Goal: Transaction & Acquisition: Book appointment/travel/reservation

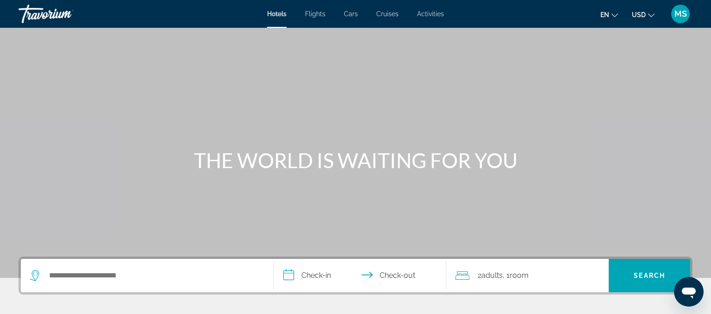
click at [652, 15] on icon "Change currency" at bounding box center [651, 15] width 6 height 6
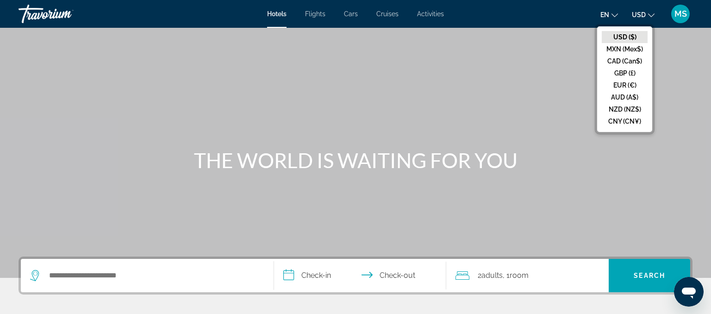
click at [616, 16] on icon "Change language" at bounding box center [614, 15] width 6 height 6
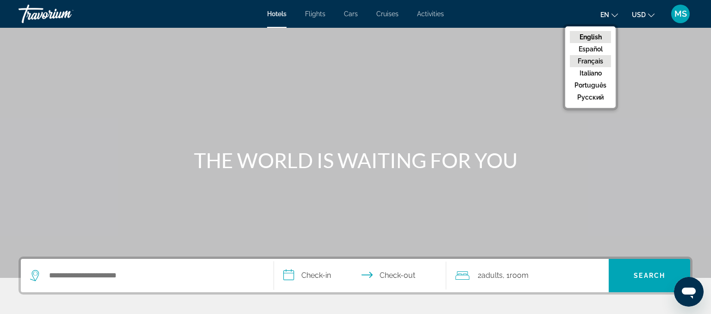
click at [595, 59] on button "Français" at bounding box center [590, 61] width 41 height 12
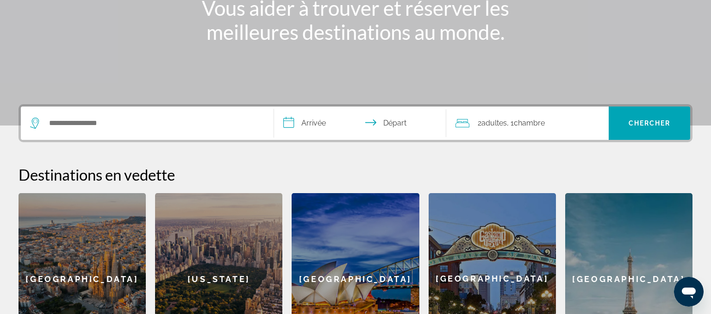
scroll to position [195, 0]
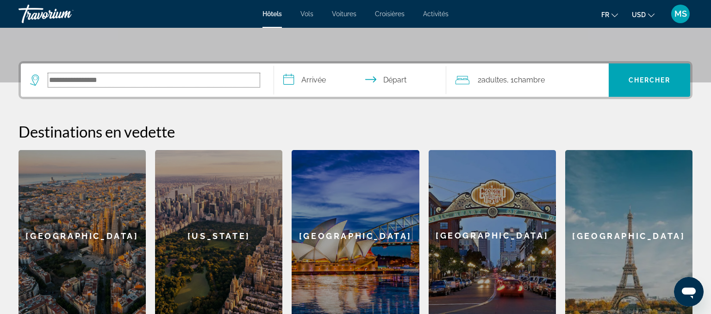
click at [134, 77] on input "Search hotel destination" at bounding box center [153, 80] width 211 height 14
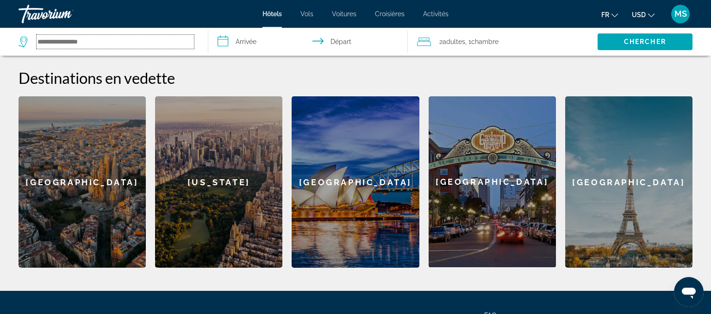
scroll to position [192, 0]
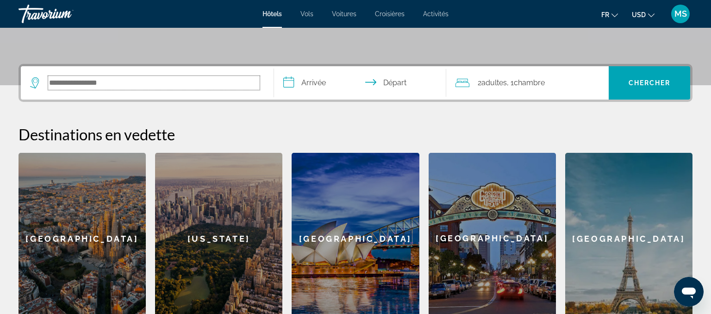
click at [128, 86] on input "Search hotel destination" at bounding box center [153, 83] width 211 height 14
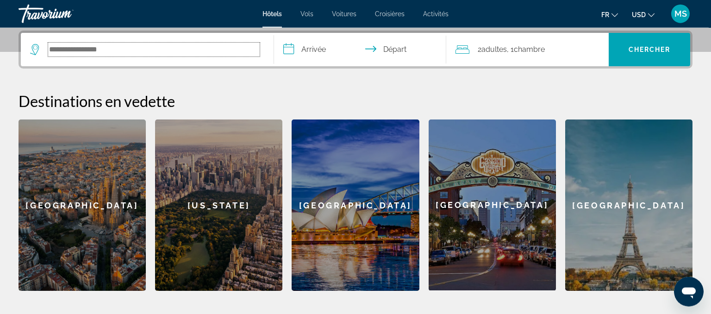
scroll to position [226, 0]
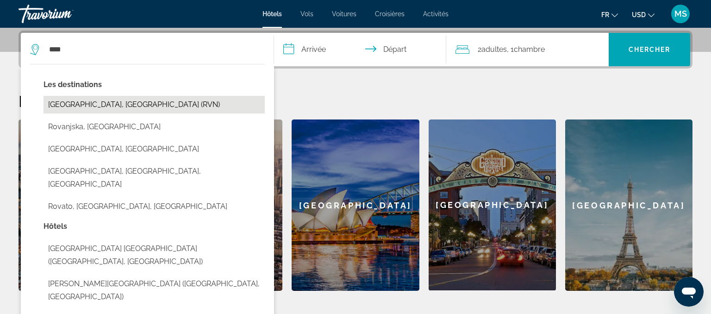
click at [117, 106] on button "[GEOGRAPHIC_DATA], [GEOGRAPHIC_DATA] (RVN)" at bounding box center [153, 105] width 221 height 18
type input "**********"
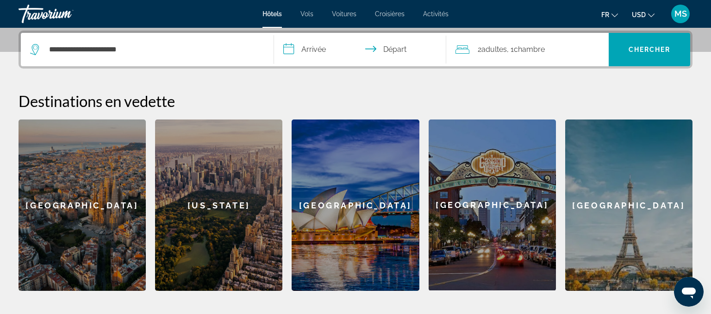
click at [324, 49] on input "**********" at bounding box center [362, 51] width 176 height 36
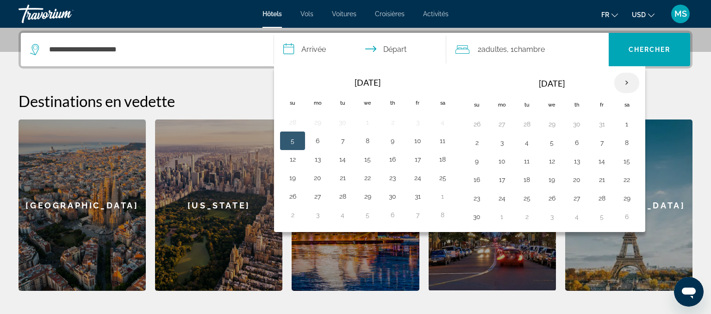
click at [623, 75] on th "Next month" at bounding box center [626, 83] width 25 height 20
click at [523, 176] on button "23" at bounding box center [526, 179] width 15 height 13
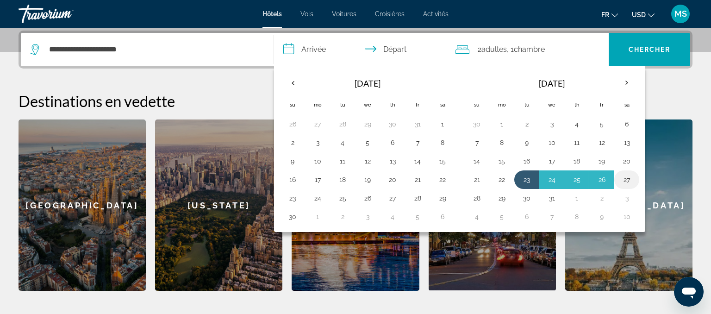
click at [627, 174] on button "27" at bounding box center [626, 179] width 15 height 13
type input "**********"
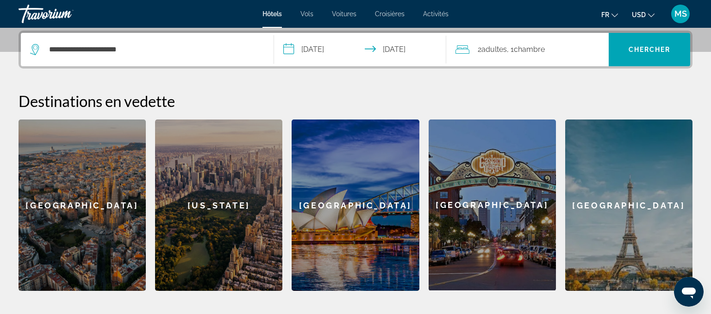
click at [577, 50] on div "2 Adulte Adultes , 1 Chambre pièces" at bounding box center [532, 49] width 154 height 13
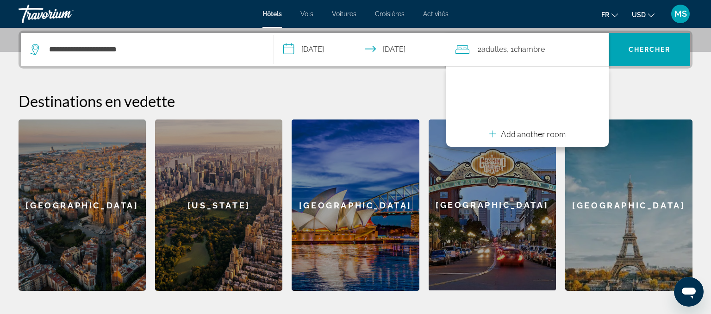
click at [526, 136] on p "Add another room" at bounding box center [533, 134] width 65 height 10
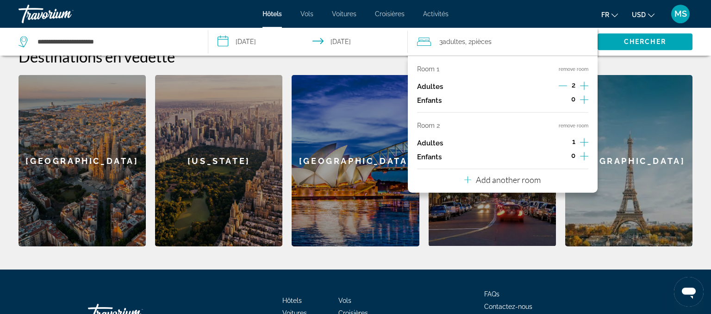
scroll to position [275, 0]
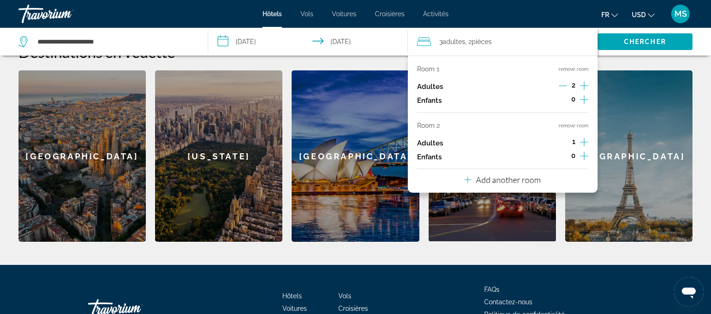
click at [583, 82] on icon "Increment adults" at bounding box center [584, 85] width 8 height 11
click at [583, 99] on icon "Increment children" at bounding box center [584, 99] width 8 height 11
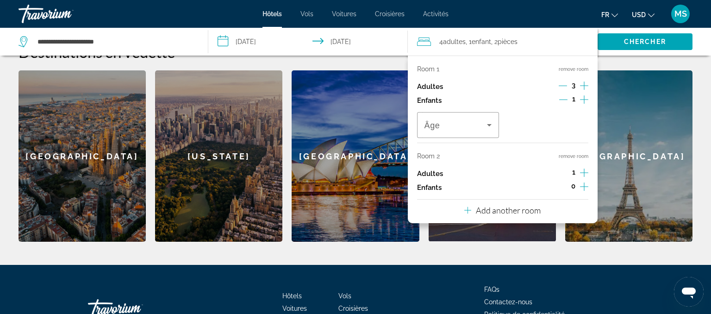
click at [583, 99] on icon "Increment children" at bounding box center [584, 99] width 8 height 11
click at [489, 124] on icon "Travelers: 4 adults, 2 children" at bounding box center [489, 124] width 11 height 11
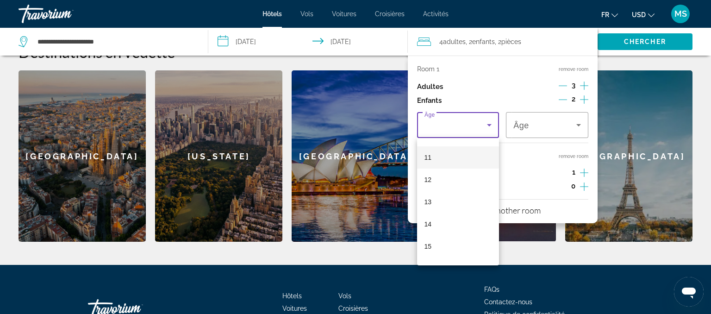
scroll to position [279, 0]
click at [443, 252] on mat-option "17" at bounding box center [458, 251] width 82 height 22
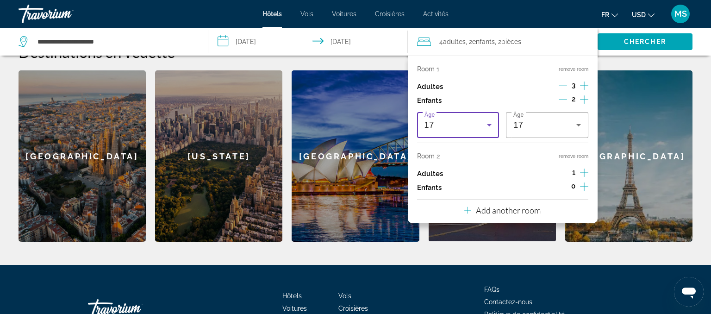
click at [484, 122] on icon "Travelers: 4 adults, 2 children" at bounding box center [489, 124] width 11 height 11
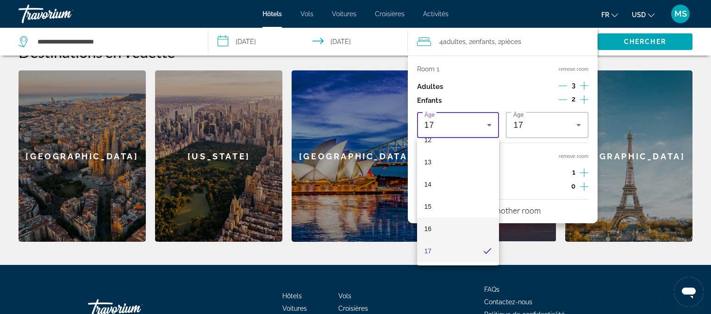
click at [432, 223] on mat-option "16" at bounding box center [458, 228] width 82 height 22
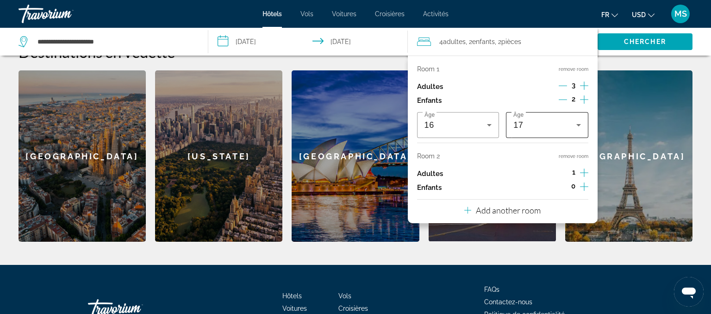
click at [578, 134] on div "17" at bounding box center [547, 125] width 68 height 26
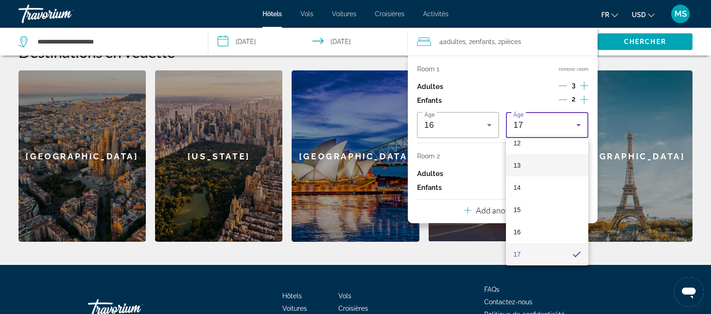
scroll to position [216, 0]
click at [535, 186] on mat-option "11" at bounding box center [547, 181] width 82 height 22
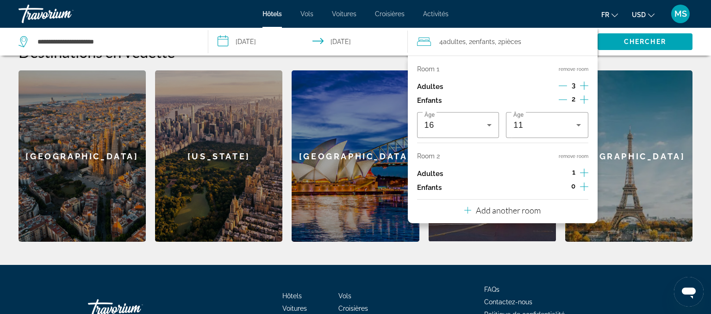
scroll to position [324, 0]
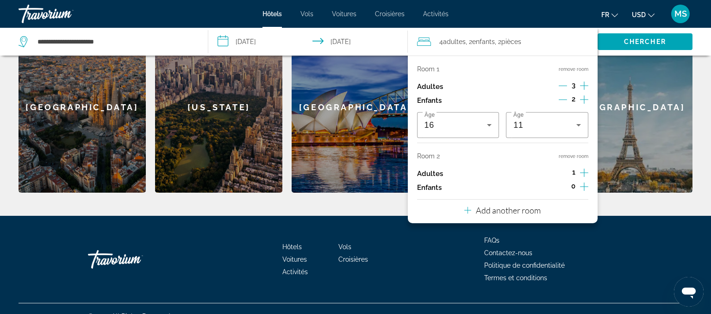
click at [580, 173] on icon "Increment adults" at bounding box center [584, 172] width 8 height 11
click at [584, 171] on icon "Increment adults" at bounding box center [584, 172] width 8 height 8
click at [584, 186] on icon "Increment children" at bounding box center [584, 186] width 8 height 11
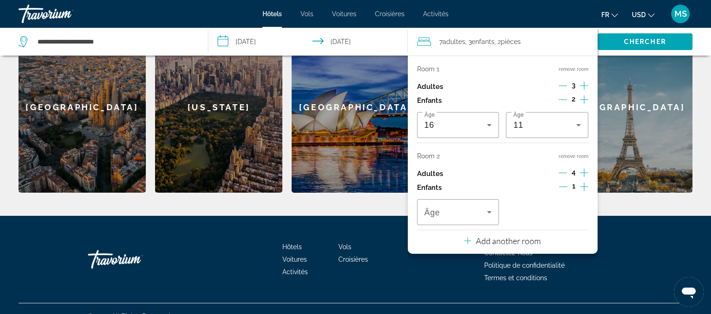
click at [584, 186] on icon "Increment children" at bounding box center [584, 186] width 8 height 11
click at [480, 214] on span "Travelers: 7 adults, 4 children" at bounding box center [455, 211] width 63 height 11
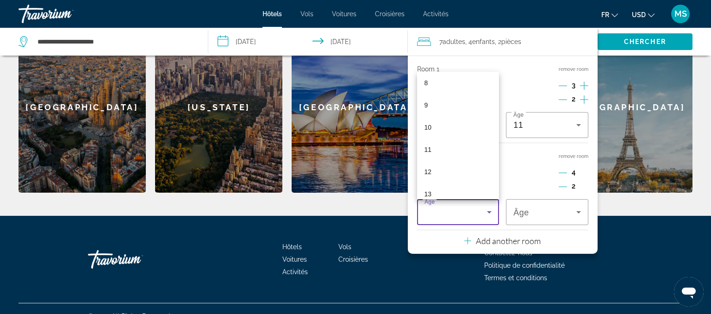
scroll to position [279, 0]
click at [479, 180] on mat-option "17" at bounding box center [458, 185] width 82 height 22
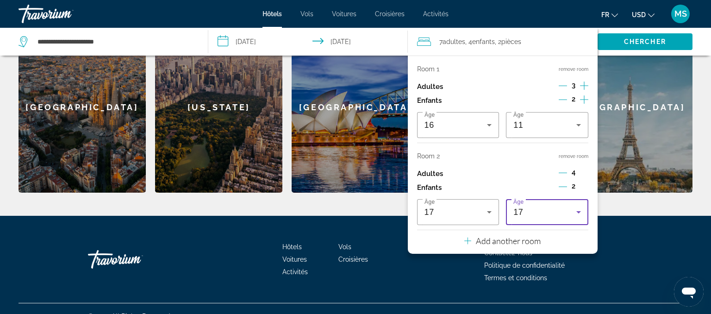
click at [576, 209] on icon "Travelers: 7 adults, 4 children" at bounding box center [578, 211] width 11 height 11
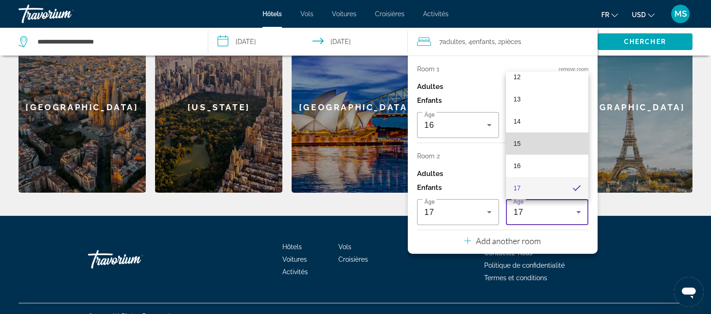
click at [538, 140] on mat-option "15" at bounding box center [547, 143] width 82 height 22
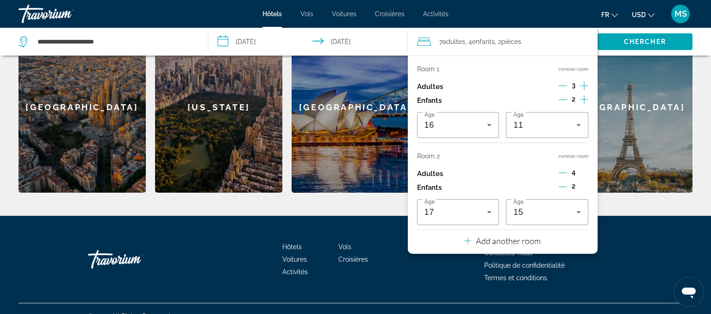
click at [625, 236] on div "Hôtels Vols Voitures Croisières Activités FAQs Contactez-nous Politique de conf…" at bounding box center [356, 259] width 674 height 87
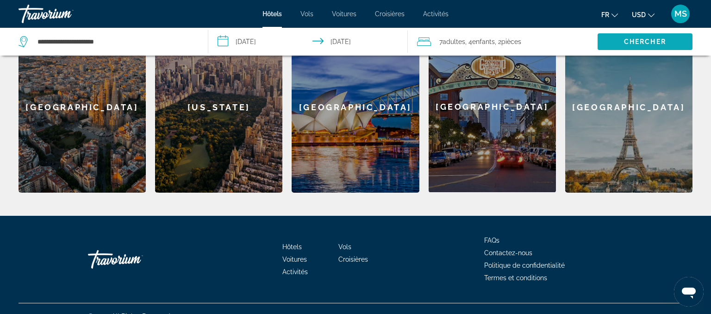
click at [651, 43] on span "Chercher" at bounding box center [645, 41] width 42 height 7
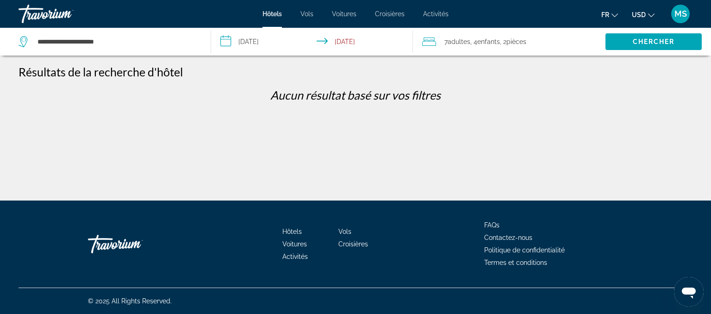
click at [271, 43] on input "**********" at bounding box center [313, 43] width 205 height 31
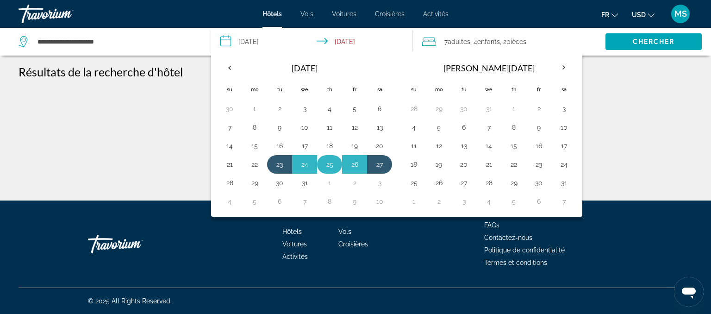
click at [335, 168] on button "25" at bounding box center [329, 164] width 15 height 13
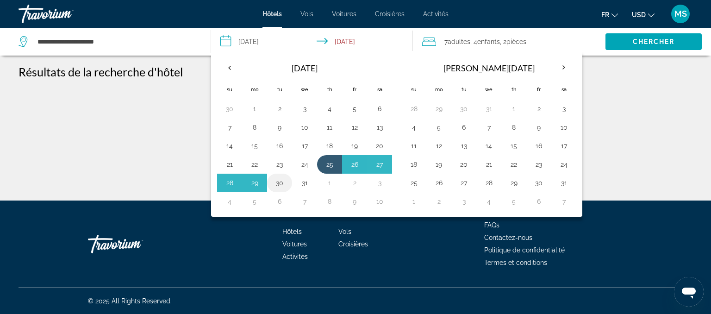
click at [280, 184] on button "30" at bounding box center [279, 182] width 15 height 13
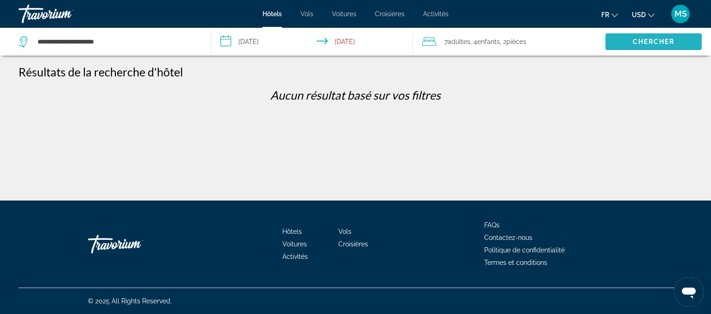
click at [645, 39] on span "Chercher" at bounding box center [654, 41] width 42 height 7
click at [261, 43] on input "**********" at bounding box center [313, 43] width 205 height 31
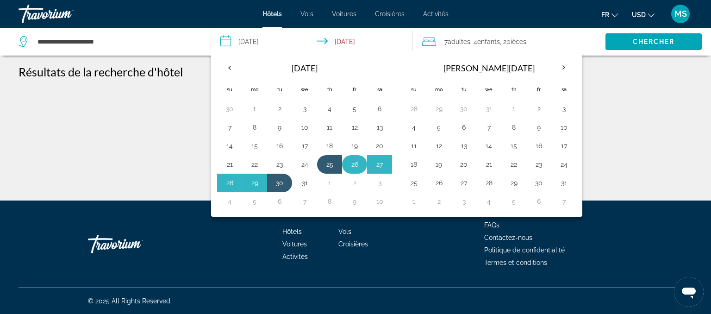
click at [360, 161] on button "26" at bounding box center [354, 164] width 15 height 13
click at [285, 186] on button "30" at bounding box center [279, 182] width 15 height 13
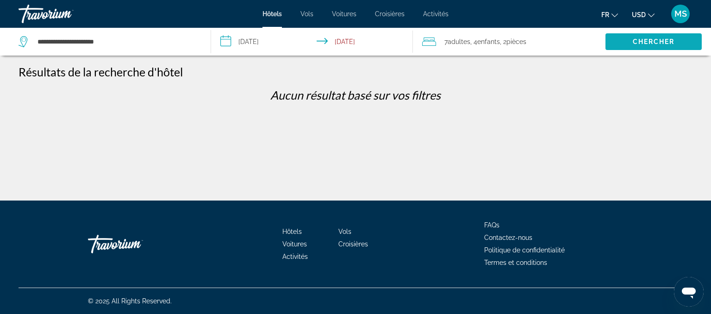
click at [651, 43] on span "Chercher" at bounding box center [654, 41] width 42 height 7
click at [260, 43] on input "**********" at bounding box center [313, 43] width 205 height 31
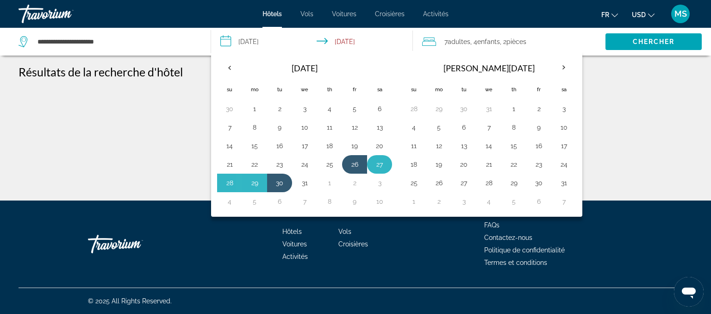
click at [380, 161] on button "27" at bounding box center [379, 164] width 15 height 13
click at [334, 180] on button "1" at bounding box center [329, 182] width 15 height 13
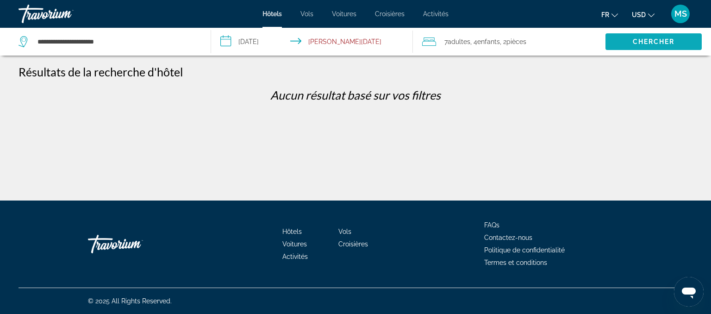
click at [638, 42] on span "Chercher" at bounding box center [654, 41] width 42 height 7
click at [261, 36] on input "**********" at bounding box center [313, 43] width 205 height 31
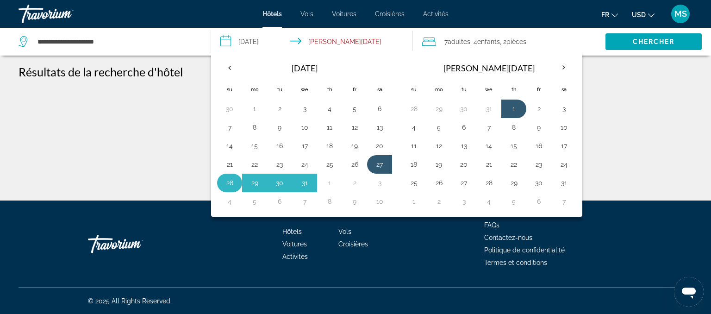
click at [231, 180] on button "28" at bounding box center [229, 182] width 15 height 13
click at [332, 185] on button "1" at bounding box center [329, 182] width 15 height 13
type input "**********"
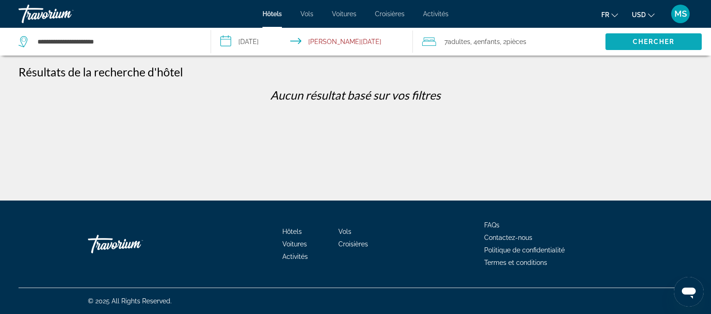
click at [651, 37] on span "Search" at bounding box center [653, 42] width 96 height 22
click at [86, 40] on input "**********" at bounding box center [117, 42] width 160 height 14
click at [457, 39] on span "Adultes" at bounding box center [458, 41] width 23 height 7
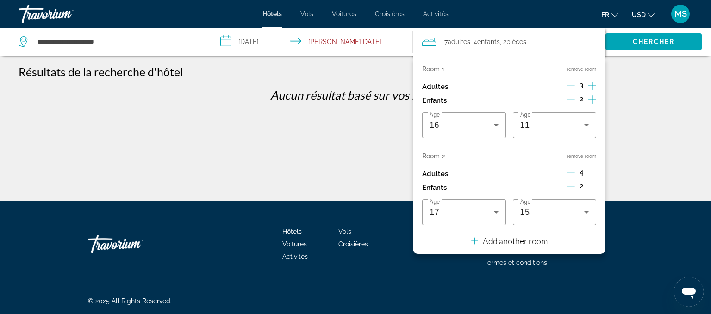
click at [586, 157] on button "remove room" at bounding box center [581, 156] width 30 height 6
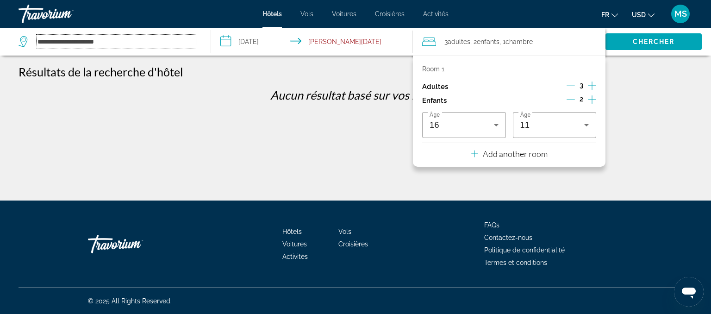
click at [89, 43] on input "**********" at bounding box center [117, 42] width 160 height 14
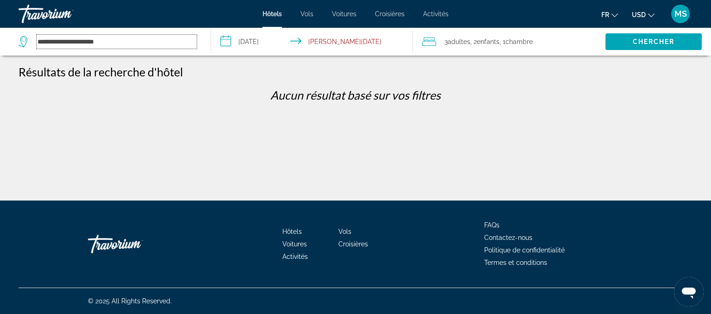
drag, startPoint x: 154, startPoint y: 42, endPoint x: 0, endPoint y: 43, distance: 153.6
click at [37, 43] on input "**********" at bounding box center [117, 42] width 160 height 14
click at [77, 40] on input "Search hotel destination" at bounding box center [117, 42] width 160 height 14
click at [24, 43] on icon "Search widget" at bounding box center [24, 41] width 11 height 11
click at [103, 43] on input "Search hotel destination" at bounding box center [117, 42] width 160 height 14
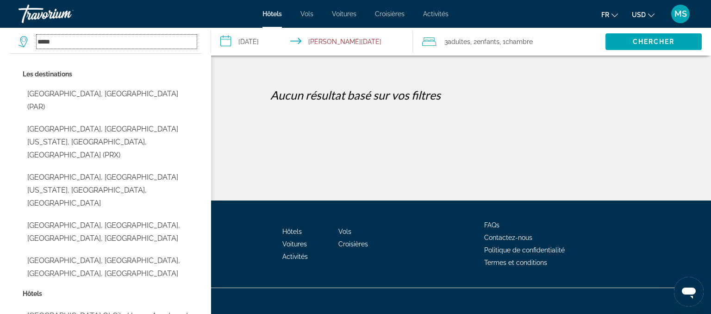
drag, startPoint x: 46, startPoint y: 47, endPoint x: 0, endPoint y: 46, distance: 46.3
click at [37, 46] on input "*****" at bounding box center [117, 42] width 160 height 14
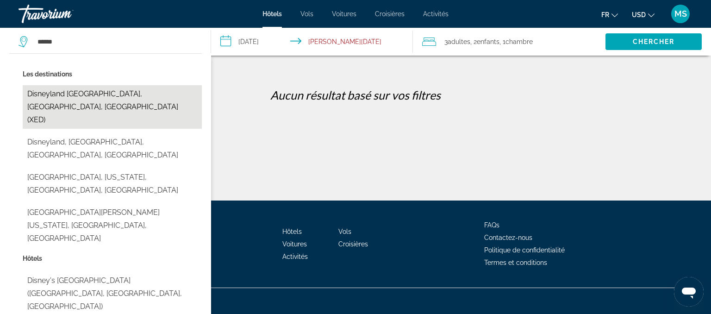
click at [143, 95] on button "Disneyland [GEOGRAPHIC_DATA], [GEOGRAPHIC_DATA], [GEOGRAPHIC_DATA] (XED)" at bounding box center [112, 106] width 179 height 43
type input "**********"
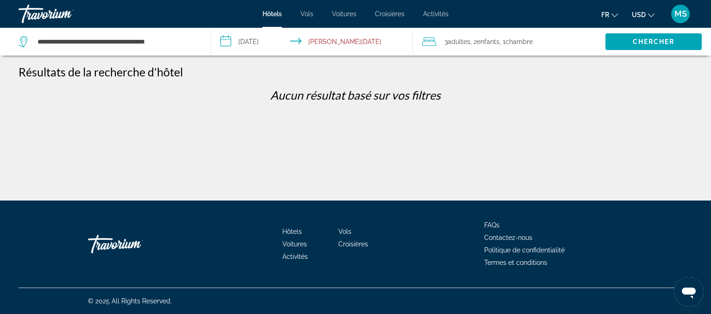
click at [262, 45] on input "**********" at bounding box center [313, 43] width 205 height 31
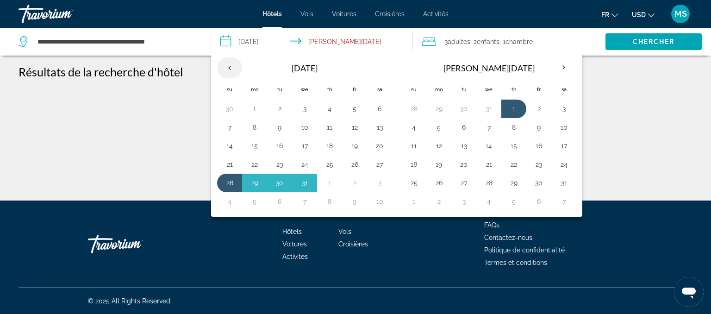
click at [229, 68] on th "Previous month" at bounding box center [229, 67] width 25 height 20
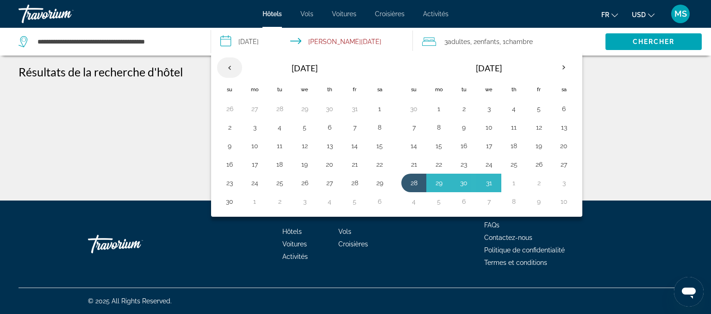
click at [228, 68] on th "Previous month" at bounding box center [229, 67] width 25 height 20
click at [379, 144] on button "18" at bounding box center [379, 143] width 15 height 13
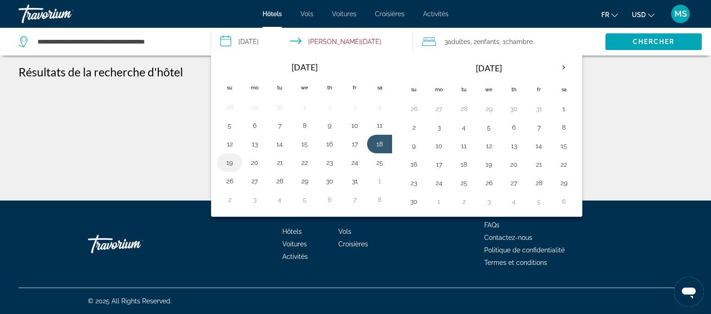
click at [232, 161] on button "19" at bounding box center [229, 162] width 15 height 13
type input "**********"
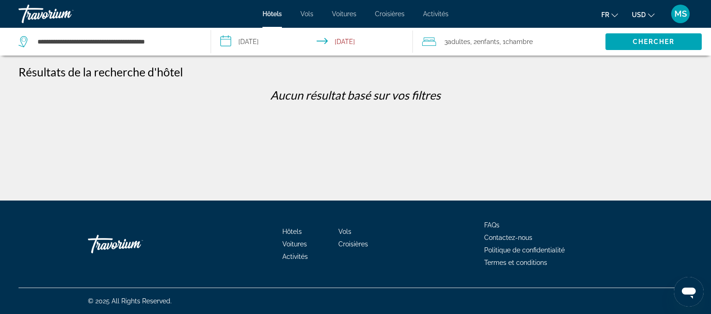
click at [511, 43] on span "Chambre" at bounding box center [518, 41] width 27 height 7
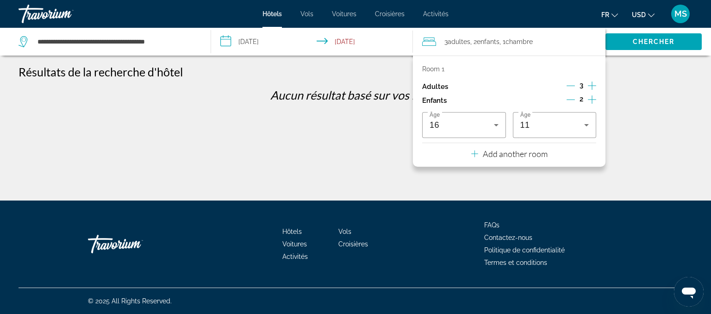
click at [567, 84] on icon "Decrement adults" at bounding box center [570, 85] width 8 height 8
click at [653, 39] on span "Chercher" at bounding box center [654, 41] width 42 height 7
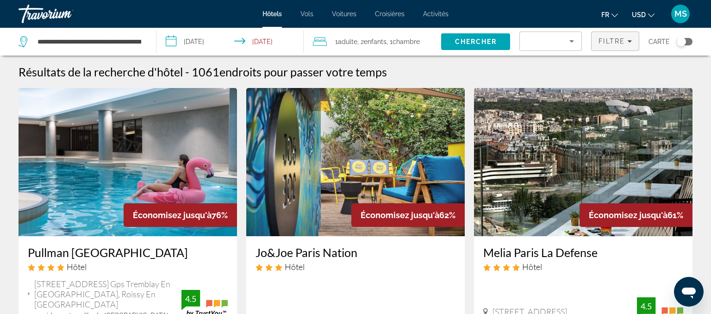
click at [633, 40] on span "Filters" at bounding box center [614, 41] width 47 height 22
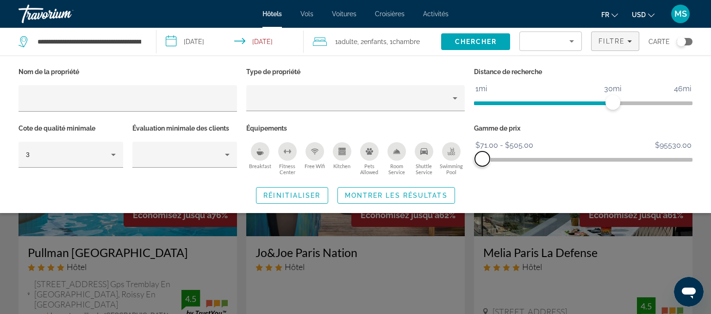
drag, startPoint x: 682, startPoint y: 158, endPoint x: 482, endPoint y: 159, distance: 199.9
click at [482, 159] on span "ngx-slider-max" at bounding box center [482, 158] width 15 height 15
drag, startPoint x: 610, startPoint y: 101, endPoint x: 527, endPoint y: 96, distance: 82.5
click at [527, 96] on span "ngx-slider" at bounding box center [526, 102] width 15 height 15
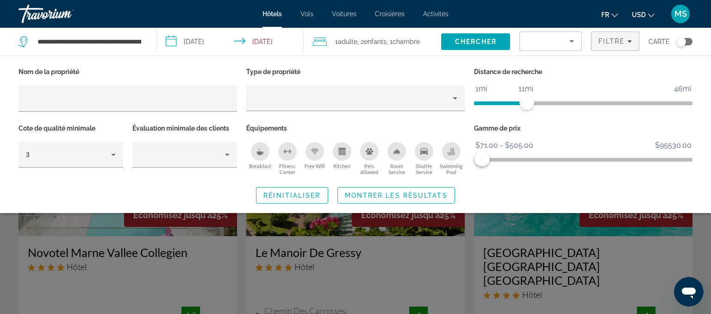
click at [651, 14] on icon "Change currency" at bounding box center [651, 15] width 6 height 6
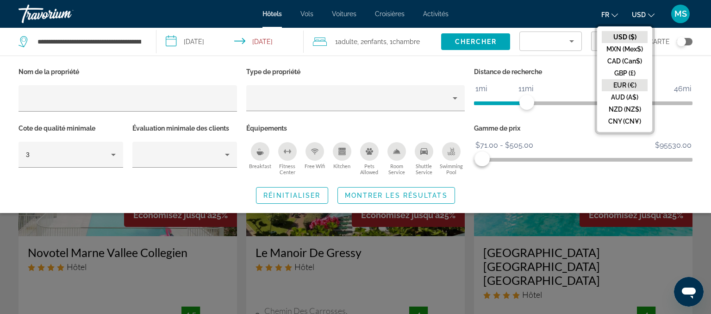
click at [637, 83] on button "EUR (€)" at bounding box center [625, 85] width 46 height 12
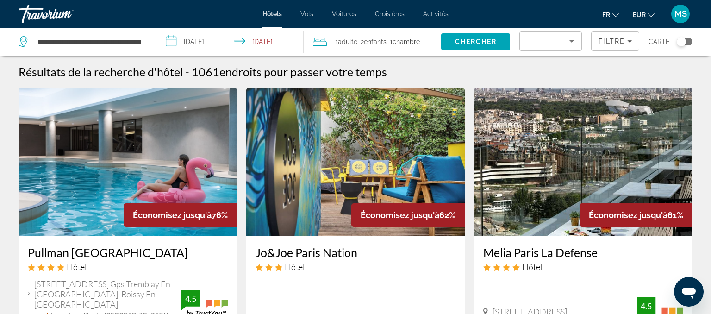
click at [571, 43] on icon "Sort by" at bounding box center [571, 41] width 11 height 11
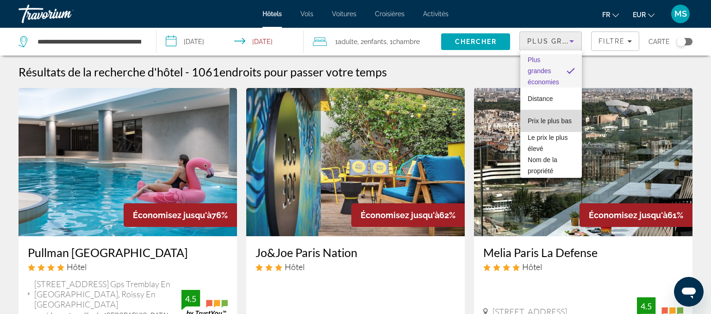
click at [556, 122] on span "Prix le plus bas" at bounding box center [549, 120] width 44 height 7
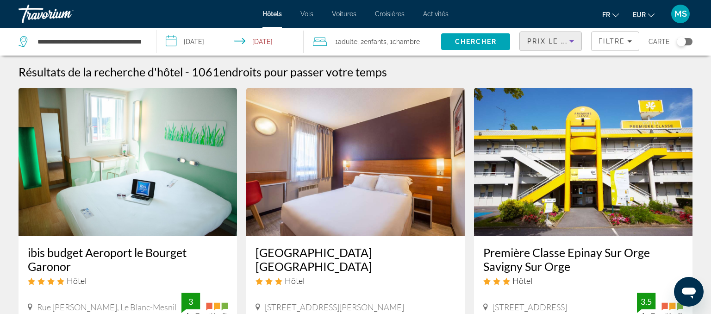
click at [687, 40] on div "Toggle map" at bounding box center [684, 41] width 16 height 7
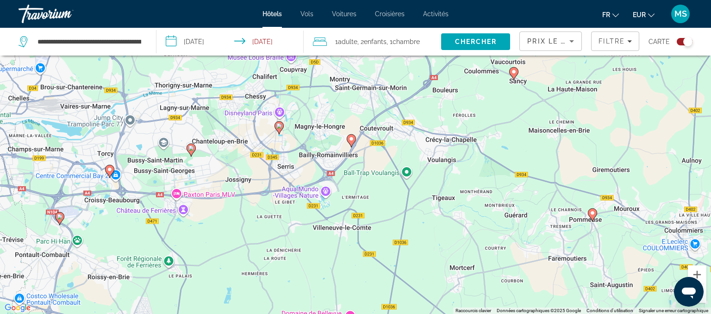
click at [280, 127] on image "Main content" at bounding box center [279, 126] width 6 height 6
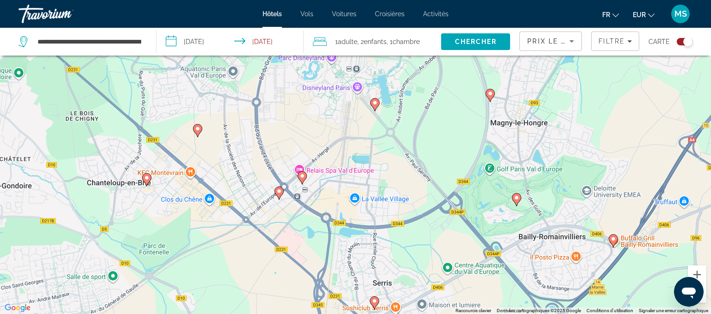
click at [302, 167] on div "Pour naviguer, appuyez sur les touches fléchées. Pour activer le glissement ave…" at bounding box center [355, 157] width 711 height 314
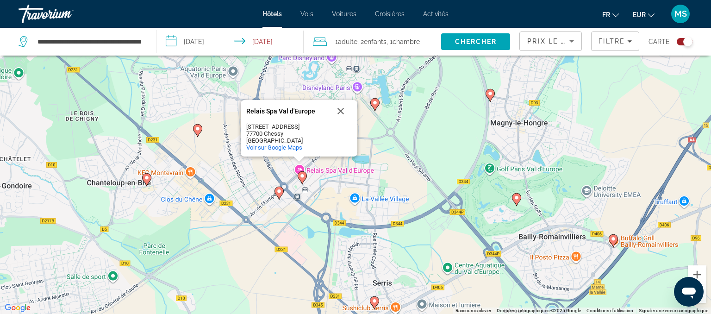
click at [682, 42] on div "Toggle map" at bounding box center [684, 41] width 16 height 7
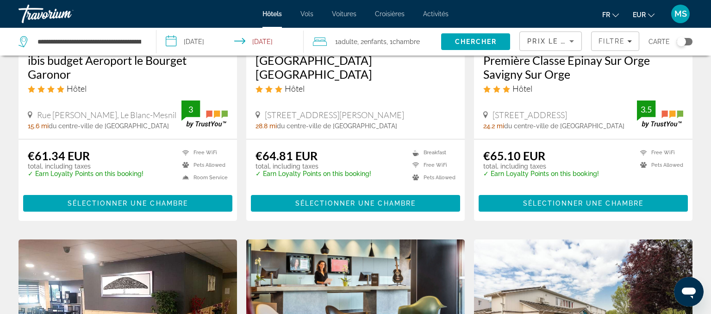
scroll to position [0, 0]
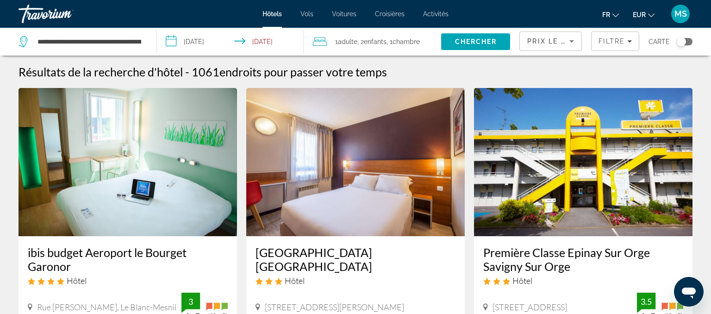
click at [573, 40] on icon "Sort by" at bounding box center [571, 41] width 11 height 11
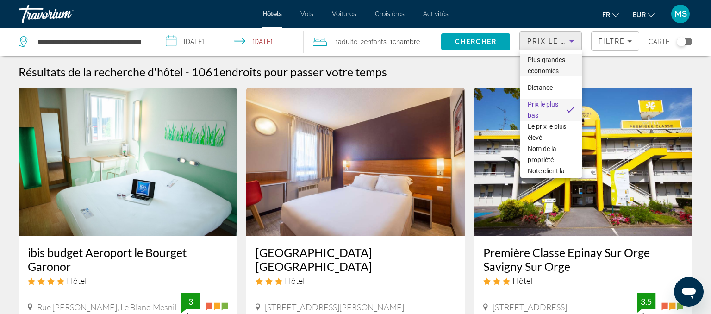
click at [569, 64] on span "Plus grandes économies" at bounding box center [550, 65] width 47 height 22
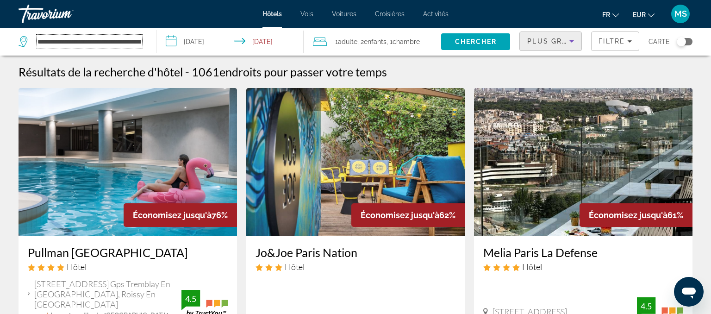
click at [72, 47] on input "**********" at bounding box center [89, 42] width 105 height 14
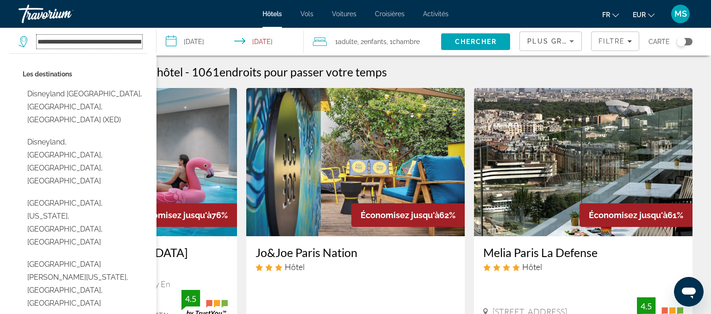
scroll to position [0, 37]
drag, startPoint x: 39, startPoint y: 43, endPoint x: 352, endPoint y: 61, distance: 313.3
click at [142, 49] on input "**********" at bounding box center [89, 42] width 105 height 14
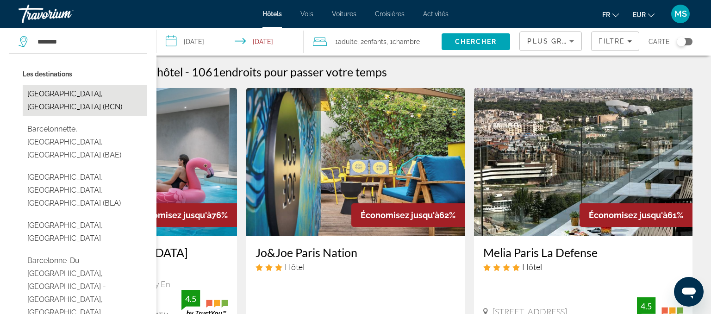
click at [75, 95] on button "[GEOGRAPHIC_DATA], [GEOGRAPHIC_DATA] (BCN)" at bounding box center [85, 100] width 124 height 31
type input "**********"
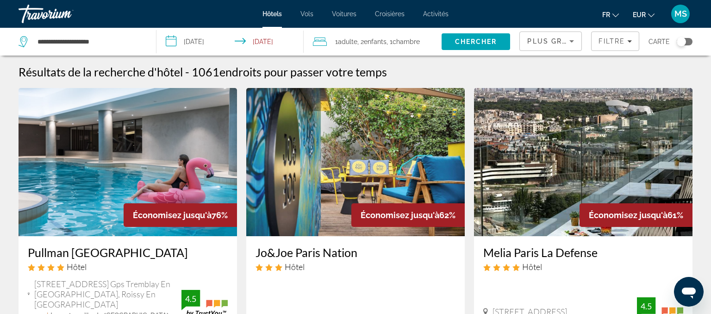
click at [214, 39] on input "**********" at bounding box center [231, 43] width 151 height 31
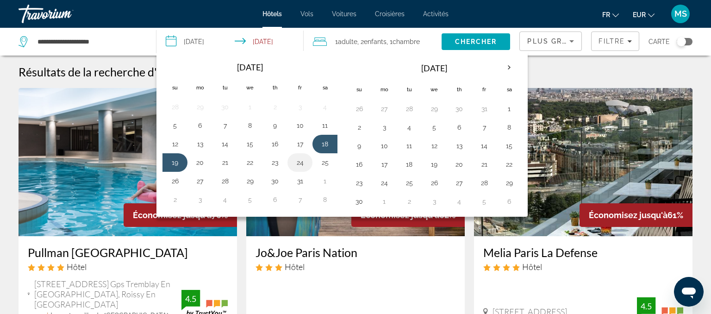
click at [297, 163] on button "24" at bounding box center [299, 162] width 15 height 13
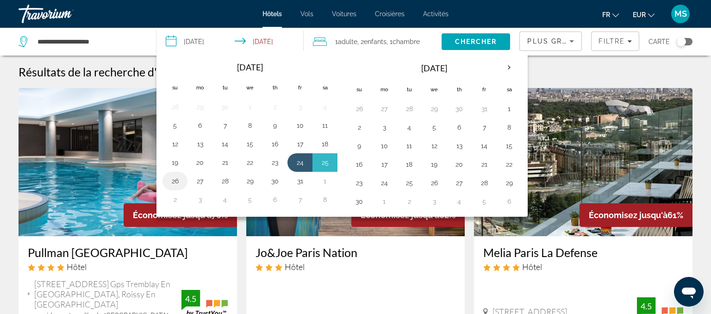
click at [177, 179] on button "26" at bounding box center [174, 180] width 15 height 13
type input "**********"
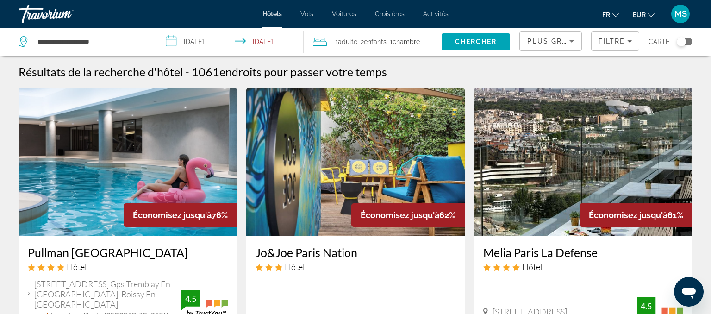
click at [377, 42] on span "Enfants" at bounding box center [375, 41] width 23 height 7
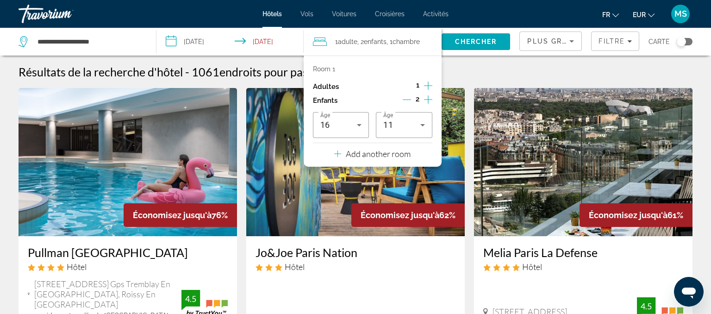
click at [427, 83] on icon "Increment adults" at bounding box center [428, 85] width 8 height 11
drag, startPoint x: 467, startPoint y: 62, endPoint x: 471, endPoint y: 45, distance: 17.5
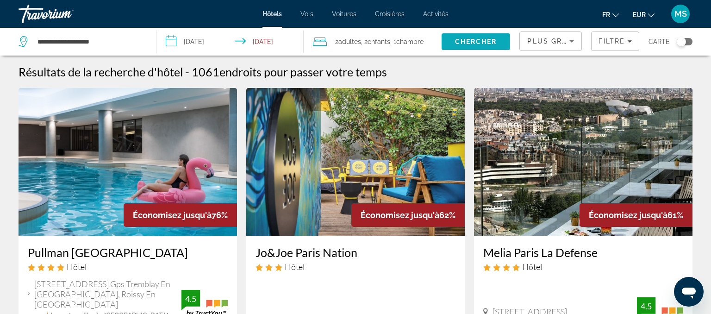
click at [474, 38] on span "Chercher" at bounding box center [476, 41] width 42 height 7
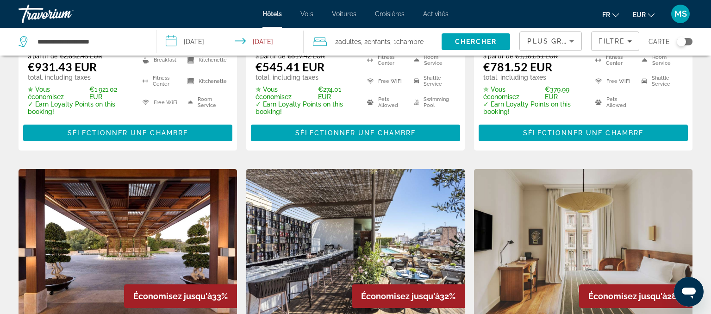
scroll to position [244, 0]
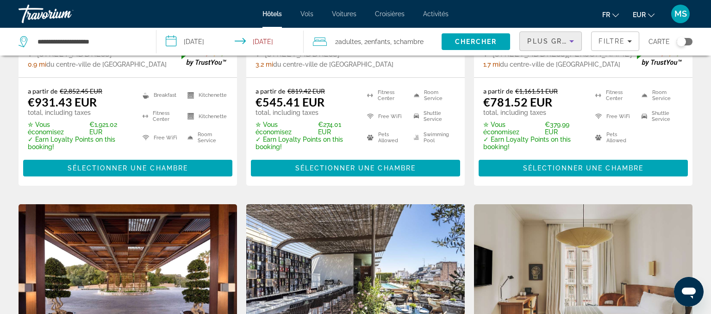
click at [570, 38] on icon "Sort by" at bounding box center [571, 41] width 11 height 11
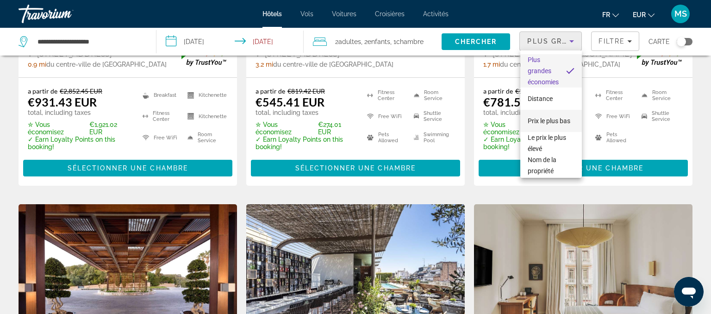
click at [556, 122] on span "Prix le plus bas" at bounding box center [548, 120] width 43 height 7
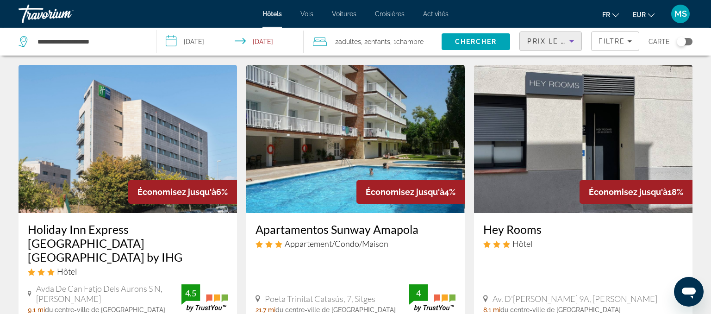
scroll to position [440, 0]
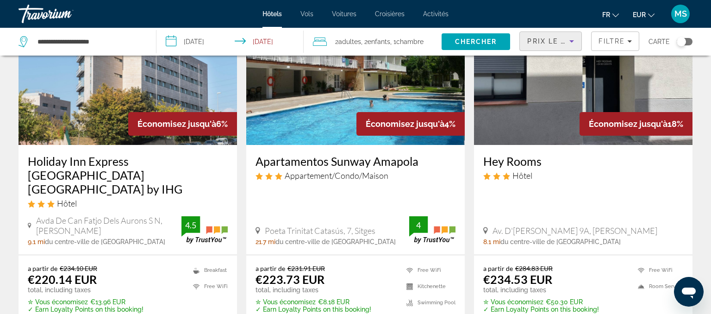
click at [688, 40] on div "Toggle map" at bounding box center [684, 41] width 16 height 7
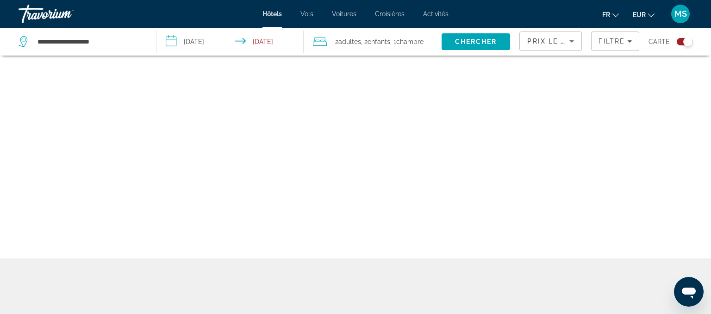
scroll to position [56, 0]
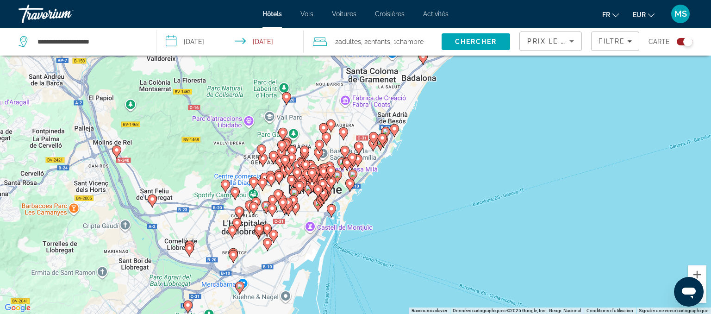
click at [394, 128] on image "Main content" at bounding box center [394, 129] width 6 height 6
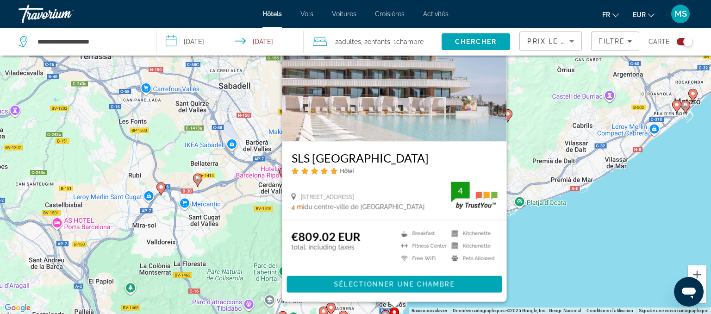
click at [553, 262] on div "Pour activer le glissement avec le clavier, appuyez sur Alt+Entrée. Une fois ce…" at bounding box center [355, 157] width 711 height 314
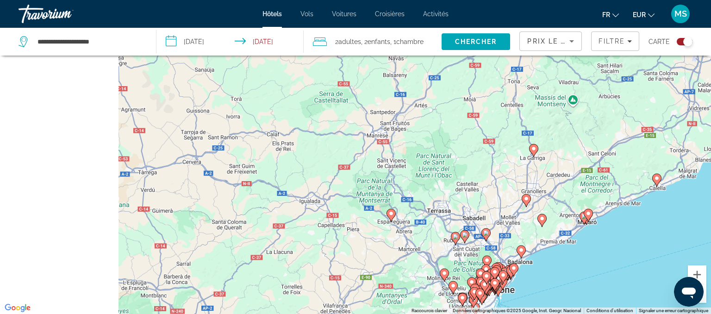
click at [548, 279] on div "Pour activer le glissement avec le clavier, appuyez sur Alt+Entrée. Une fois ce…" at bounding box center [355, 157] width 711 height 314
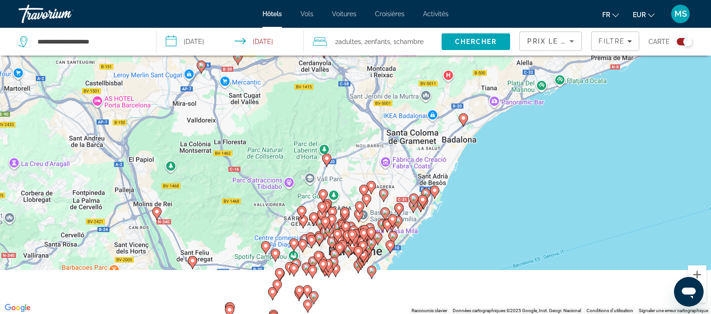
drag, startPoint x: 491, startPoint y: 285, endPoint x: 504, endPoint y: 144, distance: 142.2
click at [504, 144] on div "Pour activer le glissement avec le clavier, appuyez sur Alt+Entrée. Une fois ce…" at bounding box center [355, 157] width 711 height 314
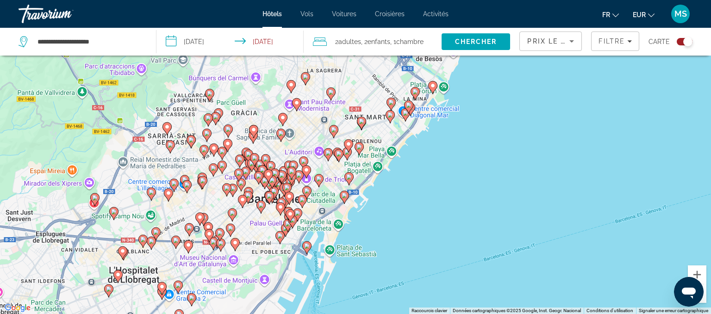
click at [307, 245] on image "Main content" at bounding box center [307, 246] width 6 height 6
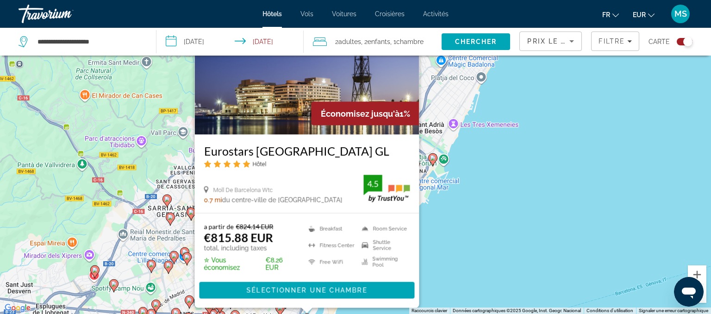
click at [568, 205] on div "Pour activer le glissement avec le clavier, appuyez sur Alt+Entrée. Une fois ce…" at bounding box center [355, 157] width 711 height 314
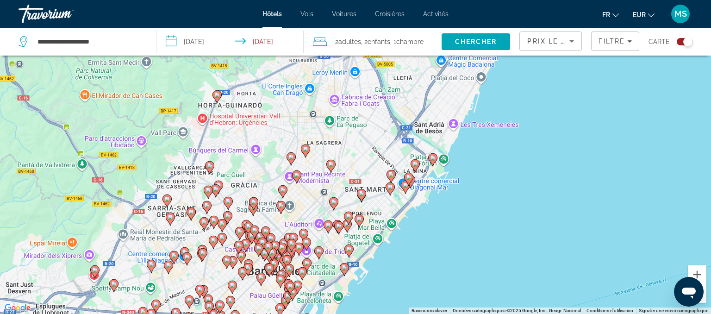
click at [345, 267] on image "Main content" at bounding box center [344, 268] width 6 height 6
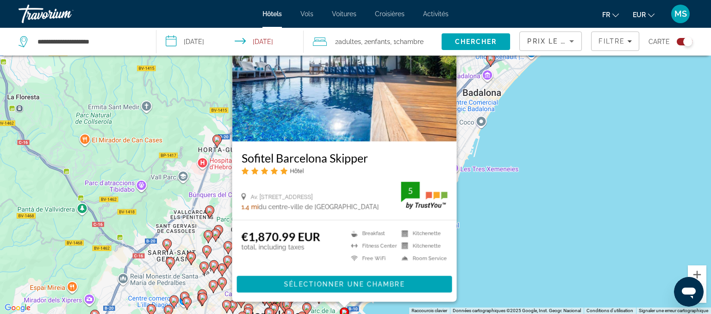
click at [538, 236] on div "Pour activer le glissement avec le clavier, appuyez sur Alt+Entrée. Une fois ce…" at bounding box center [355, 157] width 711 height 314
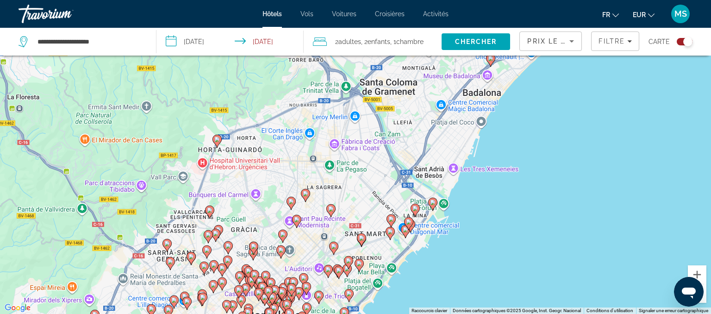
click at [410, 220] on image "Main content" at bounding box center [409, 222] width 6 height 6
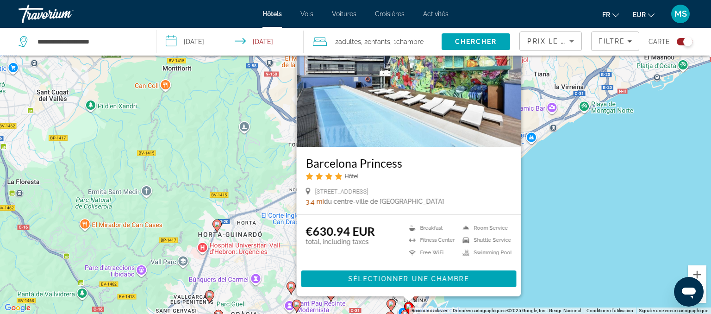
click at [652, 236] on div "Pour activer le glissement avec le clavier, appuyez sur Alt+Entrée. Une fois ce…" at bounding box center [355, 157] width 711 height 314
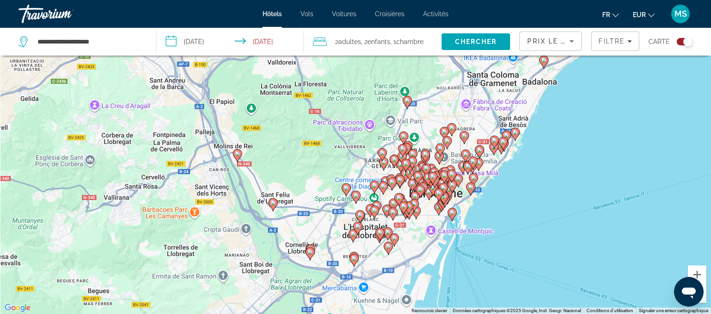
drag, startPoint x: 550, startPoint y: 271, endPoint x: 558, endPoint y: 146, distance: 124.7
click at [558, 146] on div "Pour activer le glissement avec le clavier, appuyez sur Alt+Entrée. Une fois ce…" at bounding box center [355, 157] width 711 height 314
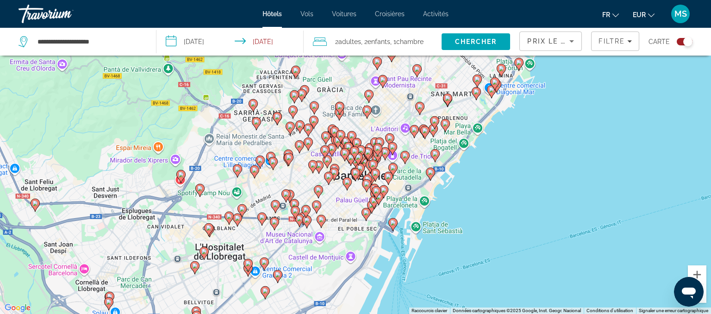
click at [431, 175] on icon "Main content" at bounding box center [430, 174] width 8 height 12
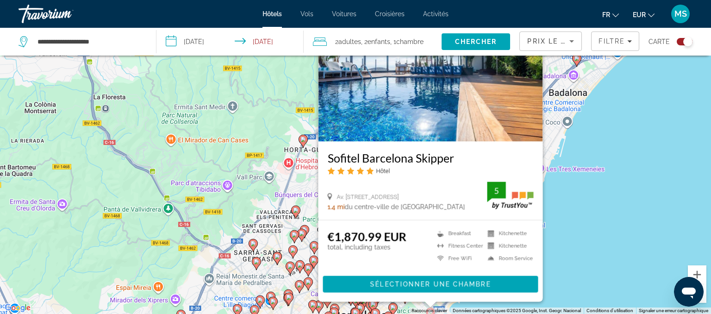
click at [632, 251] on div "Pour activer le glissement avec le clavier, appuyez sur Alt+Entrée. Une fois ce…" at bounding box center [355, 157] width 711 height 314
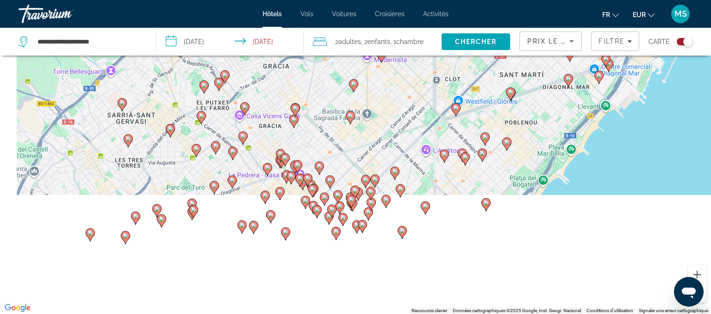
drag, startPoint x: 528, startPoint y: 292, endPoint x: 655, endPoint y: 122, distance: 212.0
click at [655, 122] on div "Pour activer le glissement avec le clavier, appuyez sur Alt+Entrée. Une fois ce…" at bounding box center [355, 157] width 711 height 314
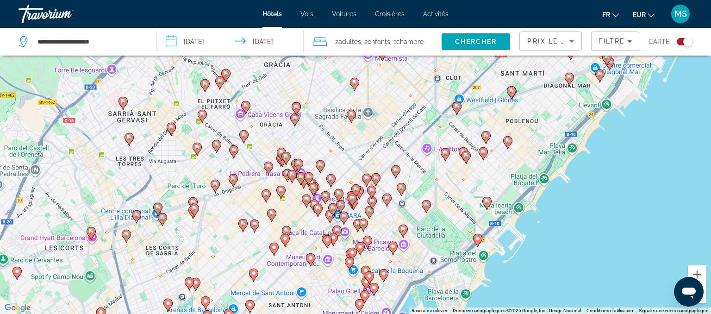
click at [679, 38] on div "Toggle map" at bounding box center [684, 41] width 16 height 7
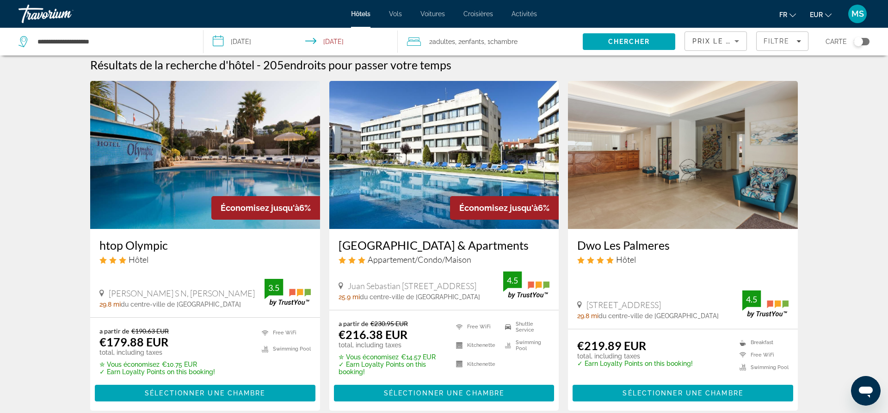
scroll to position [0, 0]
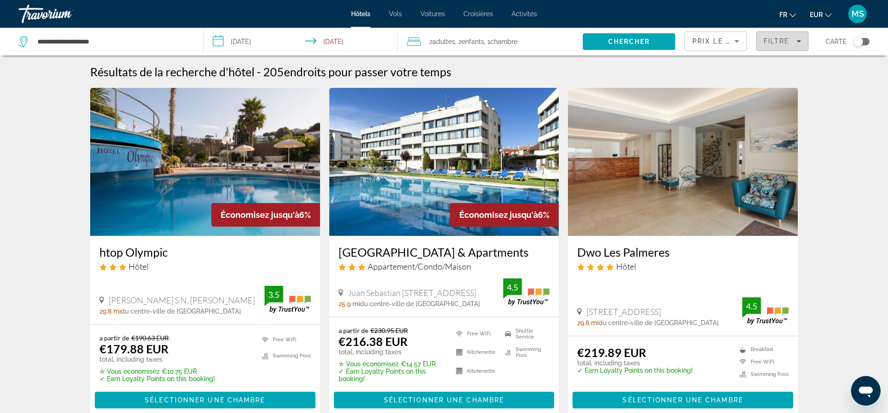
click at [710, 42] on icon "Filters" at bounding box center [799, 41] width 5 height 2
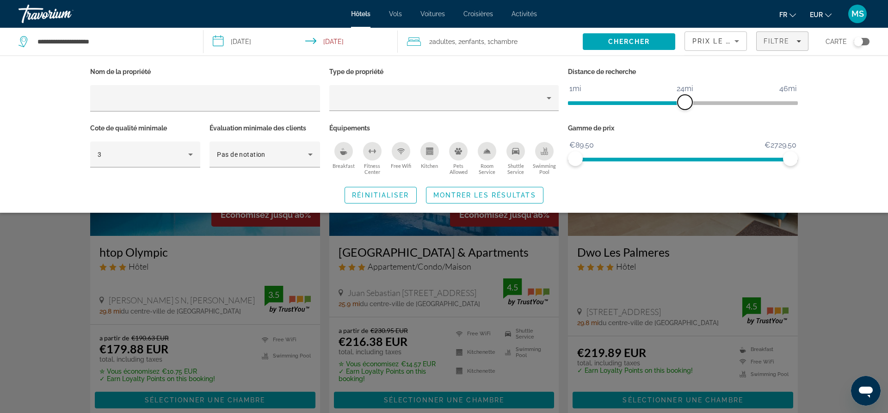
drag, startPoint x: 715, startPoint y: 102, endPoint x: 685, endPoint y: 101, distance: 30.1
click at [685, 101] on span "ngx-slider" at bounding box center [685, 102] width 15 height 15
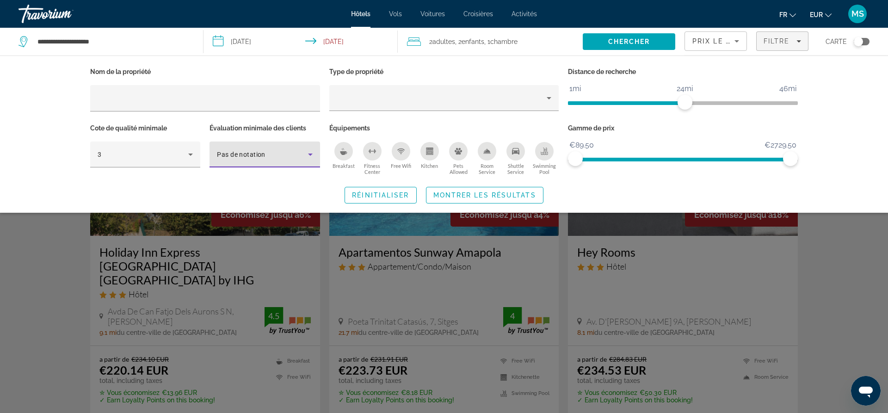
click at [312, 151] on icon "Hotel Filters" at bounding box center [310, 154] width 11 height 11
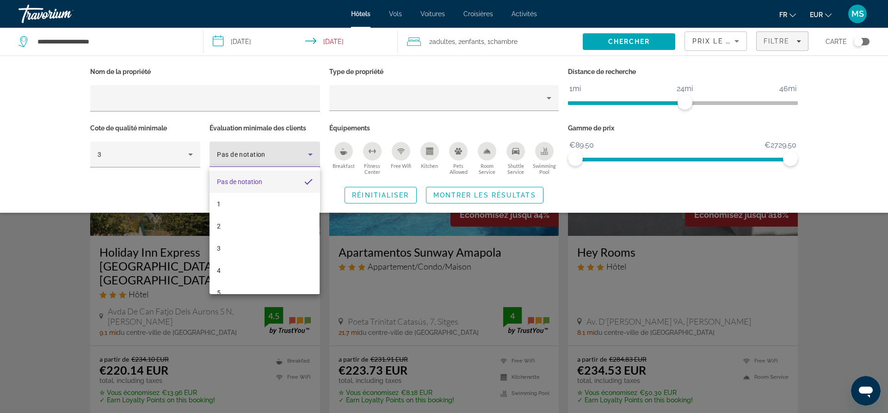
click at [311, 151] on div at bounding box center [444, 206] width 888 height 413
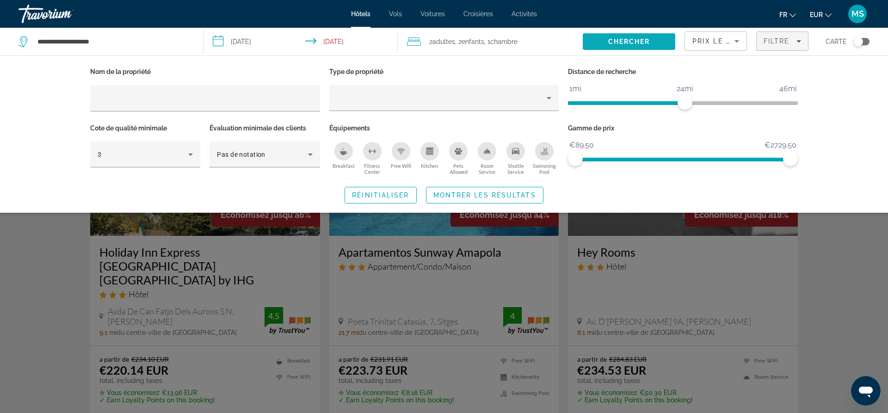
click at [645, 43] on span "Chercher" at bounding box center [629, 41] width 42 height 7
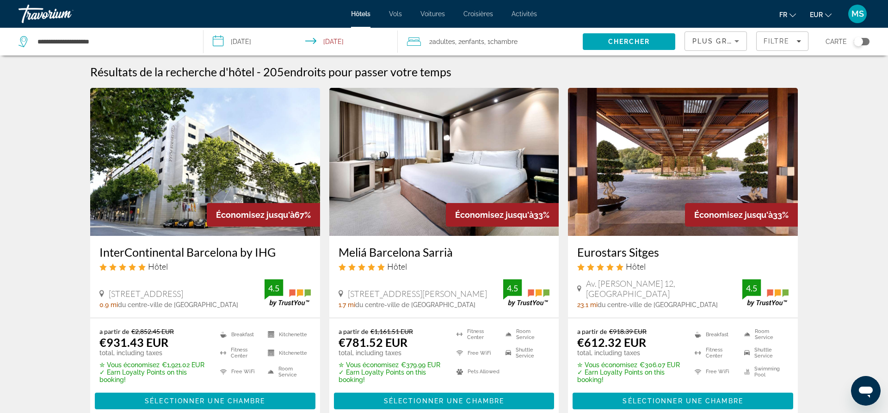
click at [710, 44] on icon "Sort by" at bounding box center [737, 41] width 11 height 11
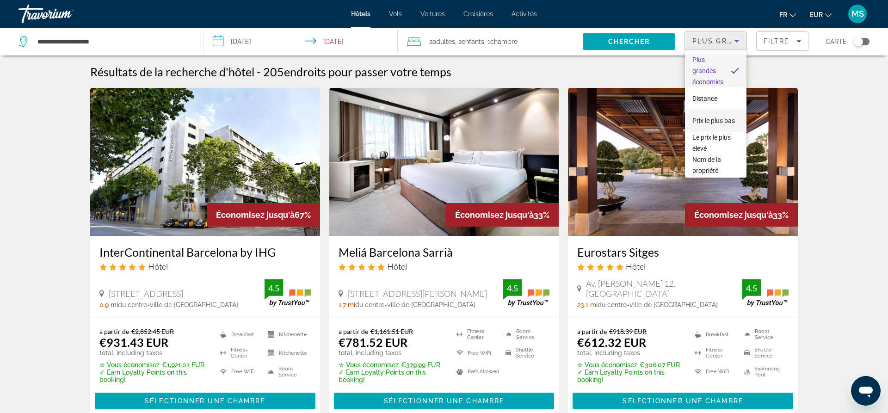
click at [710, 121] on span "Prix le plus bas" at bounding box center [714, 120] width 43 height 7
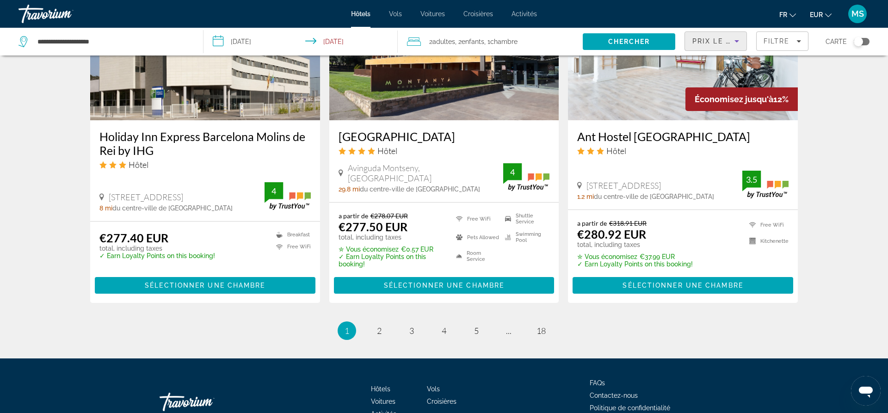
scroll to position [1234, 0]
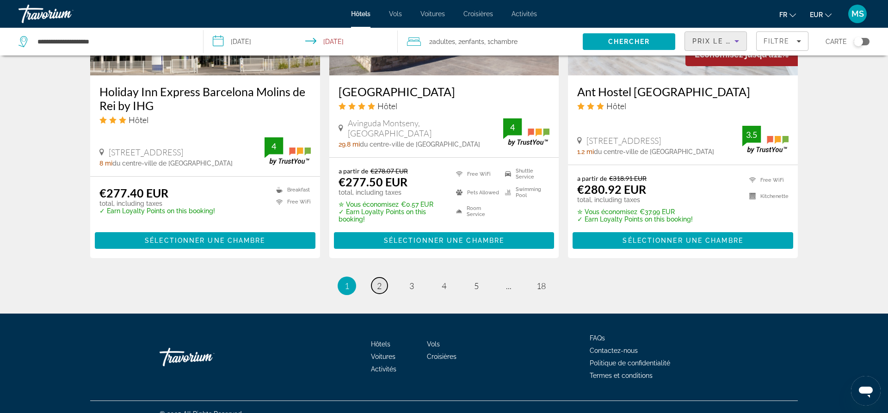
click at [376, 278] on link "page 2" at bounding box center [380, 286] width 16 height 16
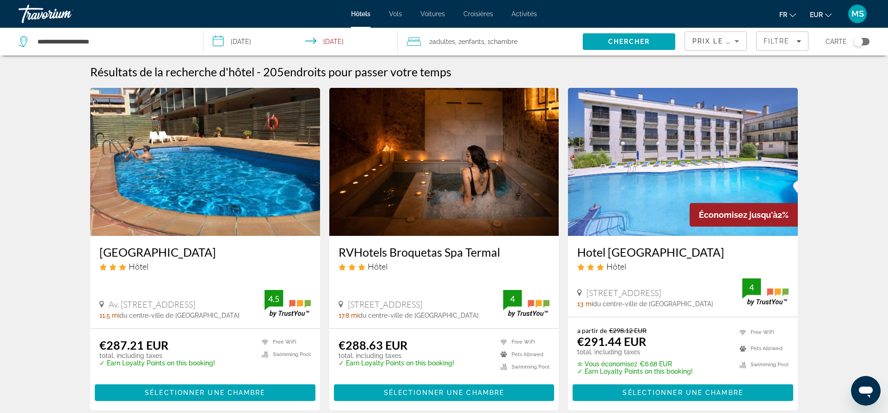
click at [440, 176] on img "Main content" at bounding box center [444, 162] width 230 height 148
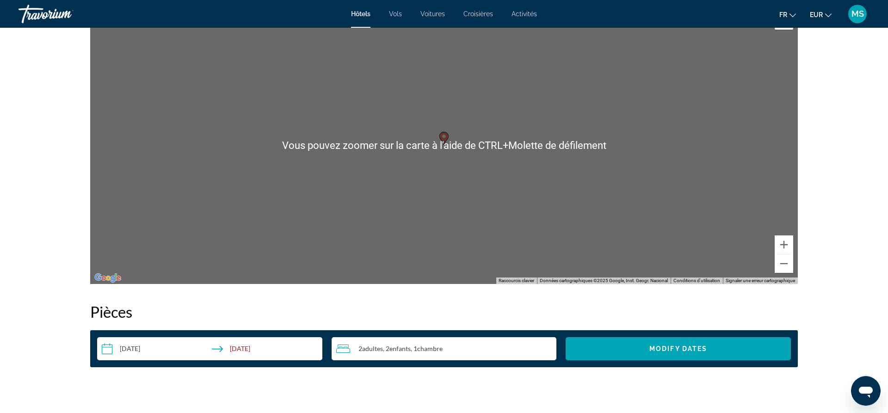
scroll to position [897, 0]
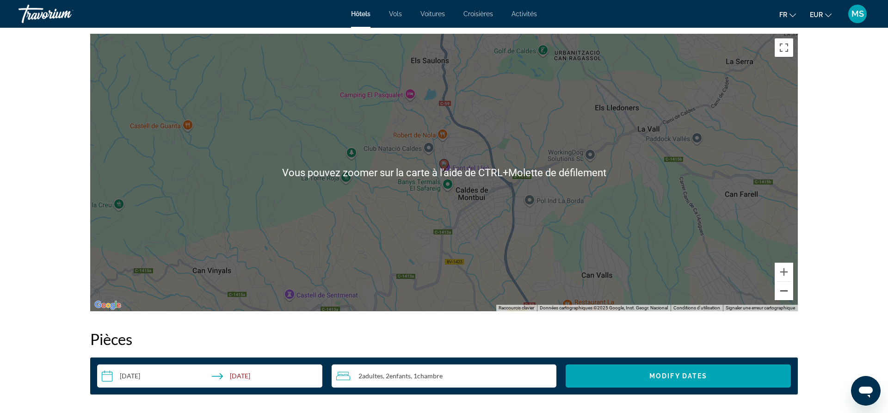
click at [710, 294] on button "Zoom arrière" at bounding box center [784, 291] width 19 height 19
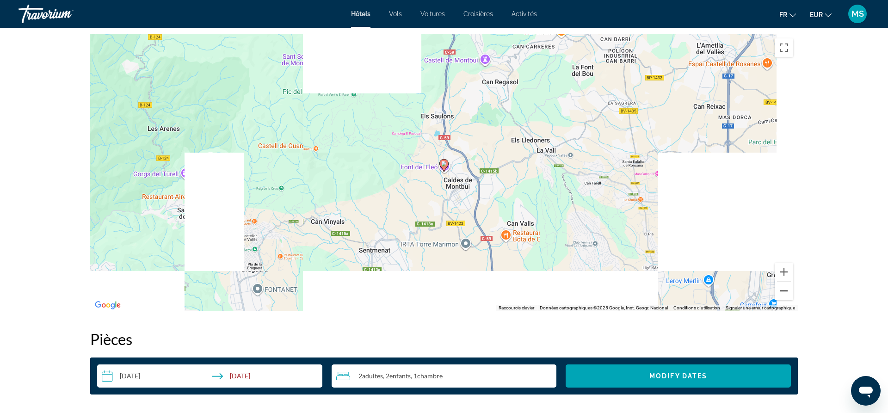
click at [710, 293] on button "Zoom arrière" at bounding box center [784, 291] width 19 height 19
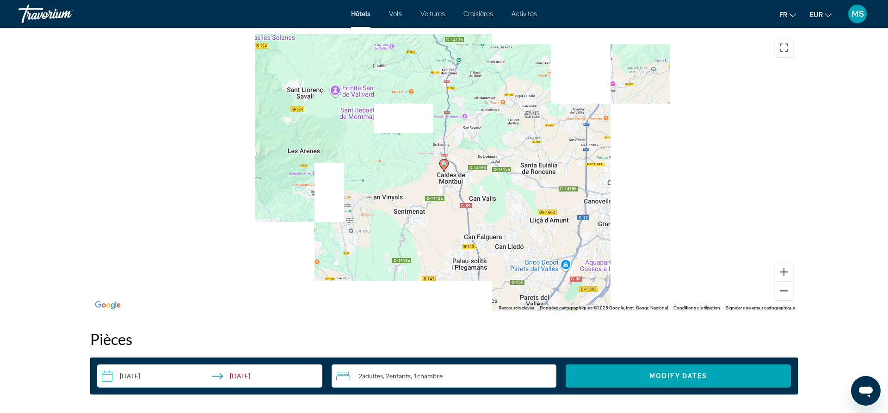
click at [710, 293] on button "Zoom arrière" at bounding box center [784, 291] width 19 height 19
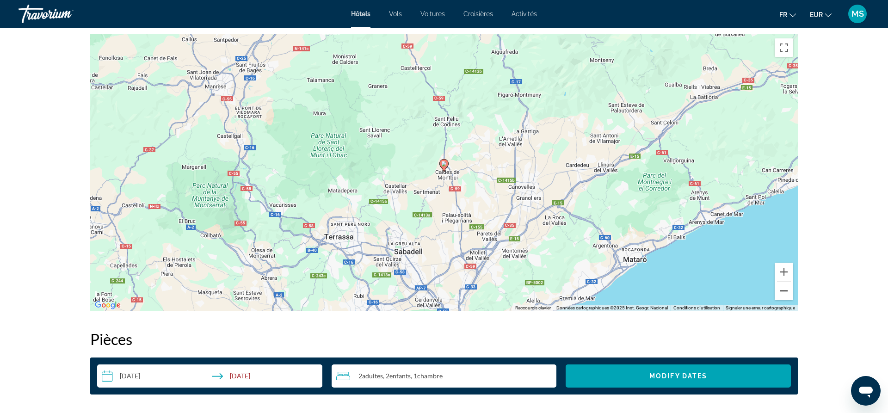
click at [710, 293] on button "Zoom arrière" at bounding box center [784, 291] width 19 height 19
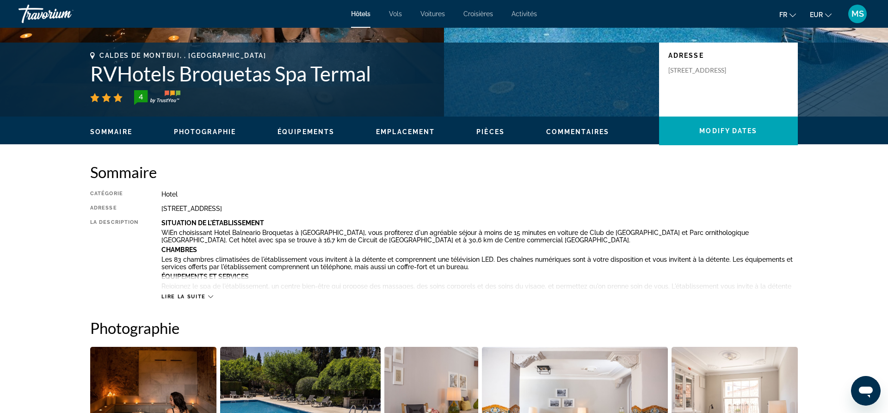
scroll to position [0, 0]
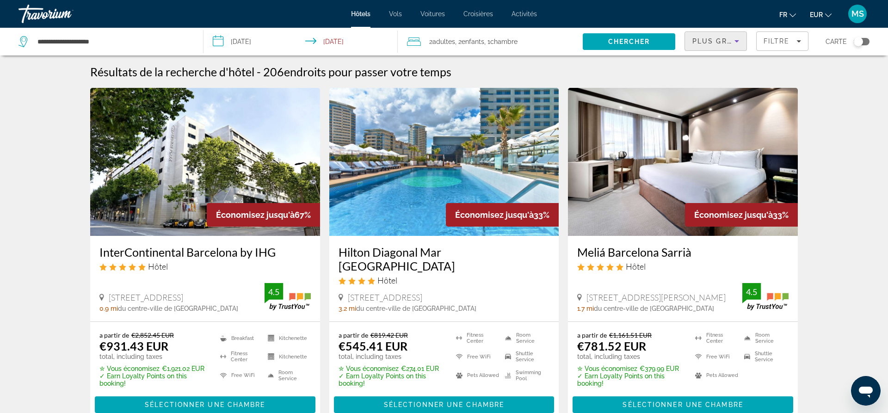
click at [710, 43] on icon "Sort by" at bounding box center [737, 41] width 11 height 11
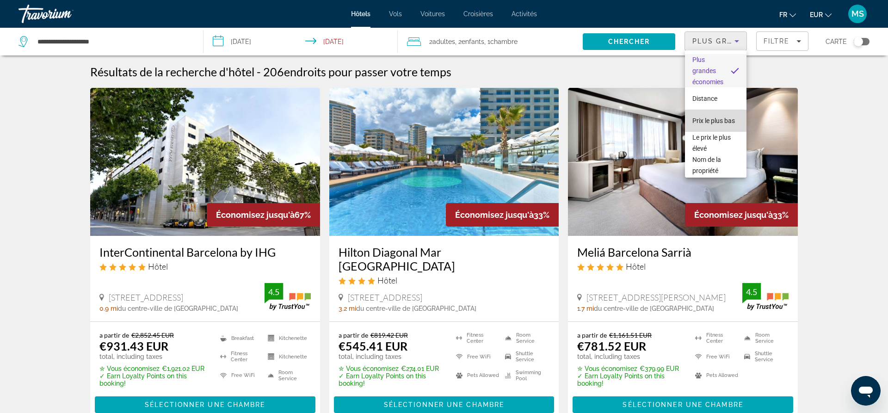
click at [710, 120] on span "Prix le plus bas" at bounding box center [714, 120] width 43 height 7
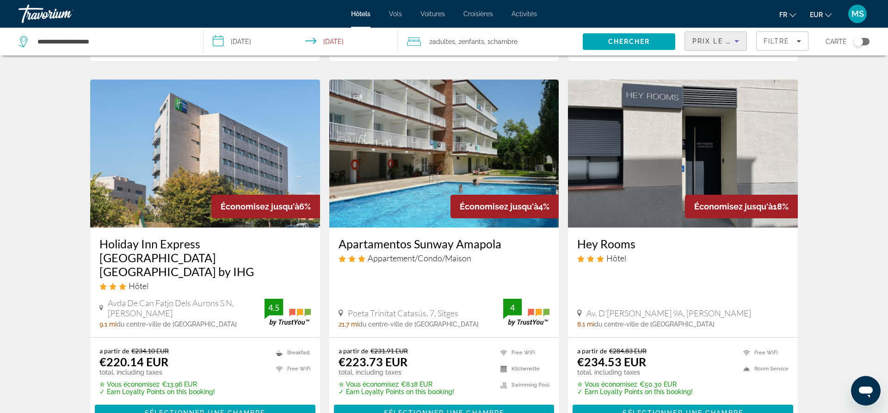
scroll to position [378, 0]
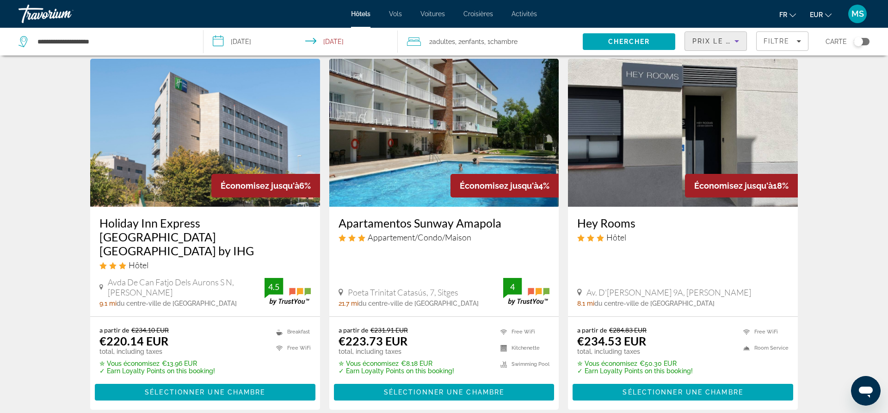
click at [199, 140] on img "Main content" at bounding box center [205, 133] width 230 height 148
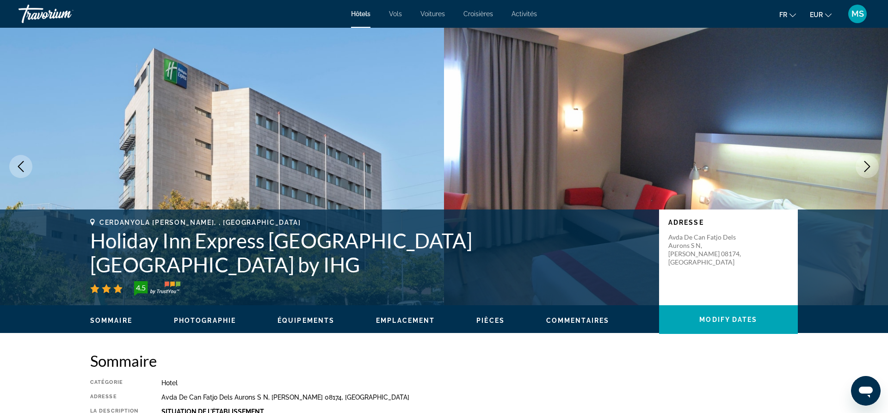
click at [710, 165] on button "Next image" at bounding box center [867, 166] width 23 height 23
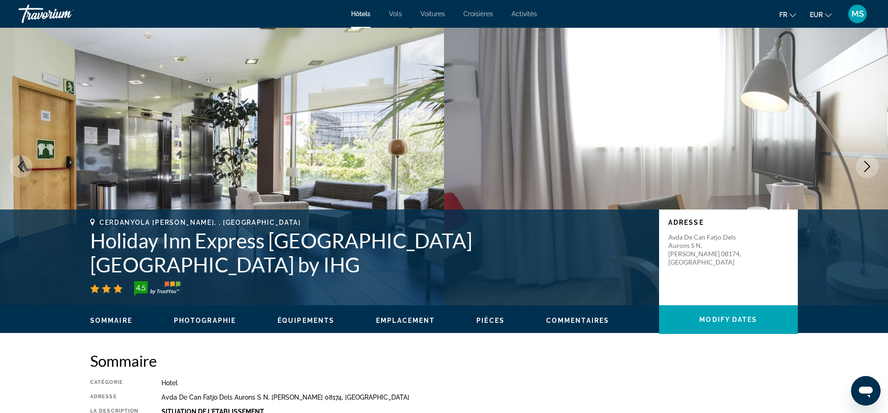
click at [710, 165] on button "Next image" at bounding box center [867, 166] width 23 height 23
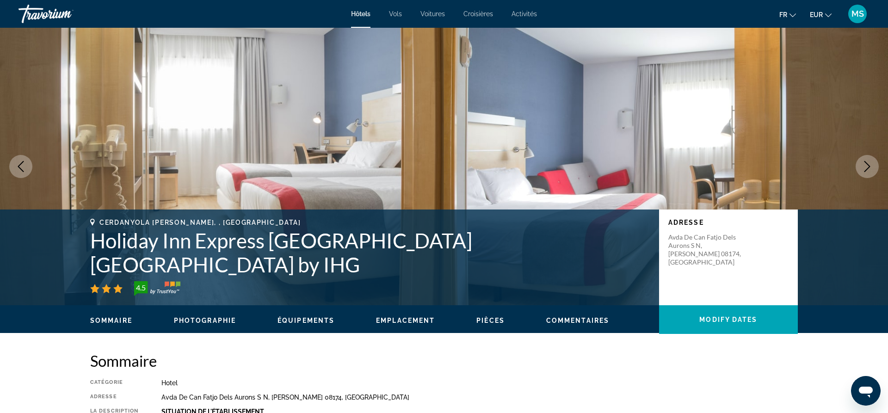
click at [710, 165] on button "Next image" at bounding box center [867, 166] width 23 height 23
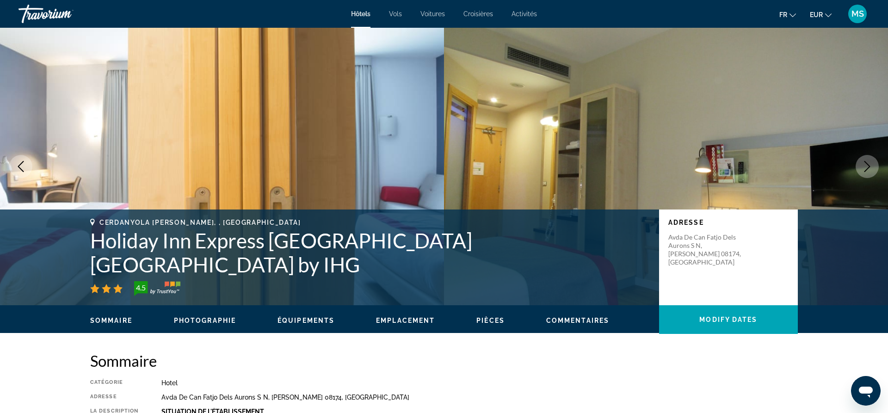
click at [710, 165] on button "Next image" at bounding box center [867, 166] width 23 height 23
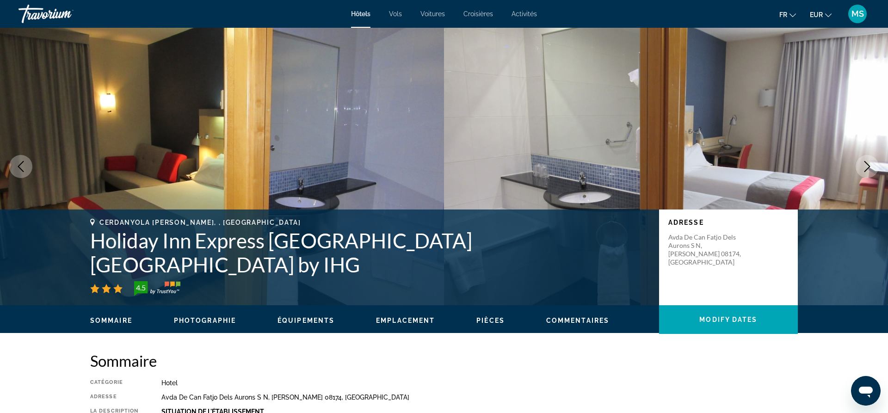
click at [710, 165] on button "Next image" at bounding box center [867, 166] width 23 height 23
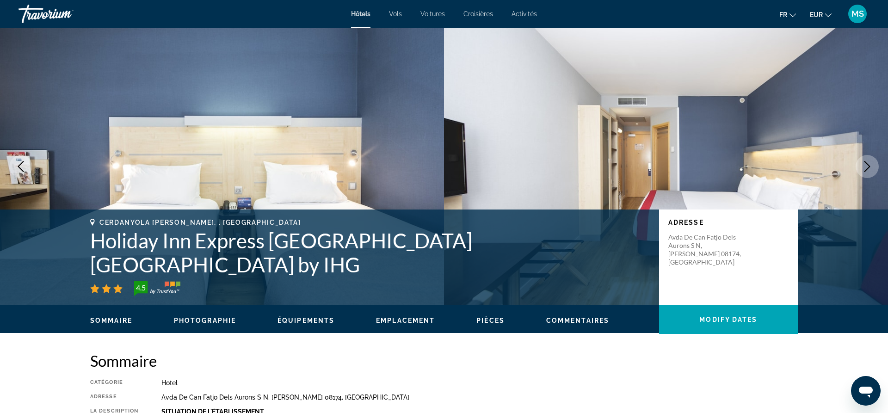
click at [710, 165] on button "Next image" at bounding box center [867, 166] width 23 height 23
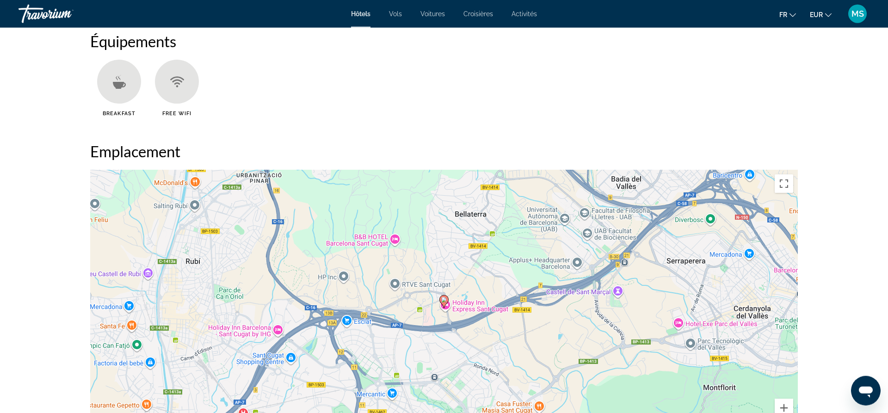
scroll to position [850, 0]
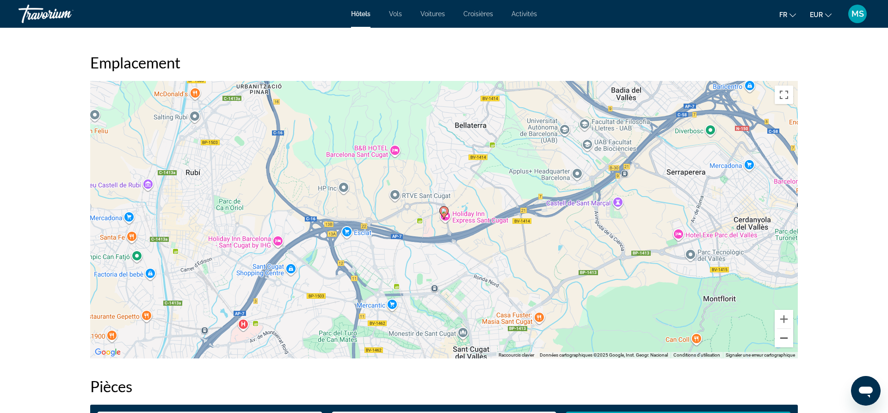
click at [710, 313] on button "Zoom arrière" at bounding box center [784, 338] width 19 height 19
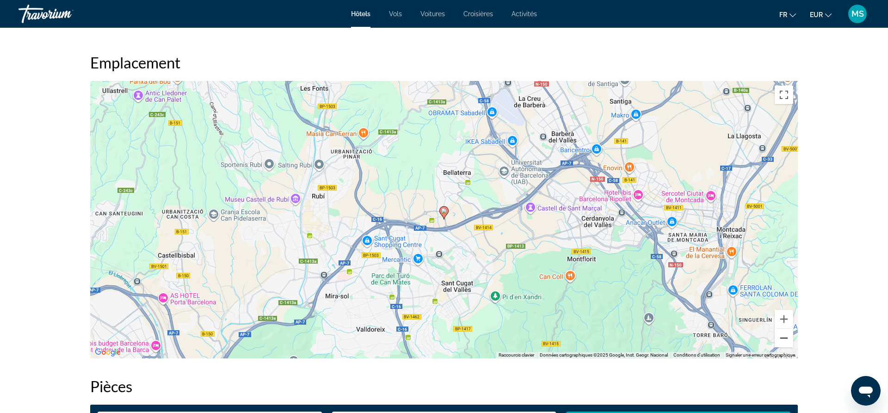
click at [710, 313] on button "Zoom arrière" at bounding box center [784, 338] width 19 height 19
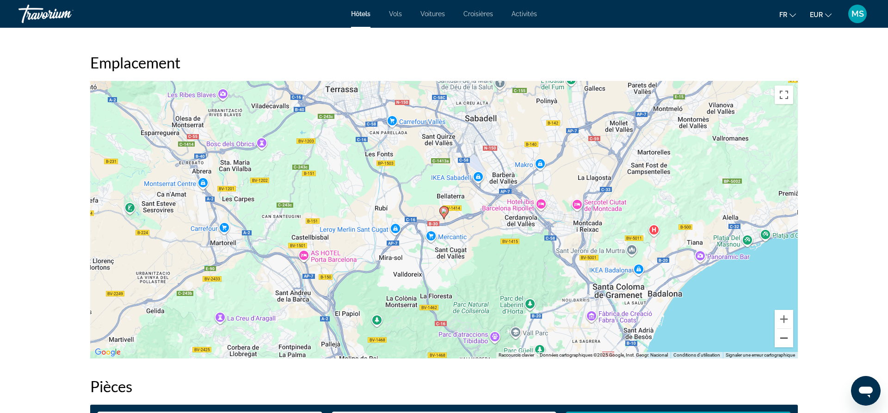
click at [710, 313] on button "Zoom arrière" at bounding box center [784, 338] width 19 height 19
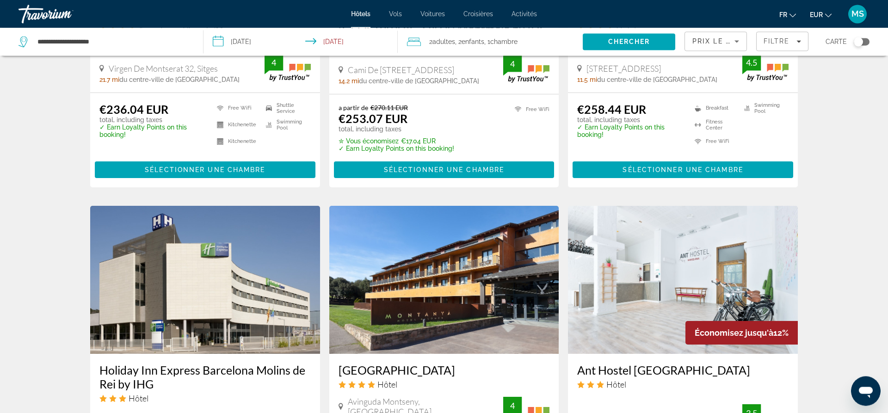
scroll to position [991, 0]
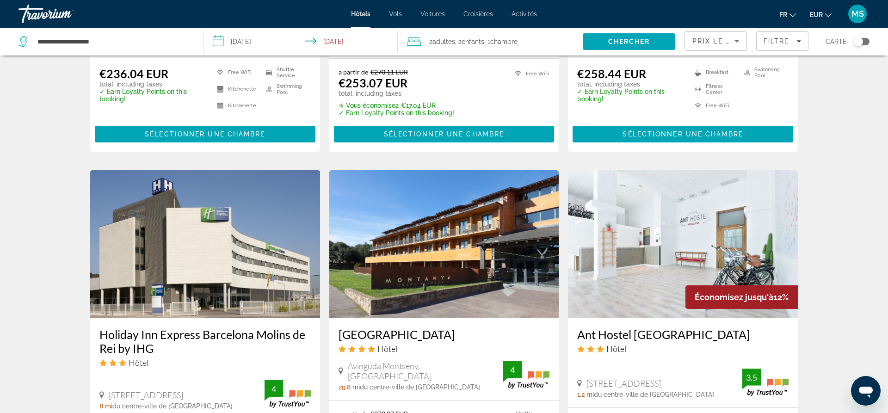
click at [645, 232] on img "Main content" at bounding box center [683, 244] width 230 height 148
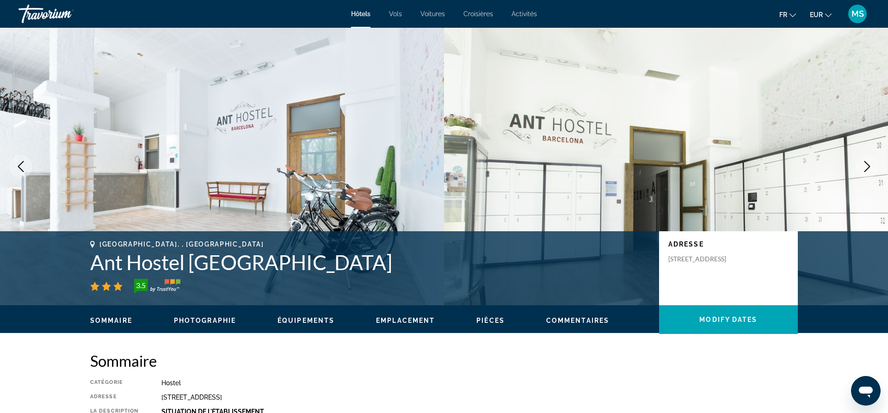
click at [710, 166] on icon "Next image" at bounding box center [868, 166] width 6 height 11
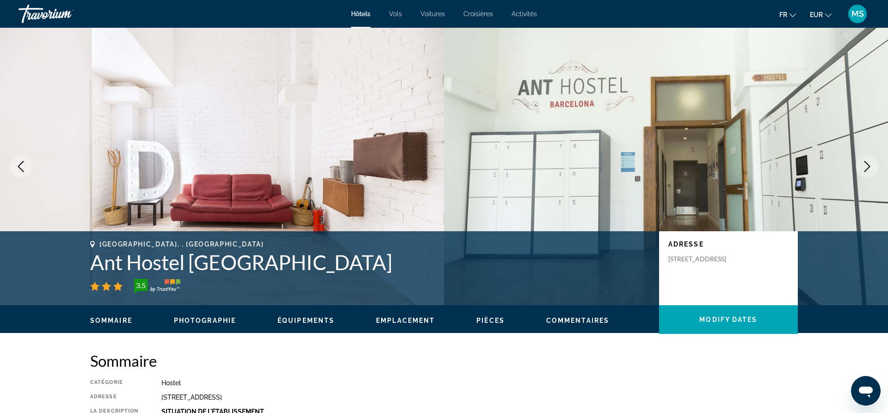
click at [710, 166] on icon "Next image" at bounding box center [868, 166] width 6 height 11
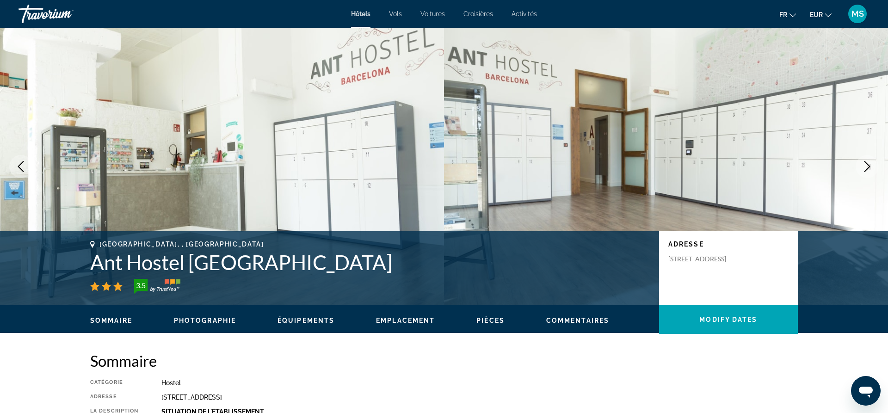
click at [710, 166] on icon "Next image" at bounding box center [868, 166] width 6 height 11
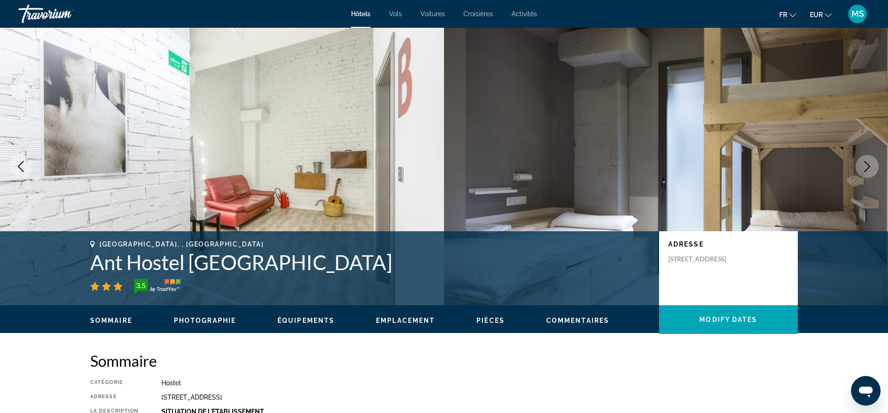
click at [710, 166] on icon "Next image" at bounding box center [867, 166] width 11 height 11
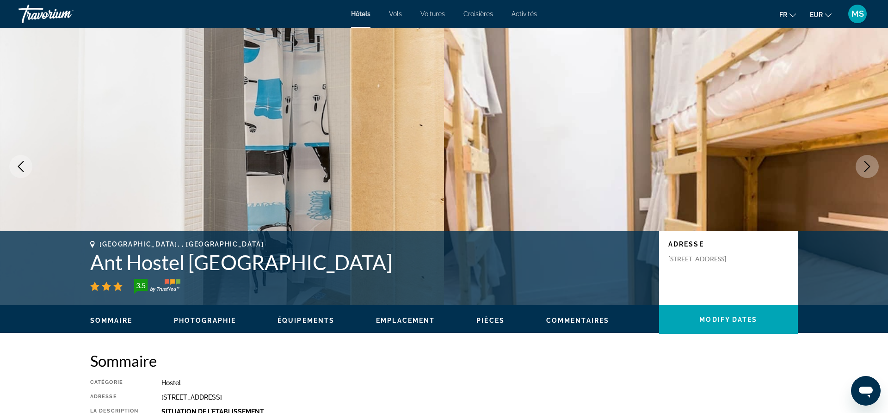
click at [710, 166] on icon "Next image" at bounding box center [867, 166] width 11 height 11
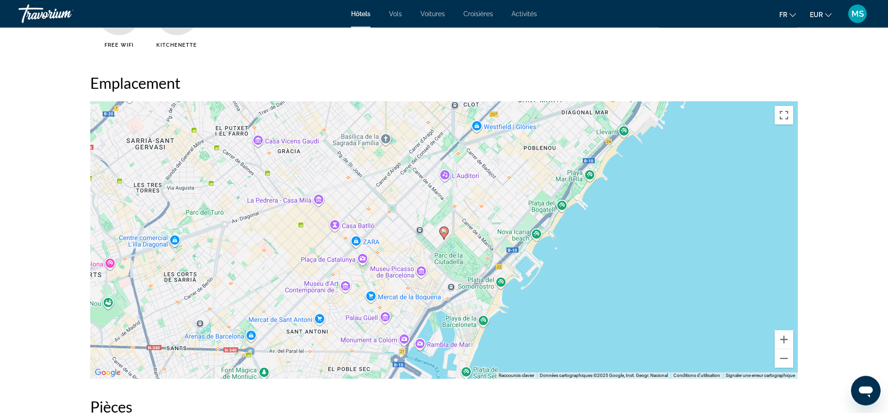
scroll to position [850, 0]
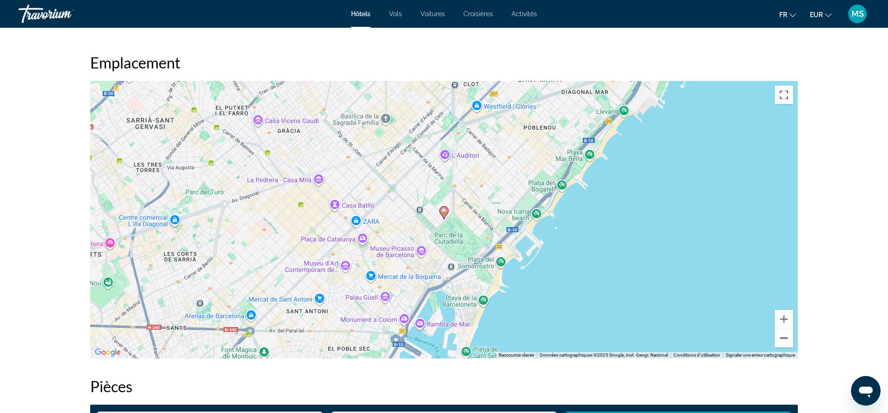
click at [710, 313] on button "Zoom arrière" at bounding box center [784, 338] width 19 height 19
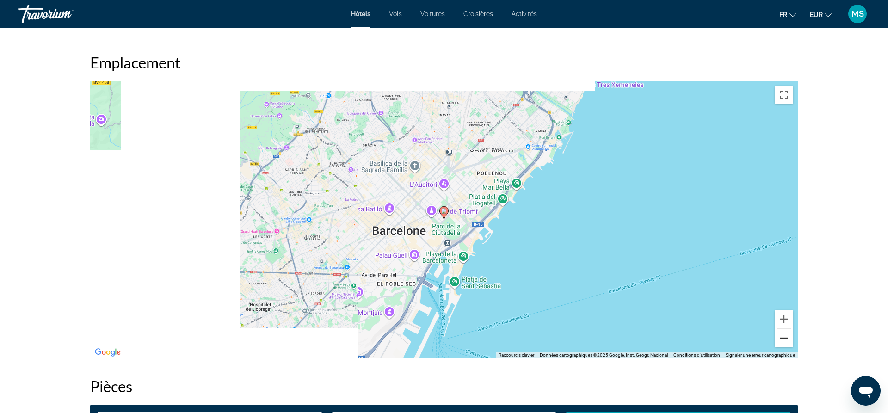
click at [710, 313] on button "Zoom arrière" at bounding box center [784, 338] width 19 height 19
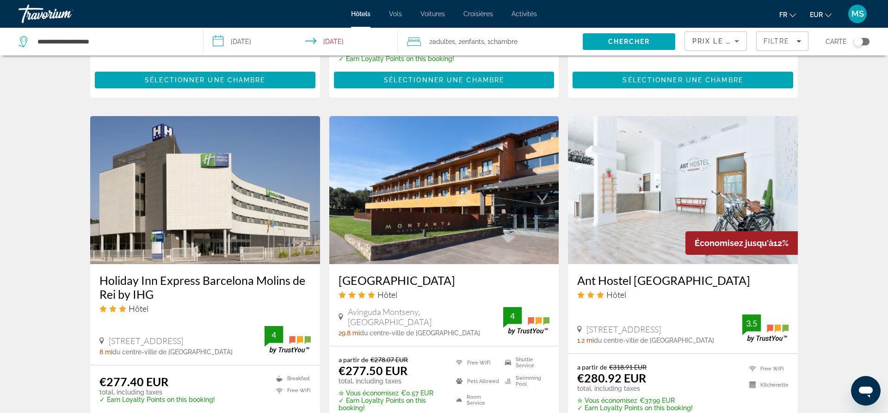
scroll to position [1234, 0]
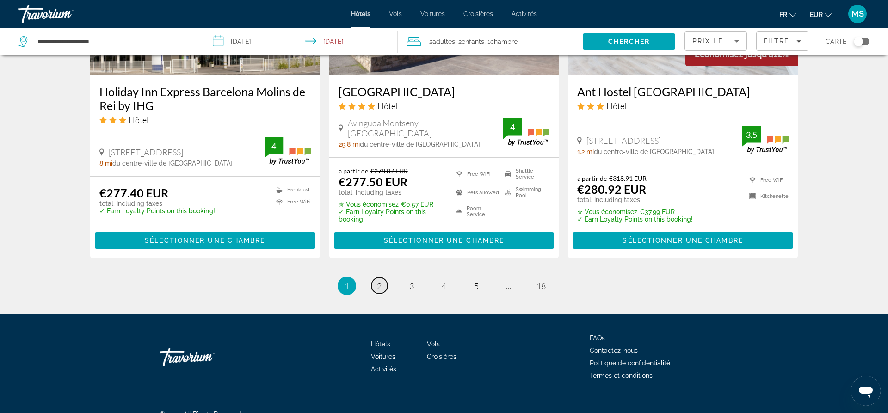
click at [381, 281] on span "2" at bounding box center [379, 286] width 5 height 10
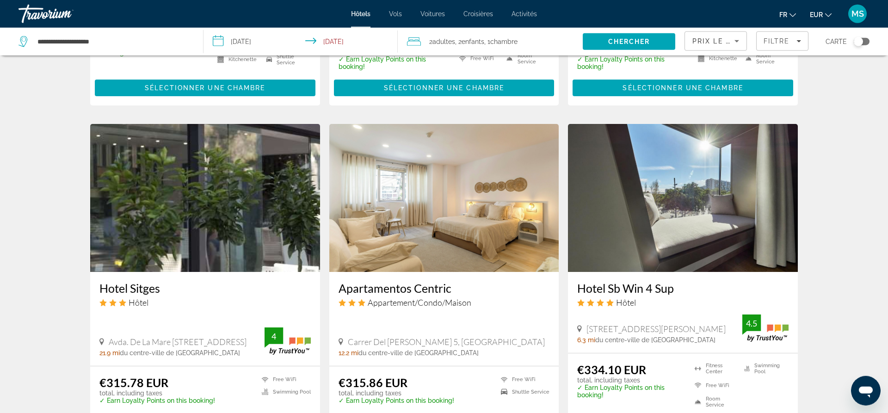
scroll to position [594, 0]
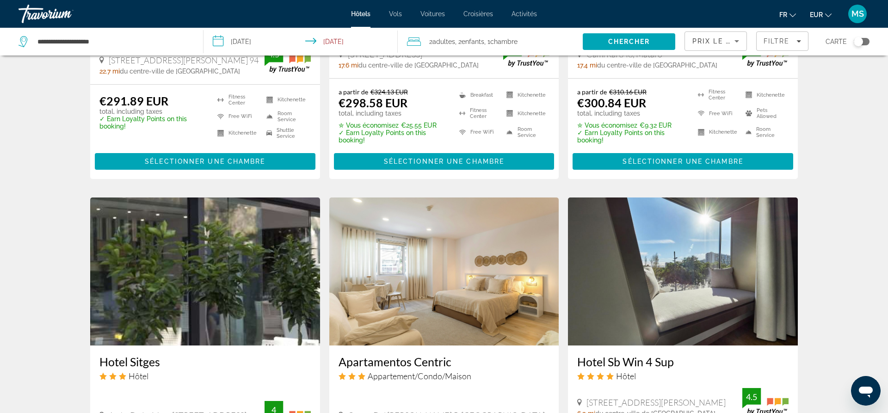
click at [661, 219] on img "Main content" at bounding box center [683, 272] width 230 height 148
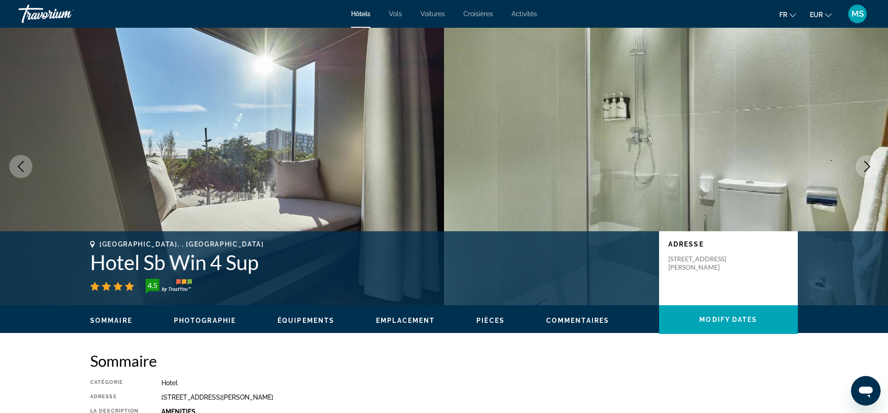
click at [710, 170] on button "Next image" at bounding box center [867, 166] width 23 height 23
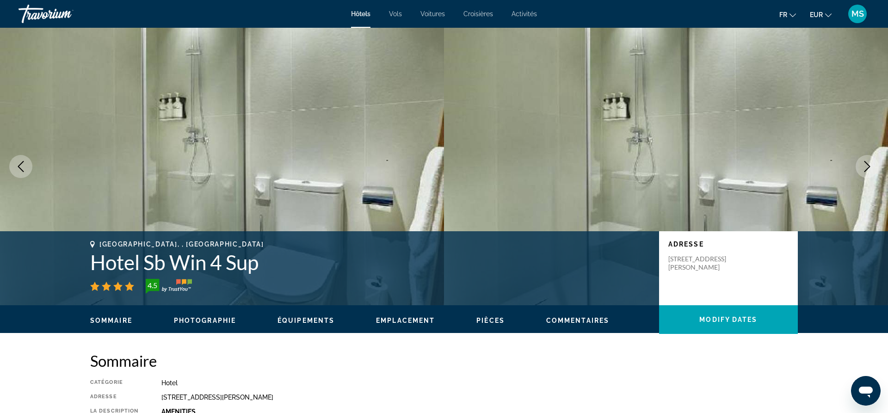
click at [710, 170] on button "Next image" at bounding box center [867, 166] width 23 height 23
click at [710, 164] on icon "Next image" at bounding box center [867, 166] width 11 height 11
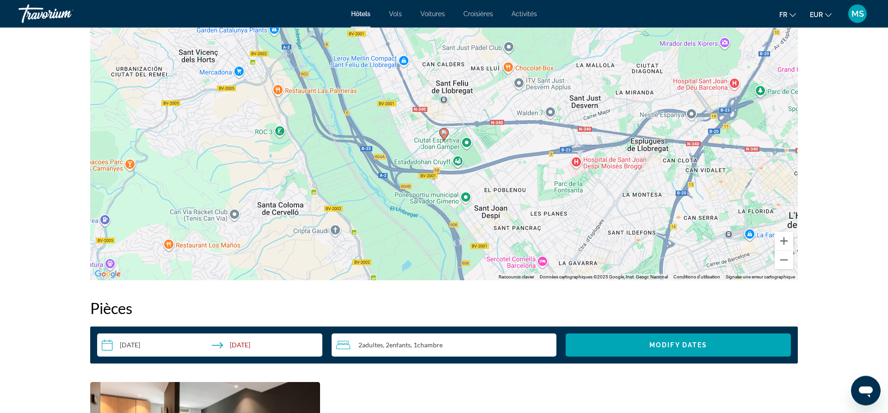
scroll to position [897, 0]
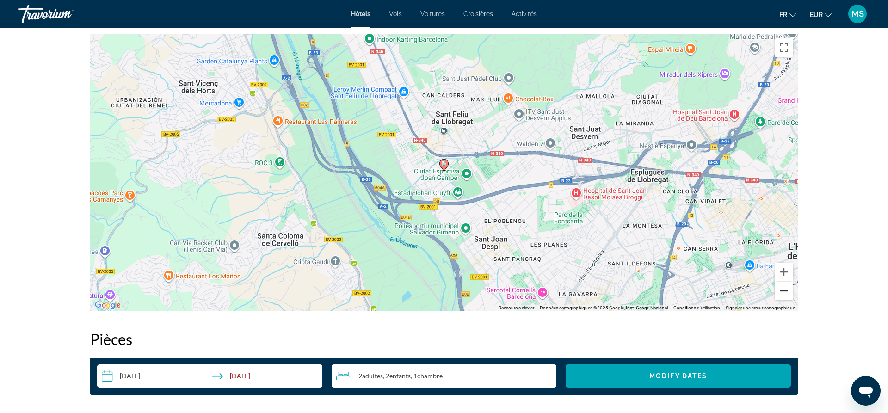
click at [710, 290] on button "Zoom arrière" at bounding box center [784, 291] width 19 height 19
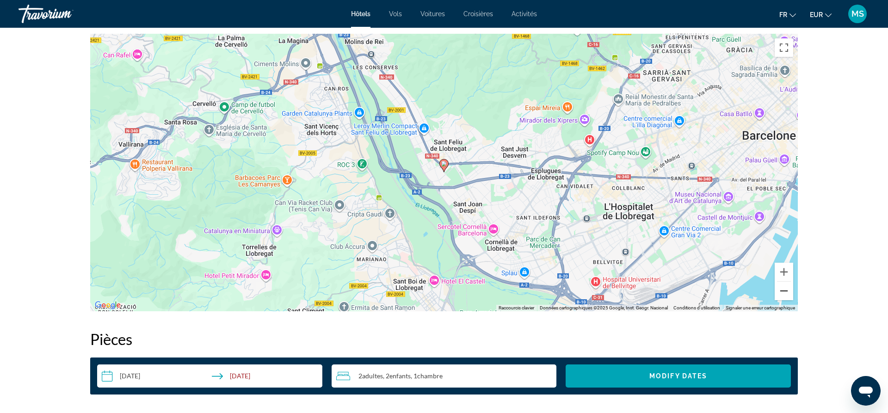
click at [710, 290] on button "Zoom arrière" at bounding box center [784, 291] width 19 height 19
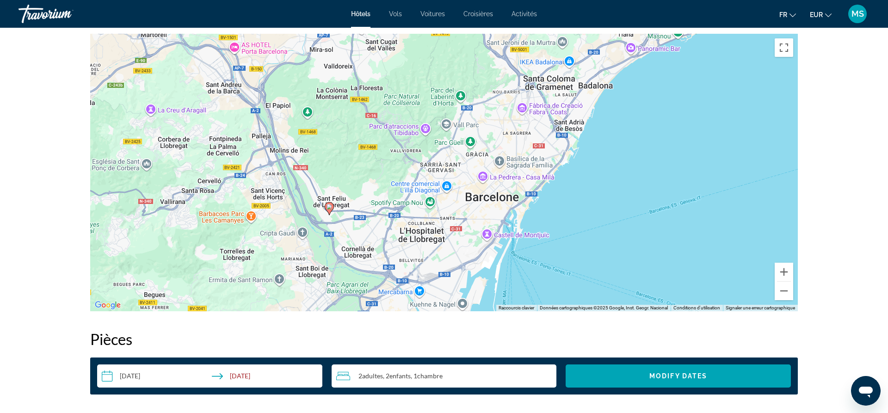
drag, startPoint x: 538, startPoint y: 190, endPoint x: 421, endPoint y: 235, distance: 124.8
click at [421, 235] on div "Pour activer le glissement avec le clavier, appuyez sur Alt+Entrée. Une fois ce…" at bounding box center [444, 173] width 708 height 278
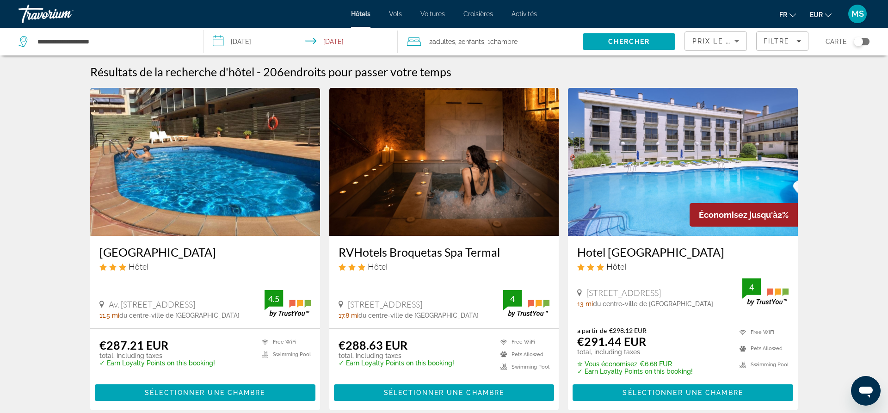
click at [710, 42] on div "Toggle map" at bounding box center [862, 41] width 16 height 7
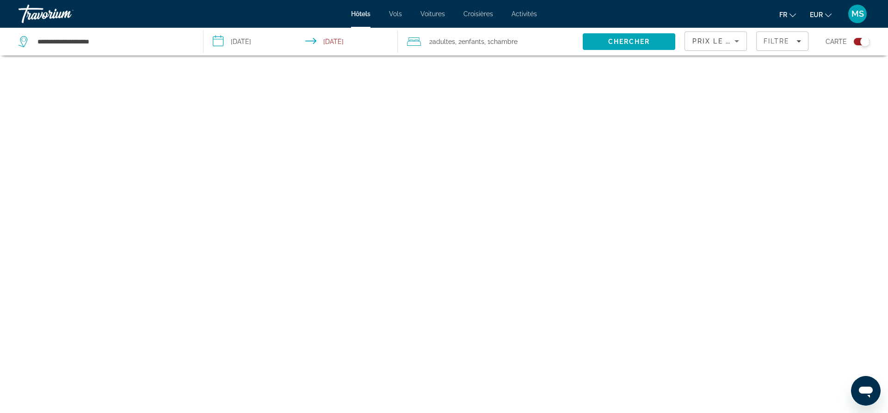
scroll to position [56, 0]
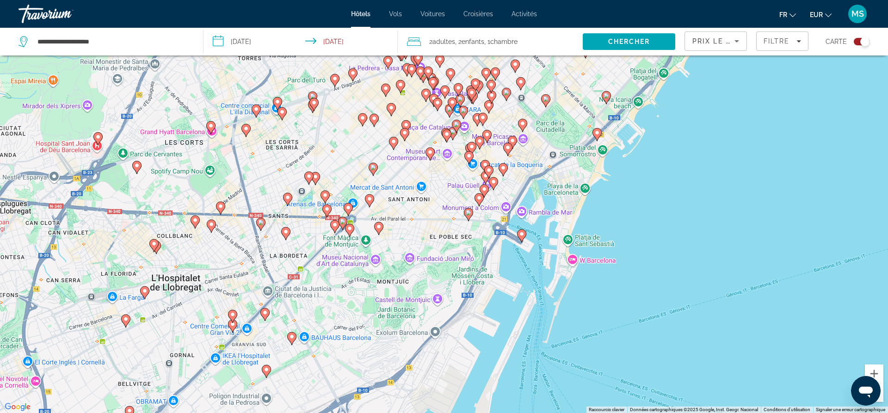
click at [428, 150] on image "Main content" at bounding box center [431, 152] width 6 height 6
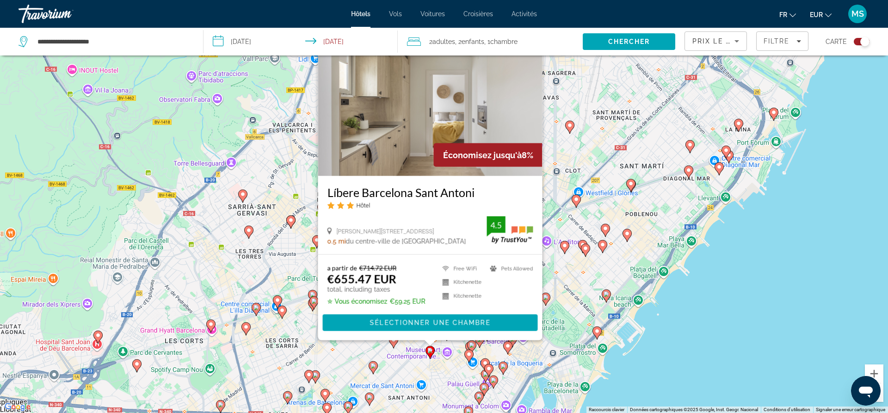
click at [710, 313] on div "Pour activer le glissement avec le clavier, appuyez sur Alt+Entrée. Une fois ce…" at bounding box center [444, 206] width 888 height 413
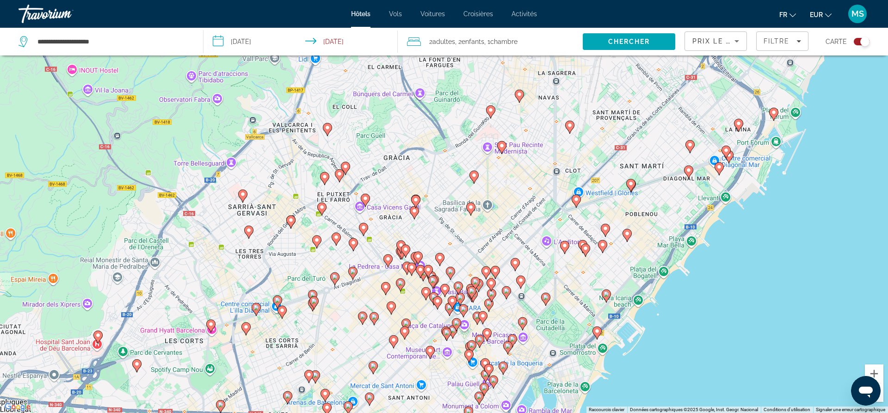
click at [488, 305] on image "Main content" at bounding box center [489, 304] width 6 height 6
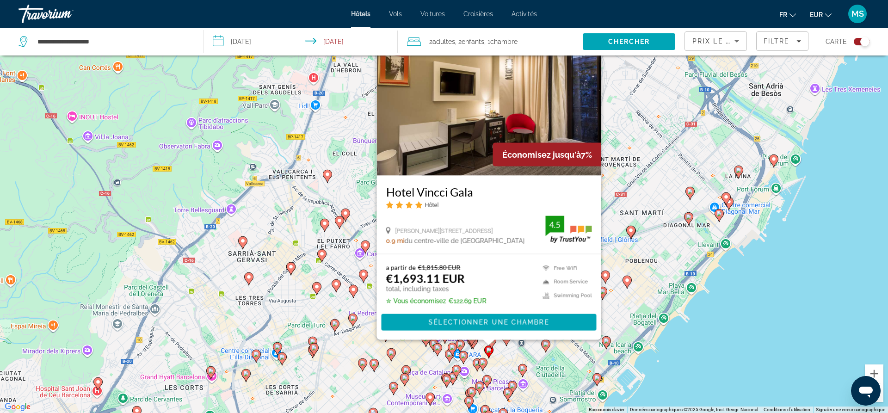
click at [710, 313] on div "Pour activer le glissement avec le clavier, appuyez sur Alt+Entrée. Une fois ce…" at bounding box center [444, 206] width 888 height 413
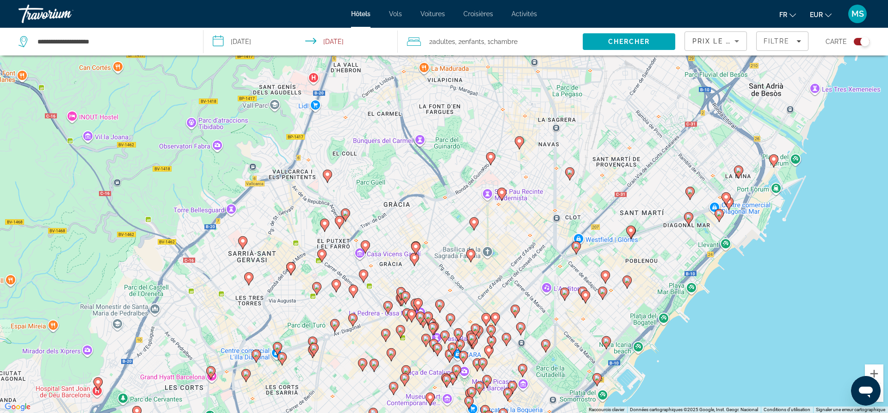
click at [509, 313] on gmp-advanced-marker "Main content" at bounding box center [506, 340] width 9 height 14
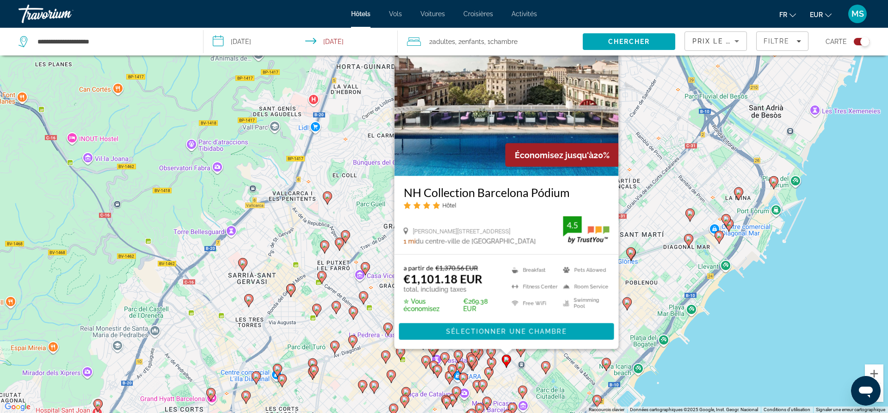
click at [710, 313] on div "Pour activer le glissement avec le clavier, appuyez sur Alt+Entrée. Une fois ce…" at bounding box center [444, 206] width 888 height 413
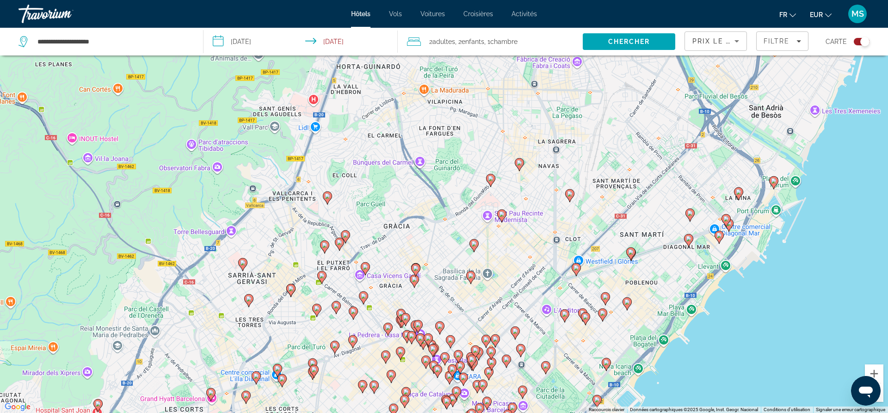
click at [497, 313] on image "Main content" at bounding box center [496, 339] width 6 height 6
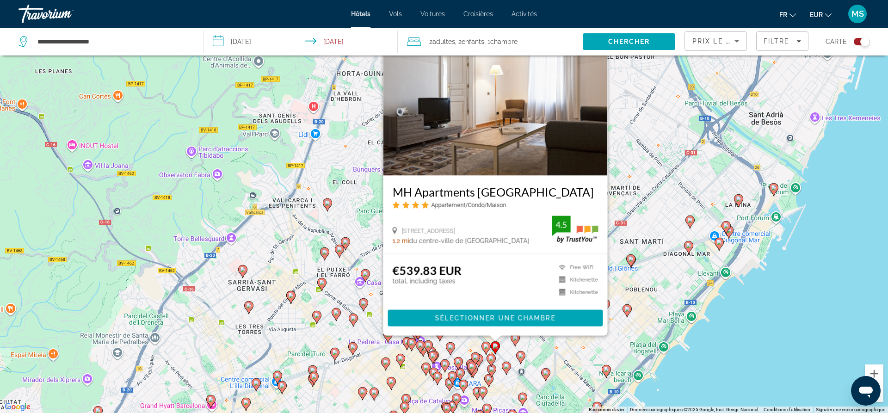
click at [710, 313] on div "Pour activer le glissement avec le clavier, appuyez sur Alt+Entrée. Une fois ce…" at bounding box center [444, 206] width 888 height 413
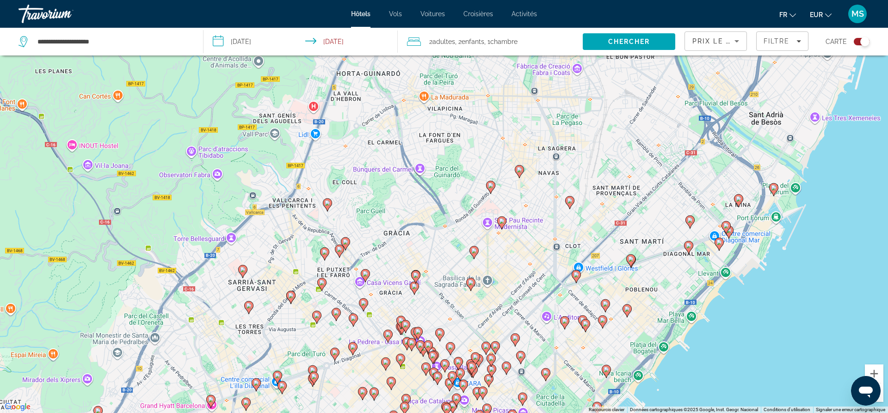
click at [545, 313] on image "Main content" at bounding box center [546, 373] width 6 height 6
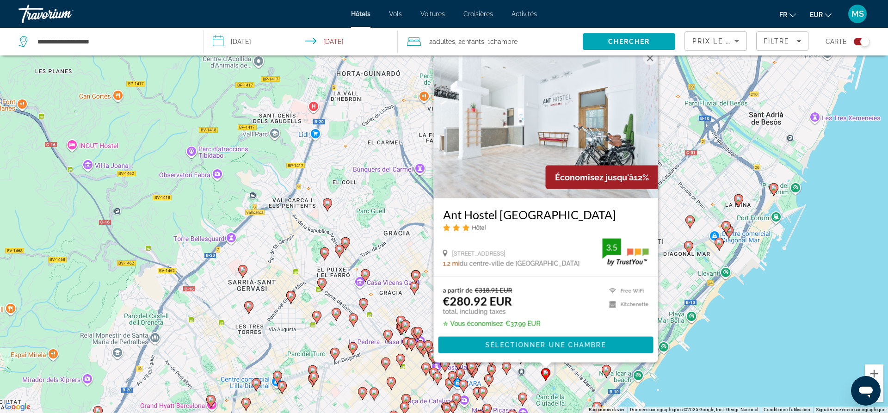
click at [710, 313] on div "Pour activer le glissement avec le clavier, appuyez sur Alt+Entrée. Une fois ce…" at bounding box center [444, 206] width 888 height 413
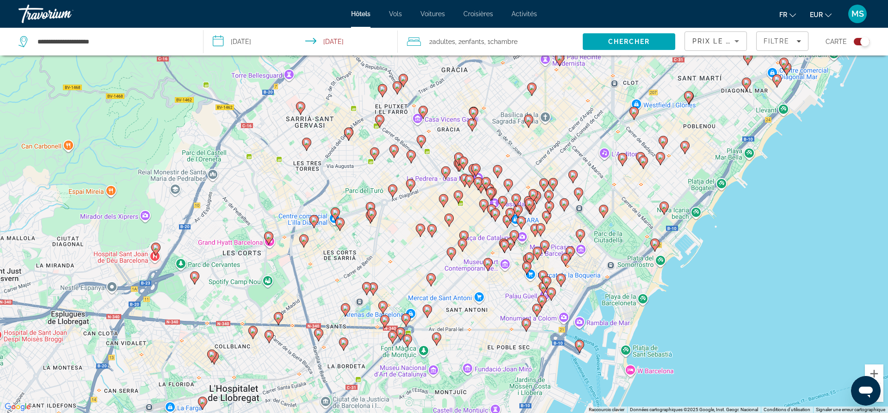
drag, startPoint x: 545, startPoint y: 358, endPoint x: 603, endPoint y: 193, distance: 174.1
click at [603, 193] on div "Pour activer le glissement avec le clavier, appuyez sur Alt+Entrée. Une fois ce…" at bounding box center [444, 206] width 888 height 413
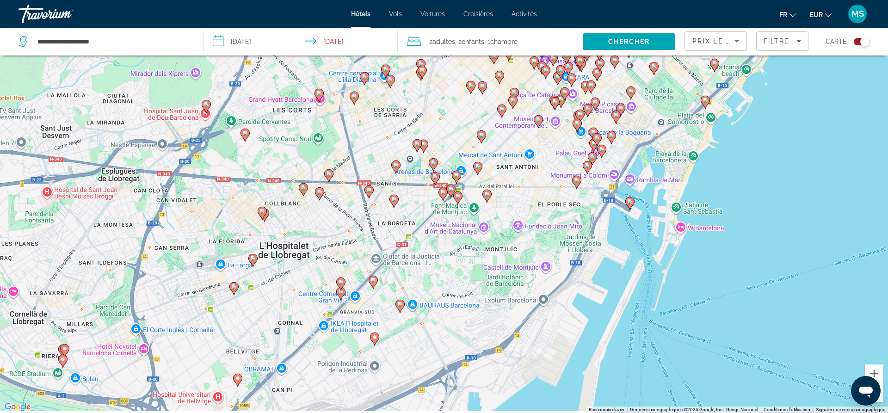
drag, startPoint x: 475, startPoint y: 360, endPoint x: 526, endPoint y: 214, distance: 155.0
click at [526, 214] on div "Pour activer le glissement avec le clavier, appuyez sur Alt+Entrée. Une fois ce…" at bounding box center [444, 206] width 888 height 413
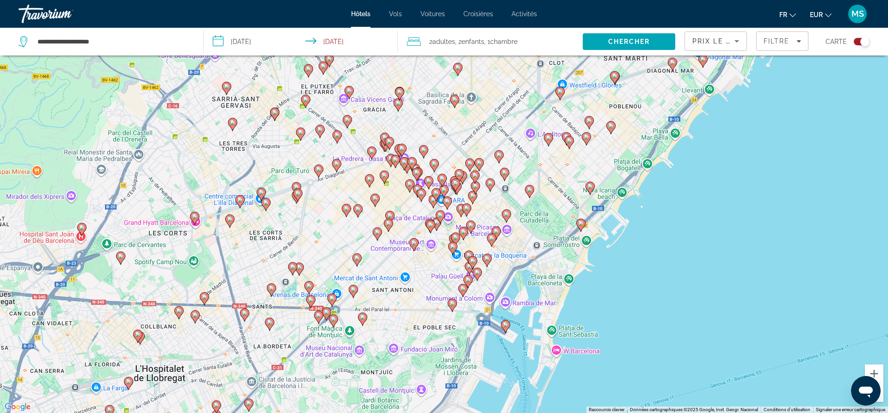
drag, startPoint x: 535, startPoint y: 230, endPoint x: 410, endPoint y: 353, distance: 175.7
click at [410, 313] on div "Pour activer le glissement avec le clavier, appuyez sur Alt+Entrée. Une fois ce…" at bounding box center [444, 206] width 888 height 413
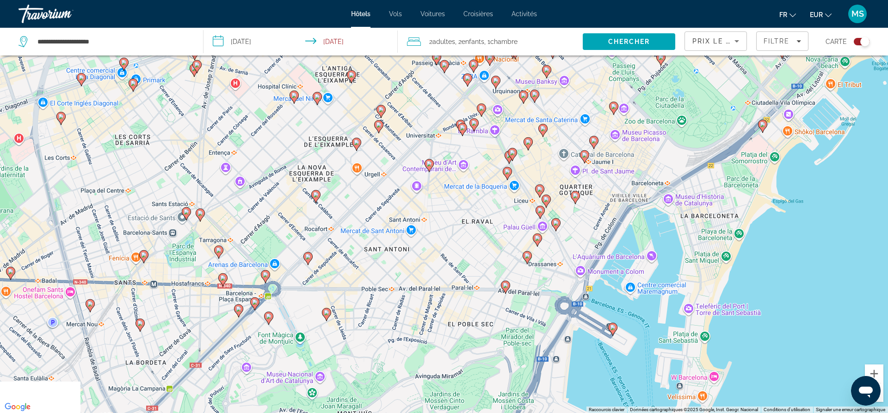
drag, startPoint x: 469, startPoint y: 256, endPoint x: 590, endPoint y: 216, distance: 128.2
click at [590, 216] on div "Pour activer le glissement avec le clavier, appuyez sur Alt+Entrée. Une fois ce…" at bounding box center [444, 206] width 888 height 413
click at [536, 190] on icon "Main content" at bounding box center [540, 191] width 8 height 12
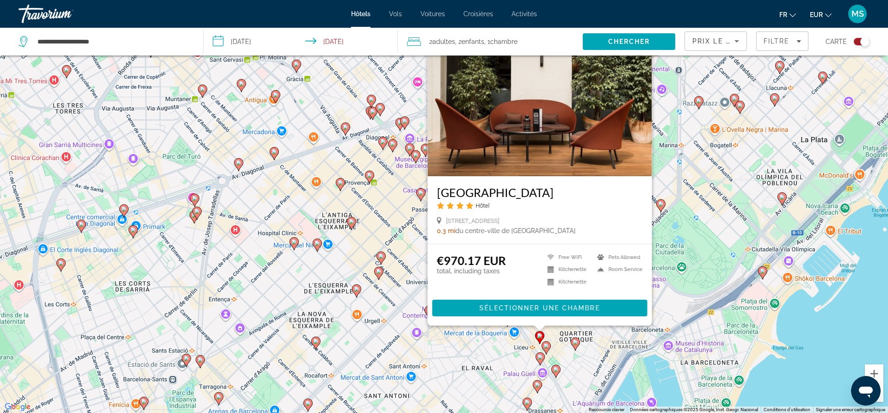
click at [710, 313] on div "Pour activer le glissement avec le clavier, appuyez sur Alt+Entrée. Une fois ce…" at bounding box center [444, 206] width 888 height 413
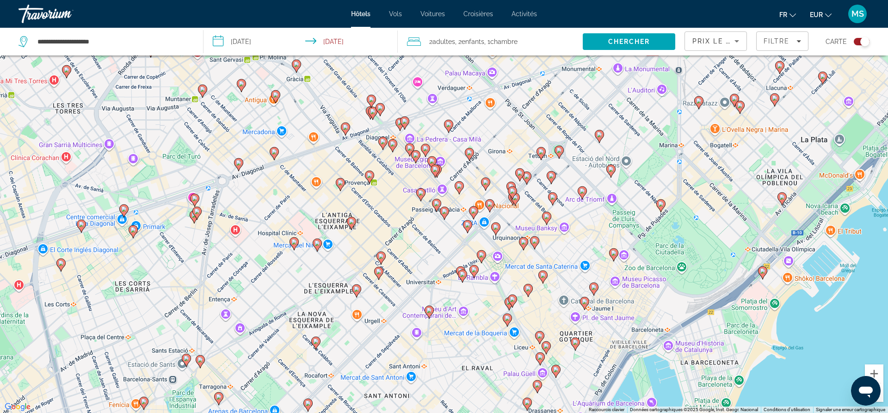
click at [536, 242] on image "Main content" at bounding box center [535, 241] width 6 height 6
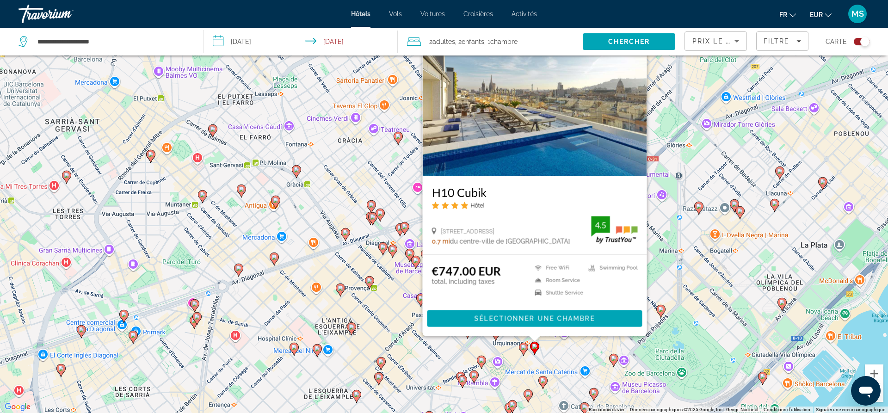
click at [710, 313] on div "Pour activer le glissement avec le clavier, appuyez sur Alt+Entrée. Une fois ce…" at bounding box center [444, 206] width 888 height 413
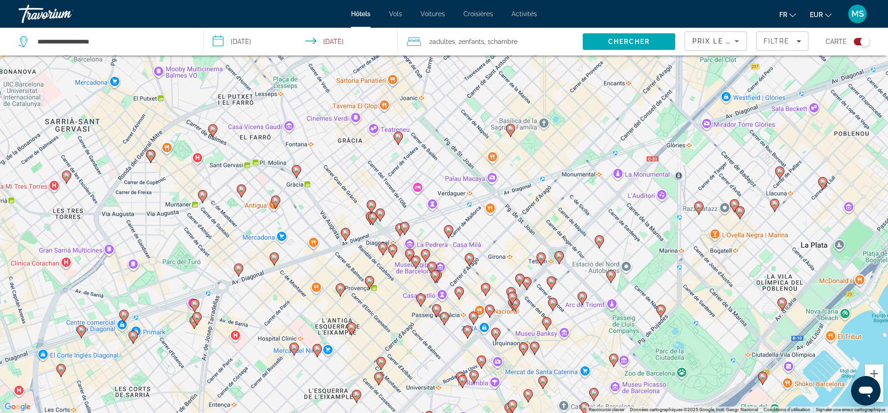
click at [541, 255] on image "Main content" at bounding box center [542, 257] width 6 height 6
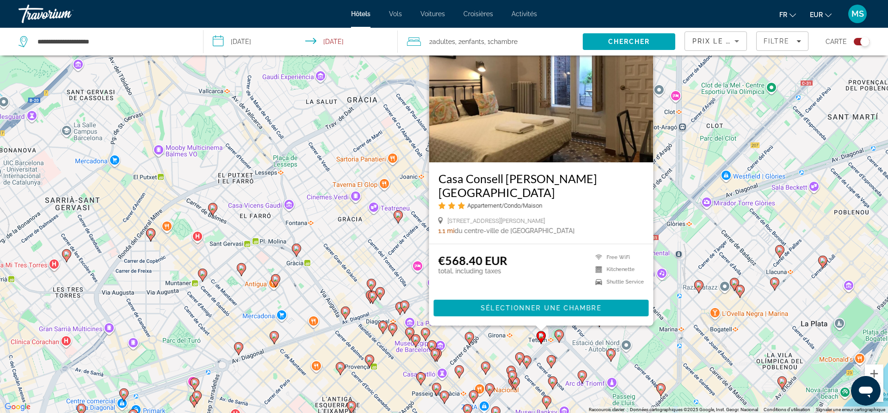
click at [709, 232] on div "Pour activer le glissement avec le clavier, appuyez sur Alt+Entrée. Une fois ce…" at bounding box center [444, 206] width 888 height 413
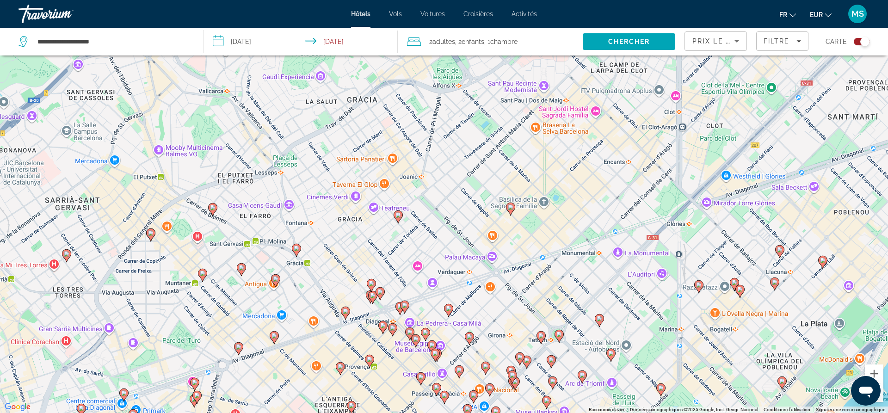
click at [405, 306] on image "Main content" at bounding box center [405, 306] width 6 height 6
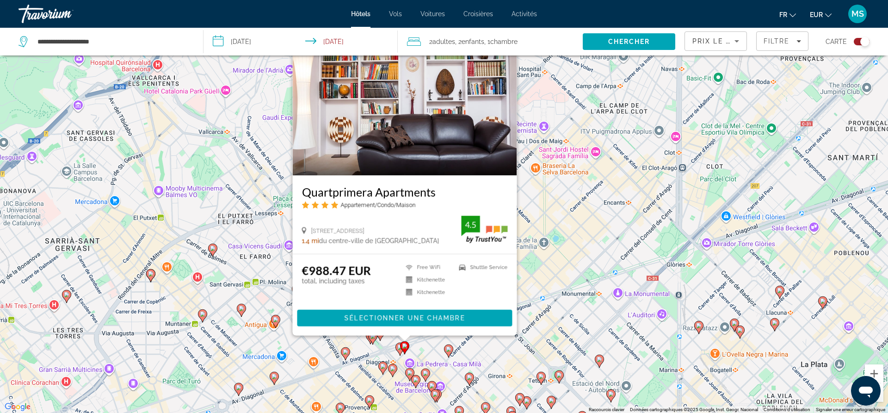
click at [580, 274] on div "Pour activer le glissement avec le clavier, appuyez sur Alt+Entrée. Une fois ce…" at bounding box center [444, 206] width 888 height 413
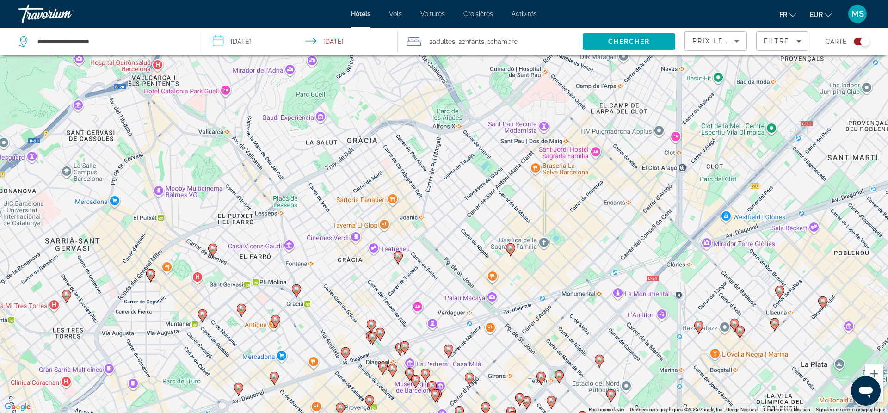
click at [386, 313] on div "Pour activer le glissement avec le clavier, appuyez sur Alt+Entrée. Une fois ce…" at bounding box center [444, 206] width 888 height 413
click at [383, 313] on image "Main content" at bounding box center [381, 333] width 6 height 6
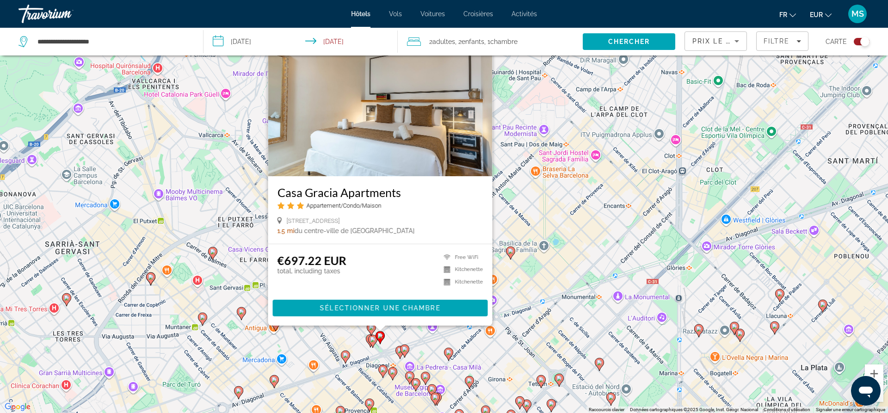
click at [502, 313] on div "Pour activer le glissement avec le clavier, appuyez sur Alt+Entrée. Une fois ce…" at bounding box center [444, 206] width 888 height 413
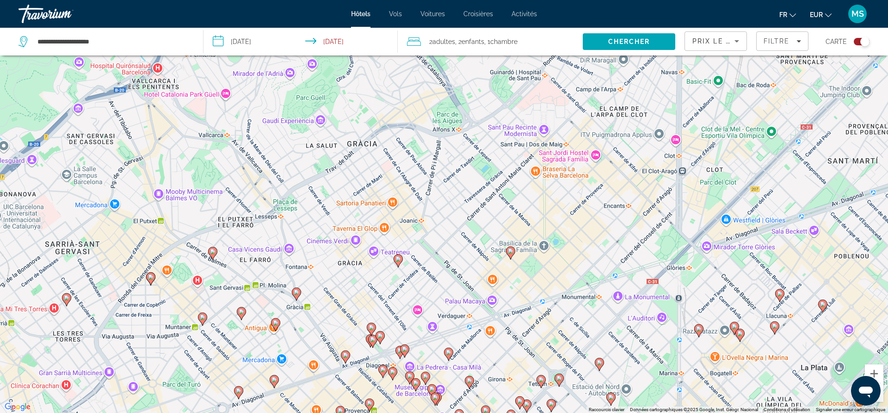
click at [346, 313] on image "Main content" at bounding box center [346, 356] width 6 height 6
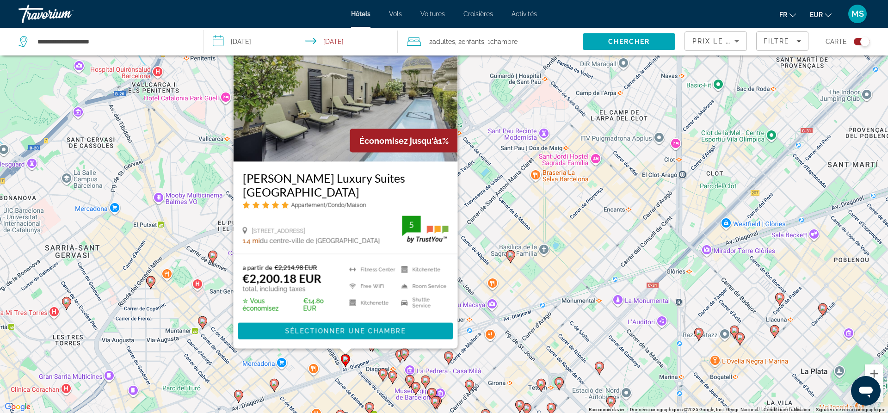
click at [620, 313] on div "Pour activer le glissement avec le clavier, appuyez sur Alt+Entrée. Une fois ce…" at bounding box center [444, 206] width 888 height 413
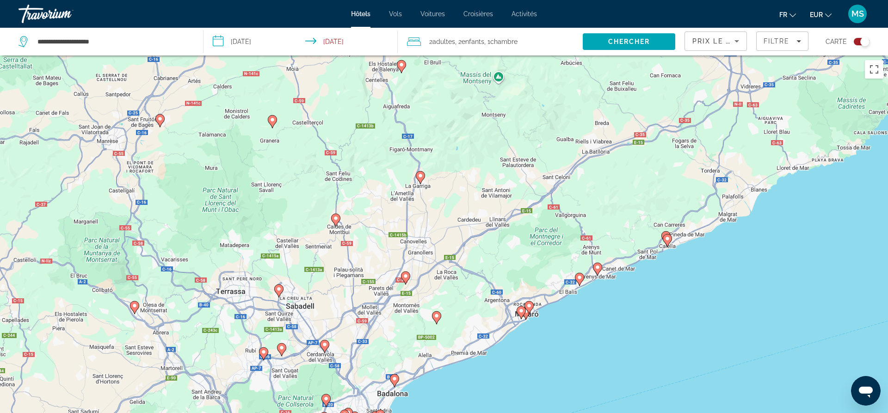
click at [448, 46] on span "2 Adulte Adultes" at bounding box center [442, 41] width 26 height 13
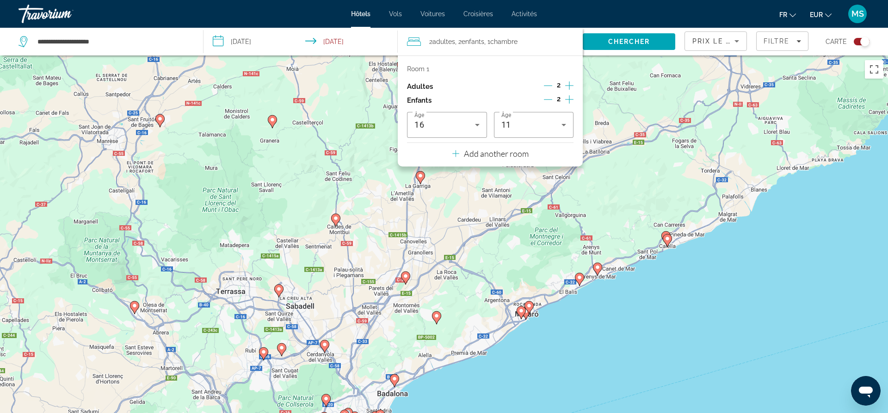
click at [564, 83] on div "2" at bounding box center [559, 87] width 30 height 14
click at [568, 86] on icon "Increment adults" at bounding box center [569, 85] width 8 height 11
click at [503, 153] on p "Add another room" at bounding box center [496, 154] width 65 height 10
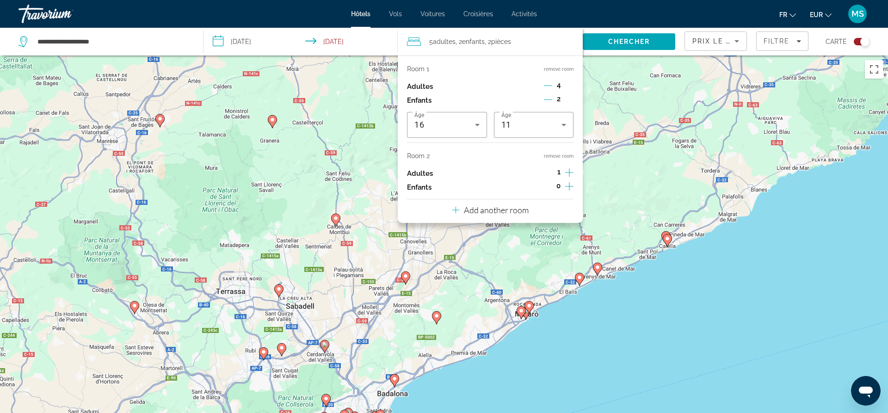
click at [546, 85] on icon "Decrement adults" at bounding box center [548, 85] width 8 height 8
click at [570, 172] on icon "Increment adults" at bounding box center [569, 172] width 8 height 11
click at [571, 186] on icon "Increment children" at bounding box center [569, 186] width 8 height 11
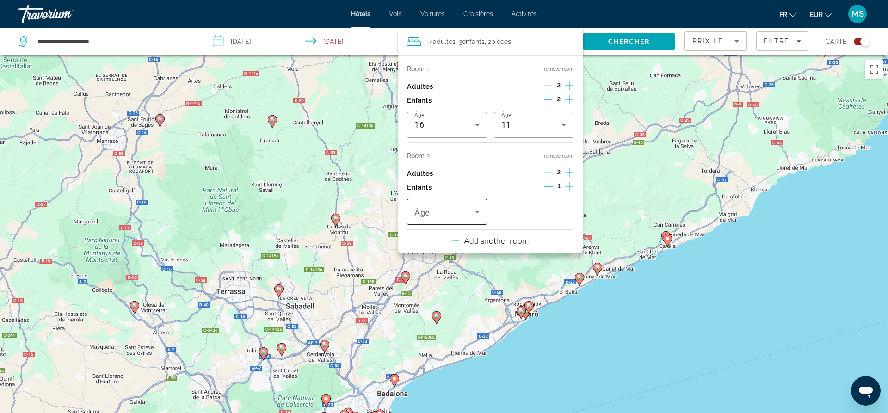
click at [480, 211] on icon "Travelers: 4 adults, 3 children" at bounding box center [477, 211] width 11 height 11
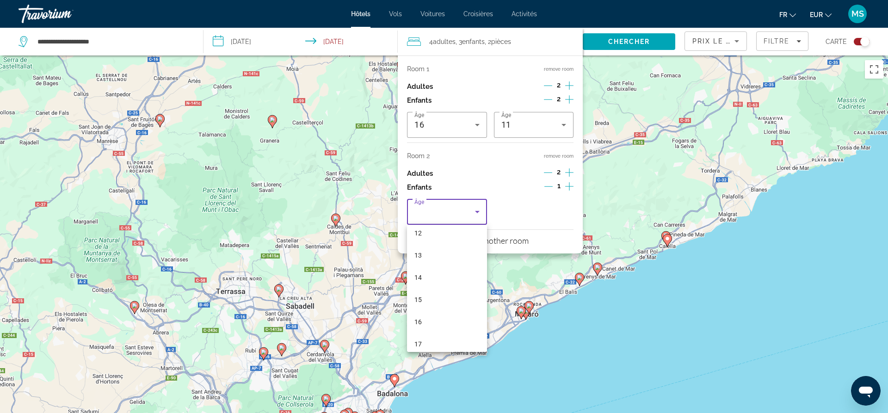
scroll to position [280, 0]
click at [421, 293] on span "15" at bounding box center [418, 292] width 7 height 11
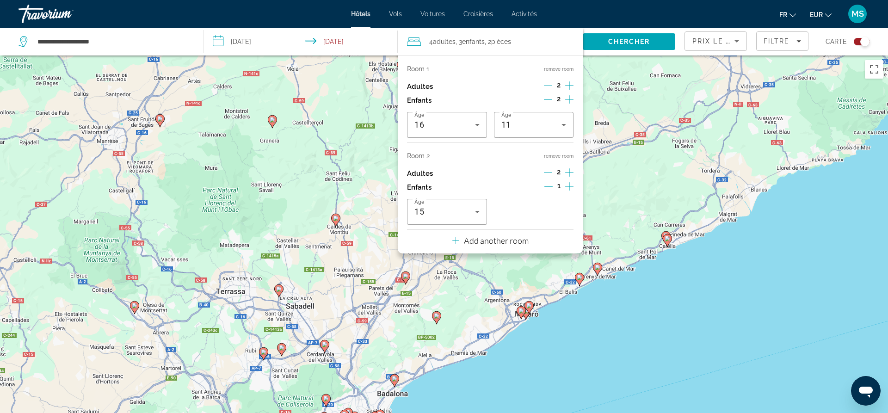
click at [503, 241] on p "Add another room" at bounding box center [496, 241] width 65 height 10
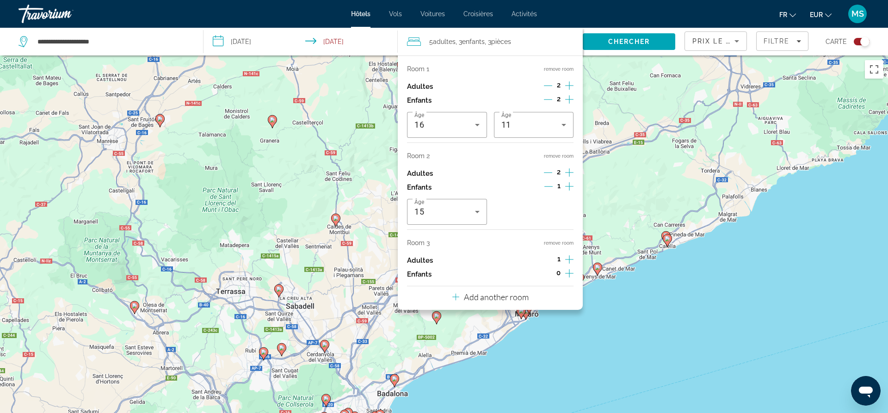
click at [569, 258] on icon "Increment adults" at bounding box center [569, 259] width 8 height 11
click at [546, 258] on icon "Decrement adults" at bounding box center [548, 259] width 8 height 8
click at [570, 273] on icon "Increment children" at bounding box center [569, 273] width 8 height 8
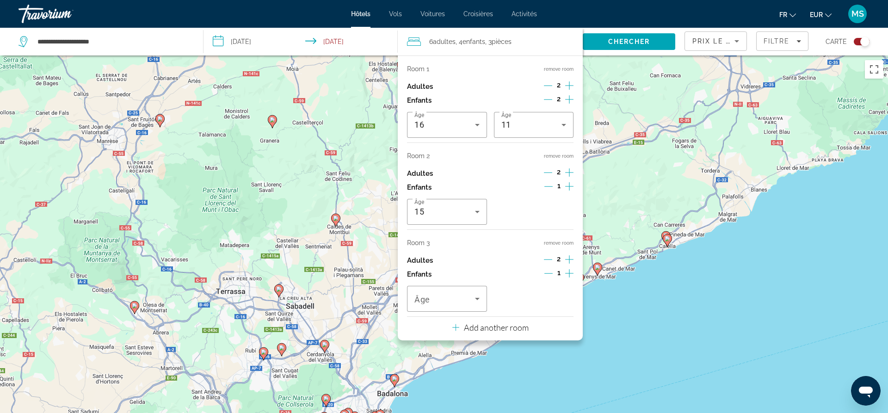
click at [570, 273] on icon "Increment children" at bounding box center [569, 273] width 8 height 8
click at [481, 299] on icon "Travelers: 6 adults, 5 children" at bounding box center [477, 298] width 11 height 11
click at [426, 269] on mat-option "17" at bounding box center [447, 271] width 80 height 22
click at [557, 298] on div "17" at bounding box center [532, 298] width 61 height 11
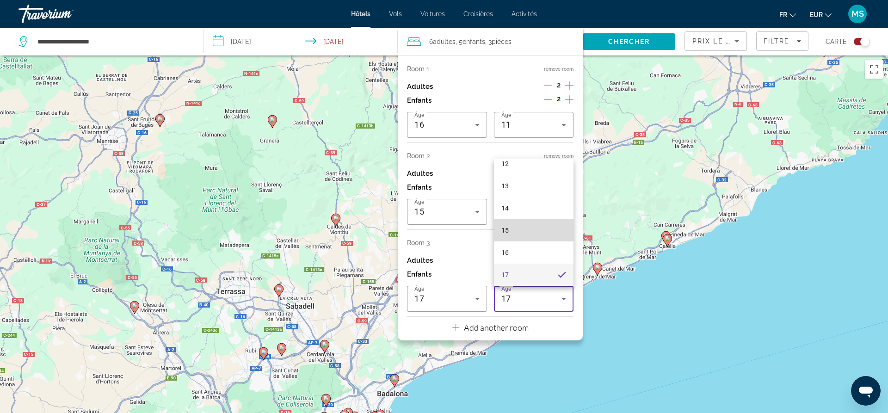
click at [511, 234] on mat-option "15" at bounding box center [534, 230] width 80 height 22
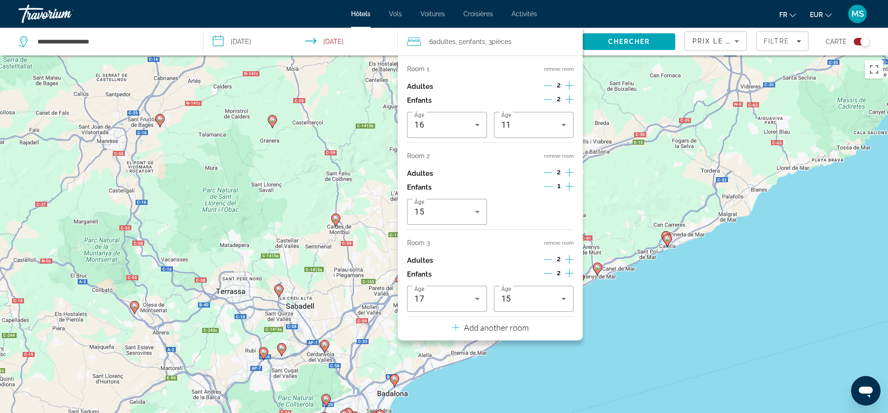
click at [654, 313] on div "Pour activer le glissement avec le clavier, appuyez sur Alt+Entrée. Une fois ce…" at bounding box center [444, 262] width 888 height 413
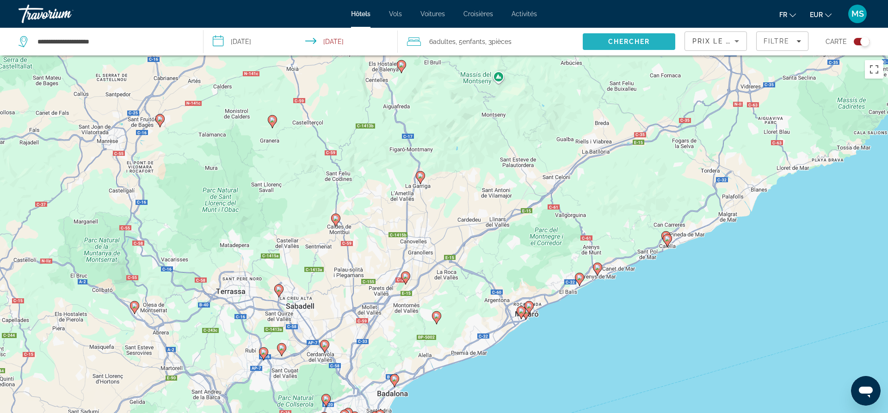
click at [620, 41] on span "Chercher" at bounding box center [629, 41] width 42 height 7
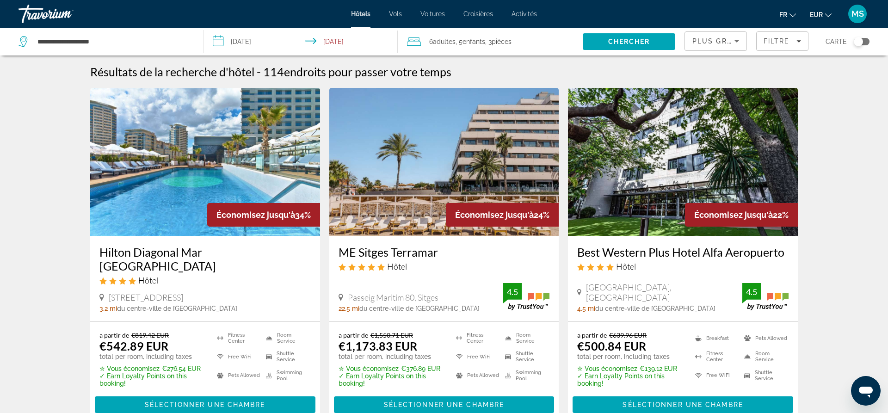
click at [333, 43] on input "**********" at bounding box center [303, 43] width 198 height 31
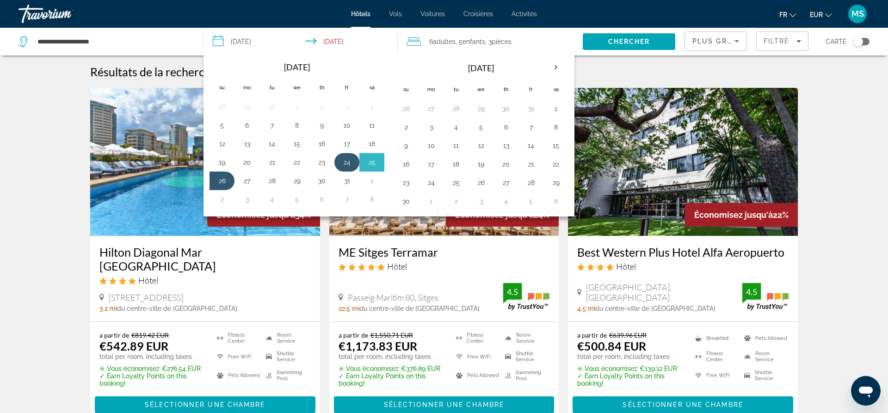
click at [344, 161] on button "24" at bounding box center [347, 162] width 15 height 13
click at [370, 160] on button "25" at bounding box center [372, 162] width 15 height 13
type input "**********"
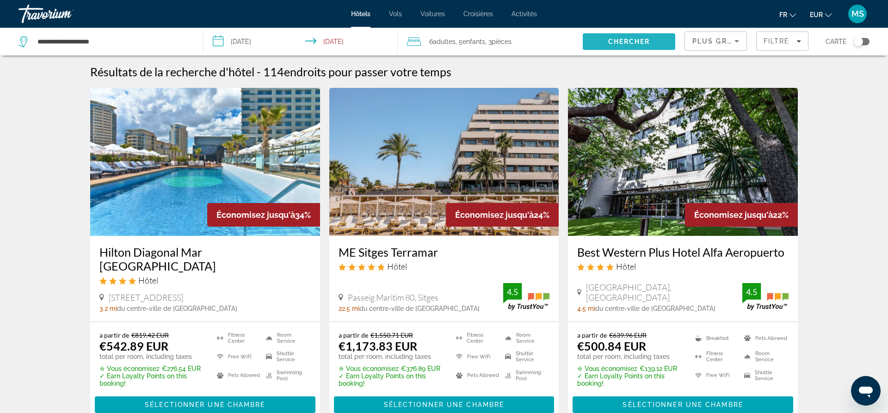
click at [622, 36] on span "Search" at bounding box center [629, 42] width 93 height 22
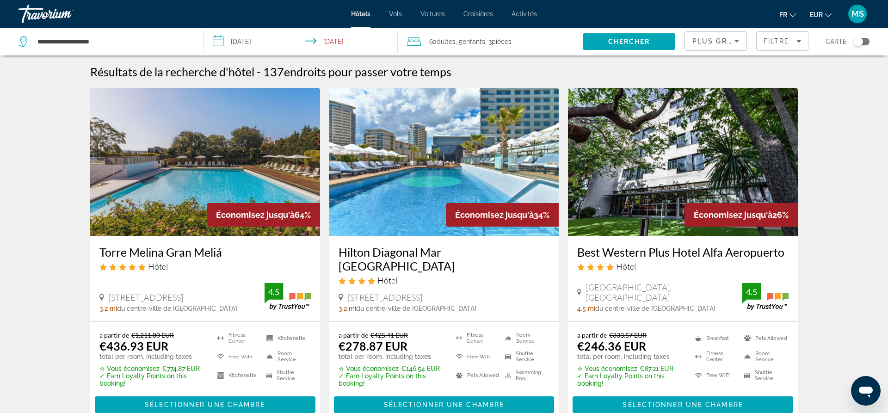
click at [710, 41] on icon "Sort by" at bounding box center [737, 41] width 11 height 11
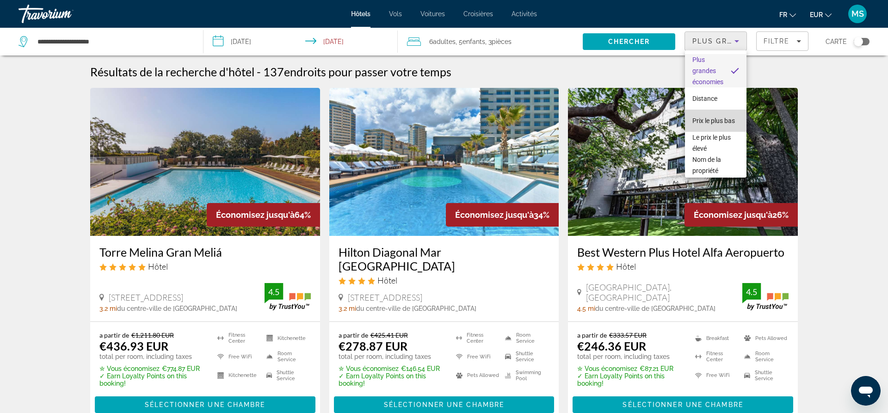
click at [708, 122] on span "Prix le plus bas" at bounding box center [714, 120] width 43 height 7
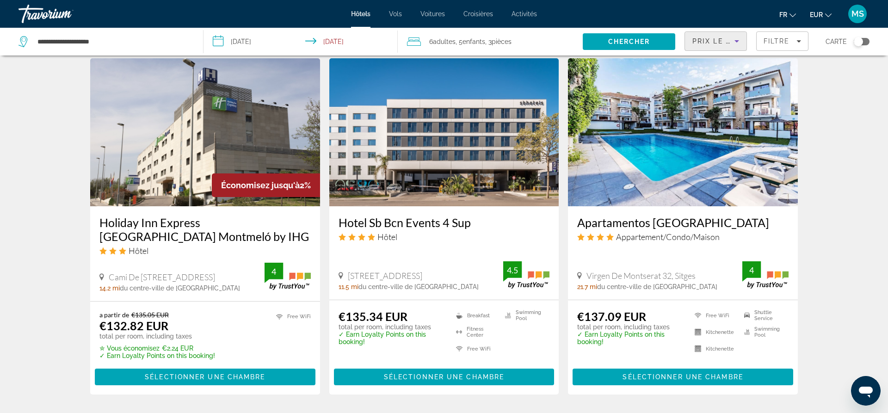
scroll to position [1220, 0]
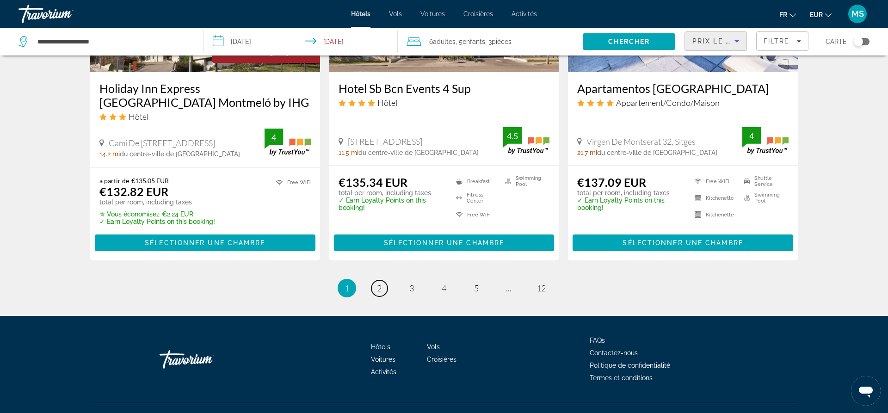
click at [378, 283] on span "2" at bounding box center [379, 288] width 5 height 10
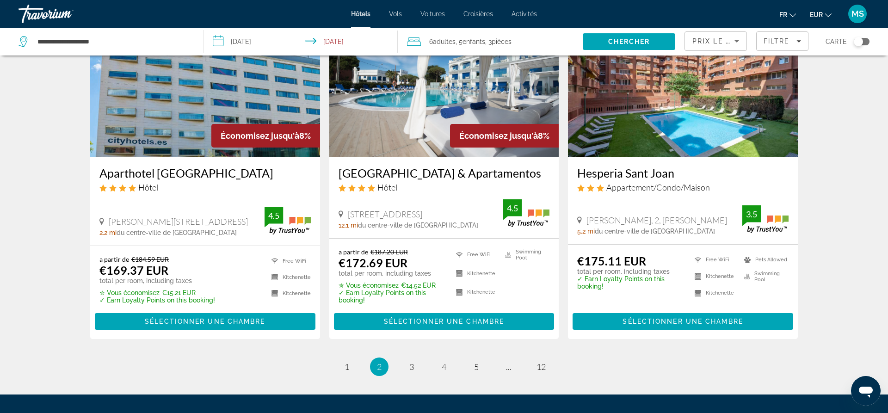
scroll to position [1086, 0]
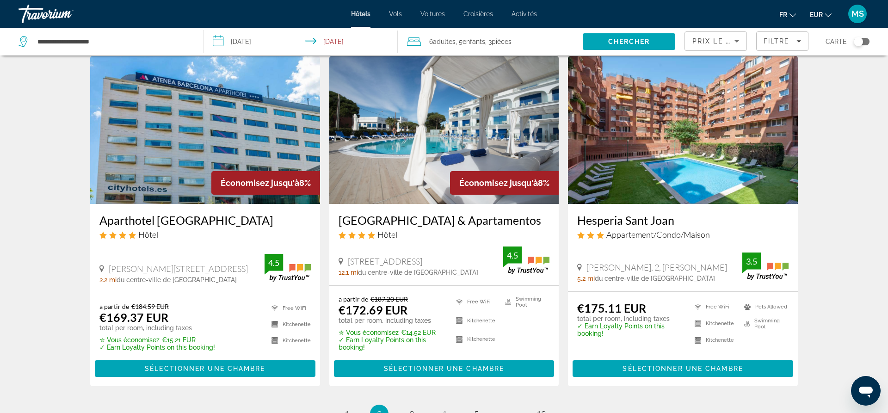
click at [186, 139] on img "Main content" at bounding box center [205, 130] width 230 height 148
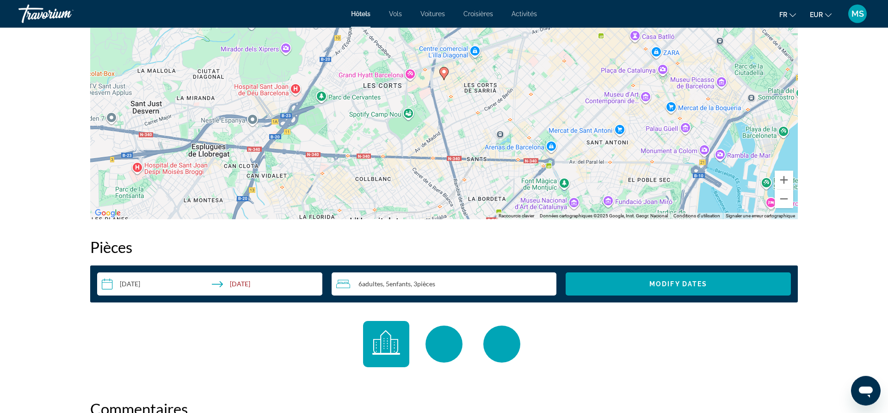
scroll to position [991, 0]
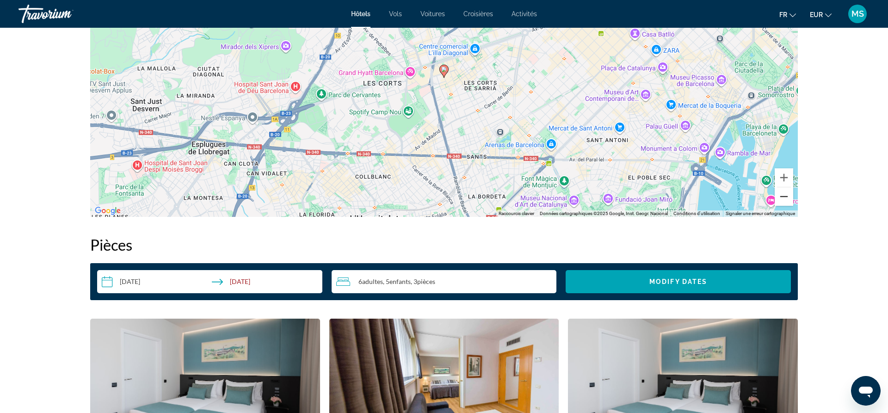
click at [710, 195] on button "Zoom arrière" at bounding box center [784, 196] width 19 height 19
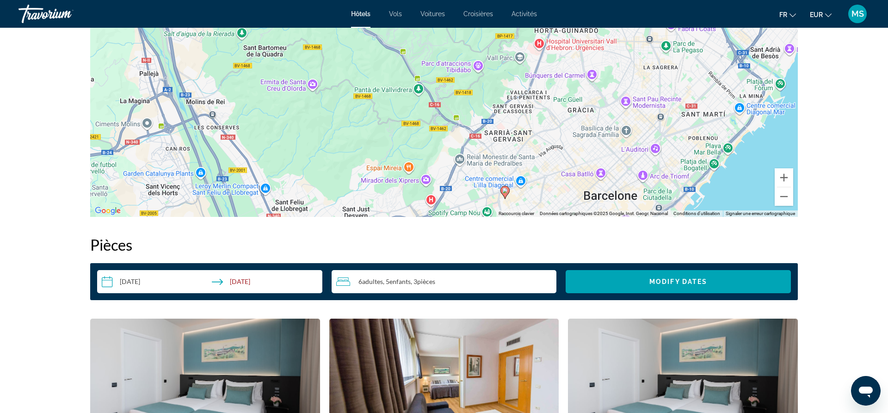
drag, startPoint x: 548, startPoint y: 99, endPoint x: 609, endPoint y: 222, distance: 136.6
click at [609, 217] on div "Pour activer le glissement avec le clavier, appuyez sur Alt+Entrée. Une fois ce…" at bounding box center [444, 78] width 708 height 278
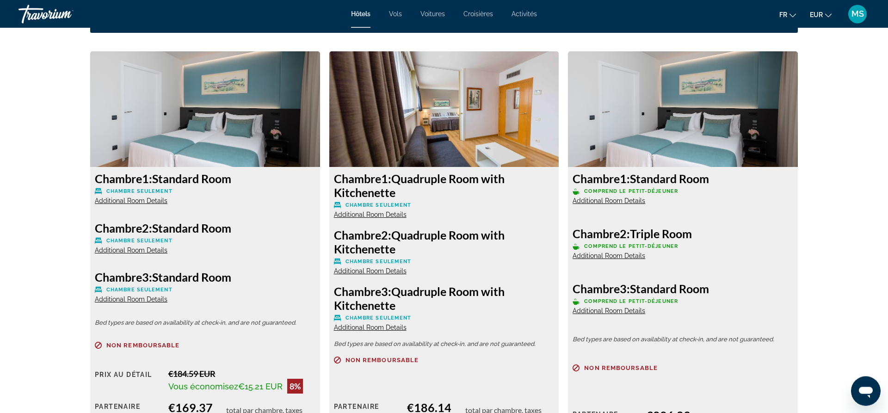
scroll to position [1274, 0]
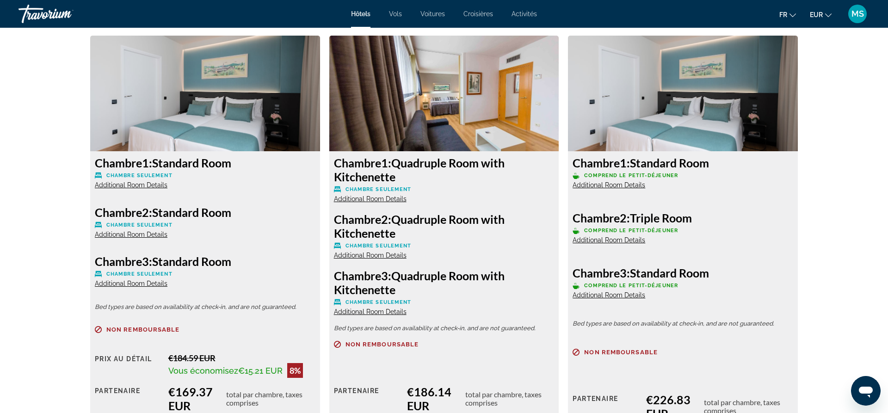
click at [614, 186] on span "Additional Room Details" at bounding box center [609, 184] width 73 height 7
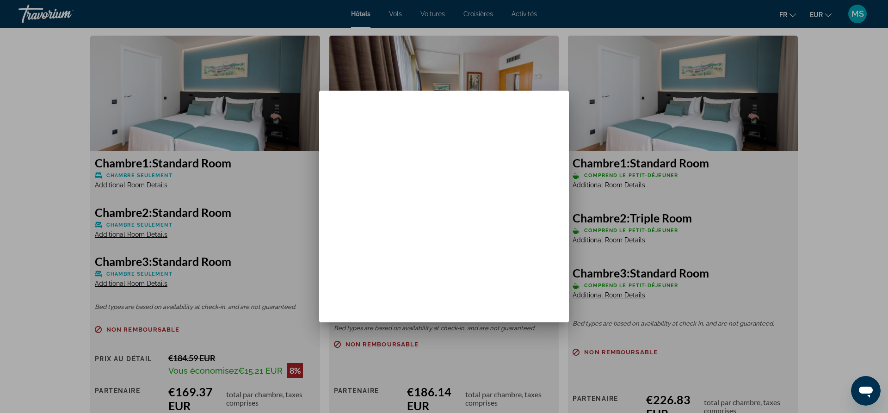
scroll to position [0, 0]
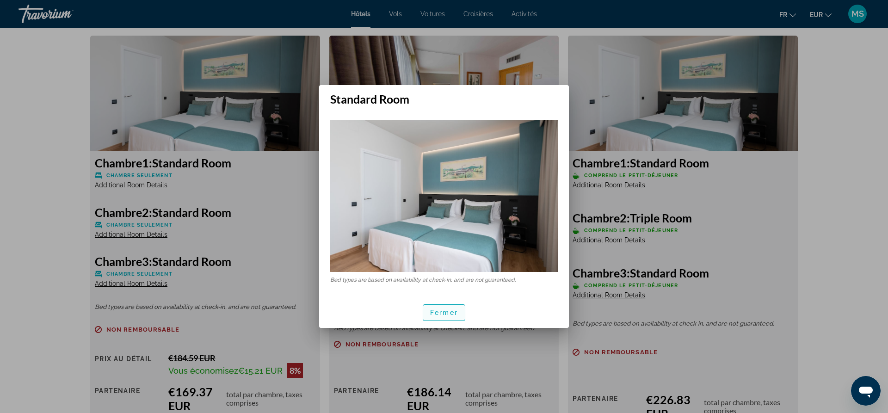
click at [447, 313] on span "Fermer" at bounding box center [444, 312] width 28 height 7
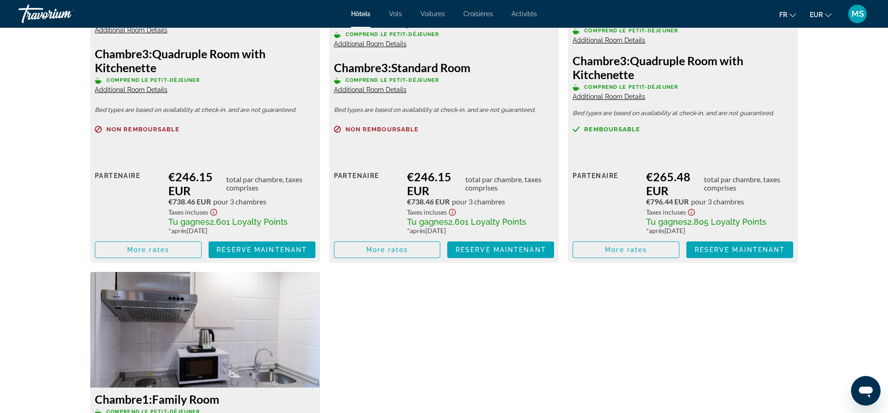
scroll to position [2171, 0]
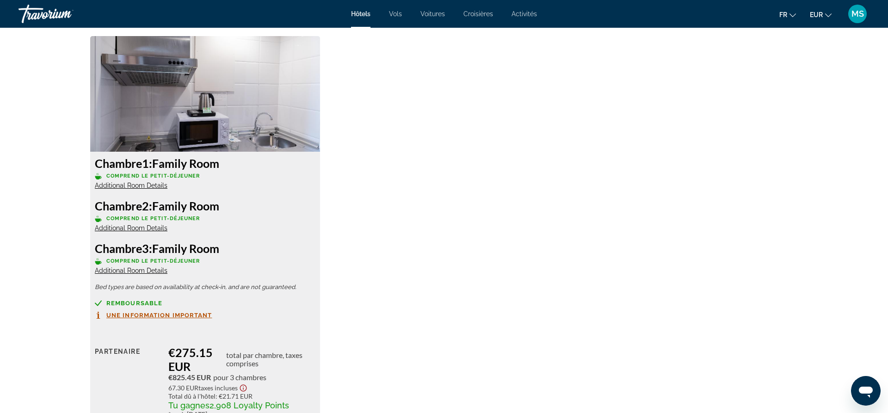
click at [138, 184] on span "Additional Room Details" at bounding box center [131, 185] width 73 height 7
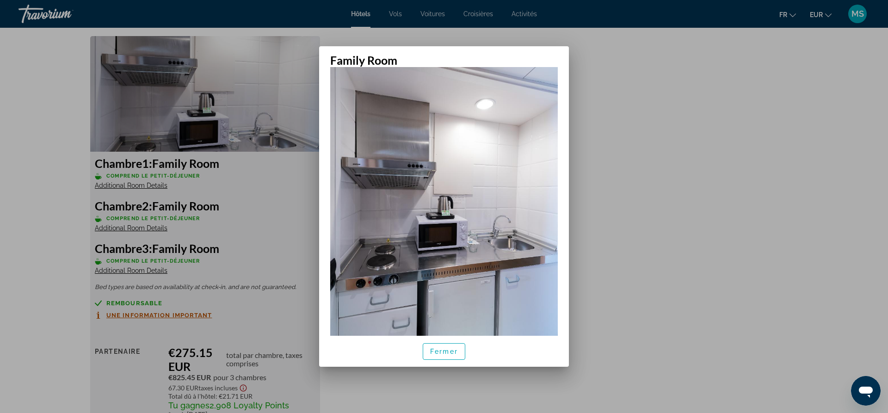
scroll to position [112, 0]
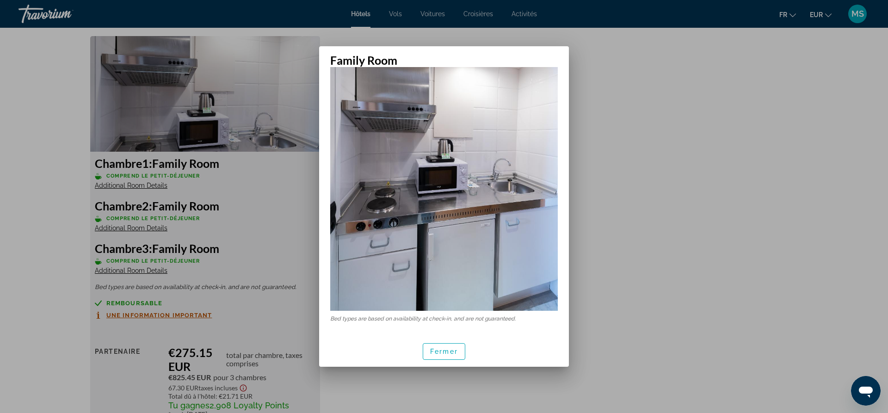
click at [710, 227] on div at bounding box center [444, 206] width 888 height 413
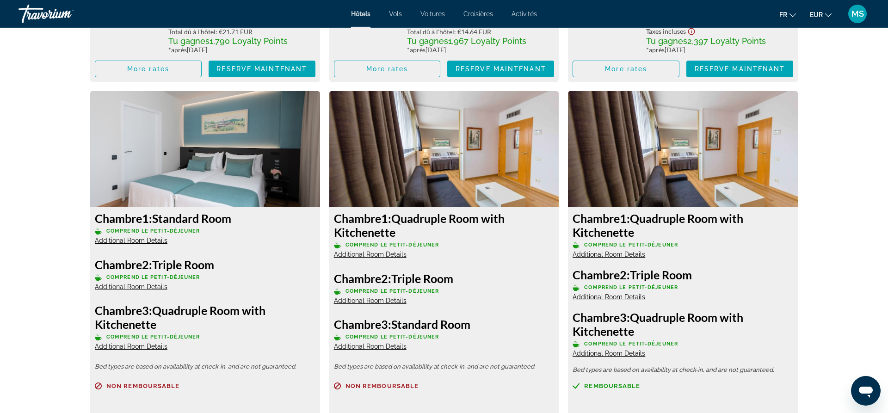
scroll to position [1699, 0]
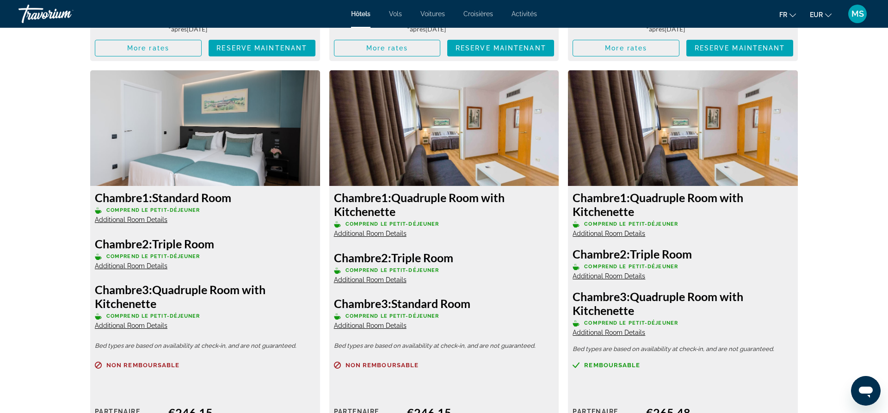
click at [707, 129] on img "Main content" at bounding box center [683, 128] width 230 height 116
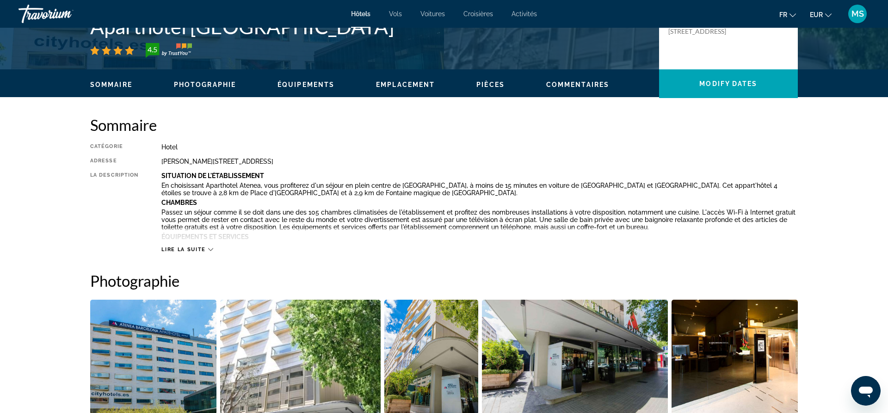
scroll to position [0, 0]
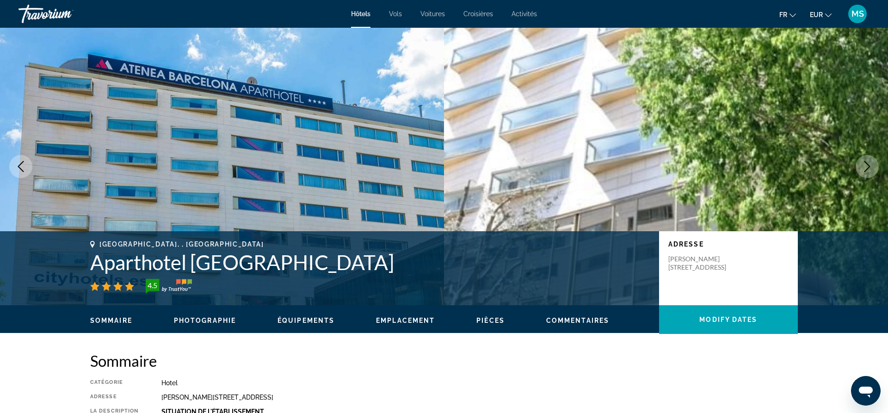
click at [441, 15] on span "Voitures" at bounding box center [433, 13] width 25 height 7
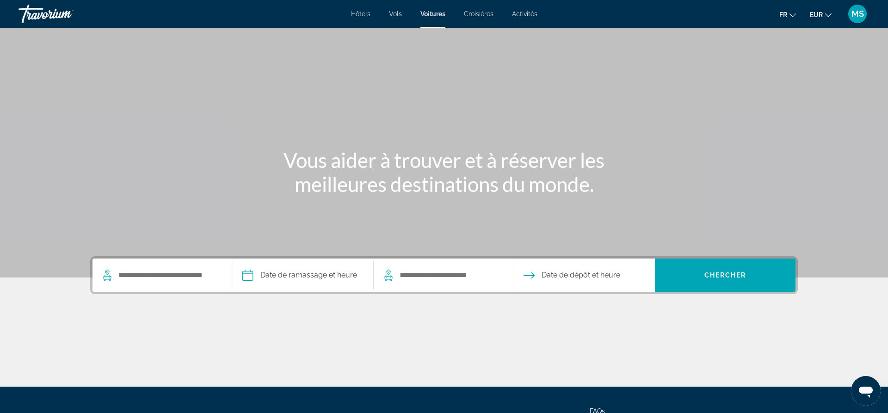
click at [481, 17] on span "Croisières" at bounding box center [479, 13] width 30 height 7
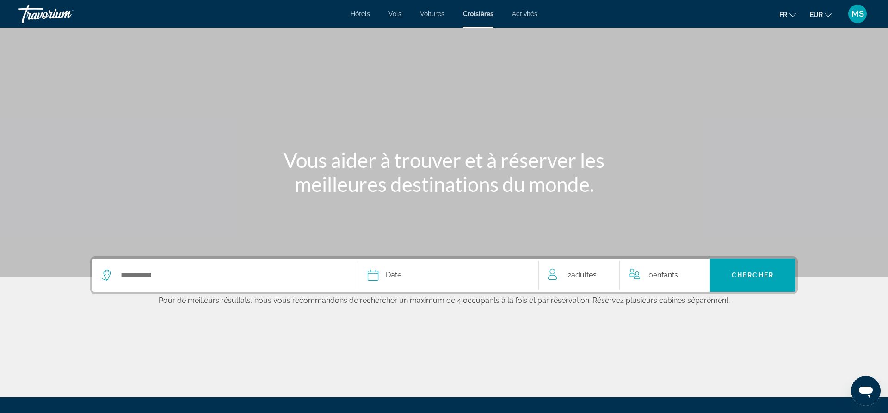
click at [529, 15] on span "Activités" at bounding box center [524, 13] width 25 height 7
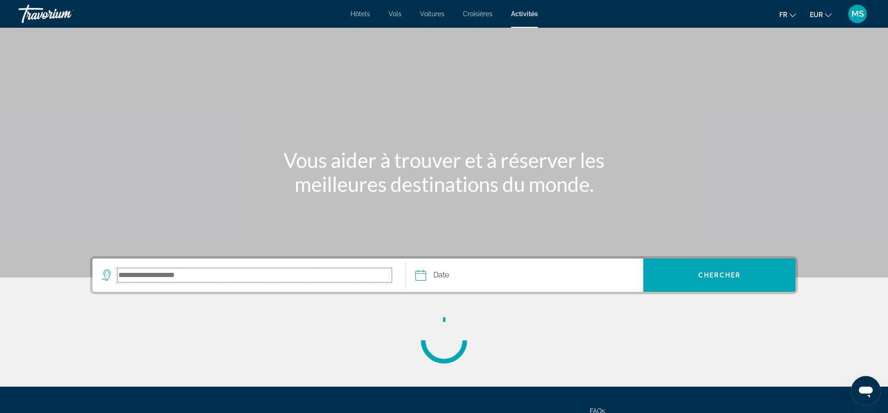
click at [209, 274] on input "Search destination" at bounding box center [255, 275] width 274 height 14
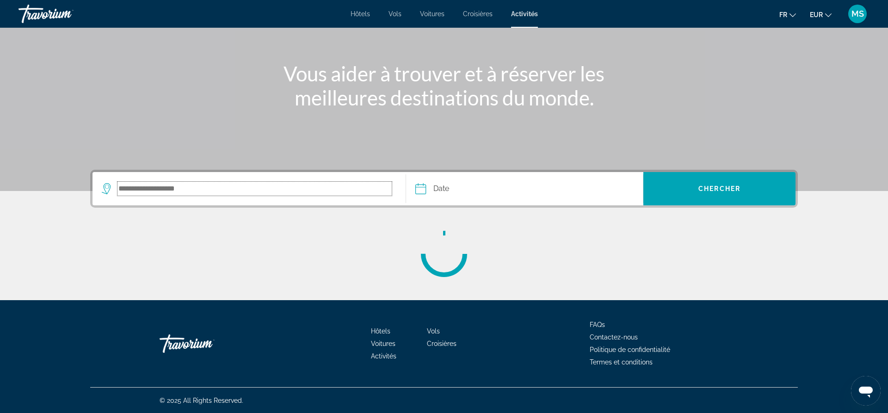
scroll to position [87, 0]
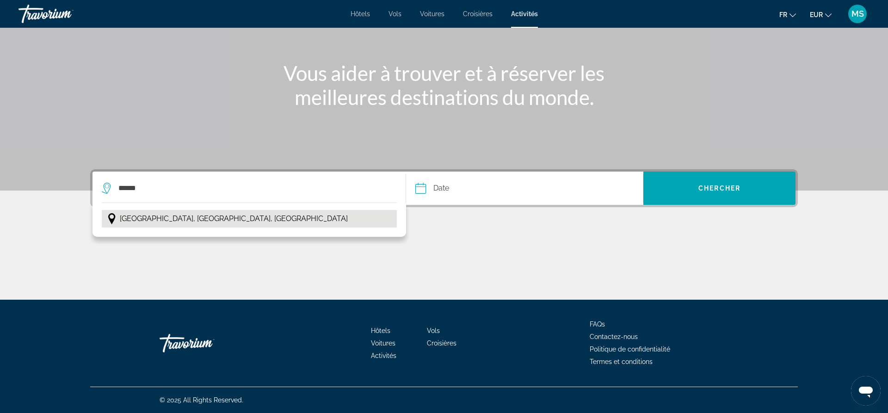
click at [153, 222] on span "[GEOGRAPHIC_DATA], [GEOGRAPHIC_DATA], [GEOGRAPHIC_DATA]" at bounding box center [234, 218] width 228 height 13
type input "**********"
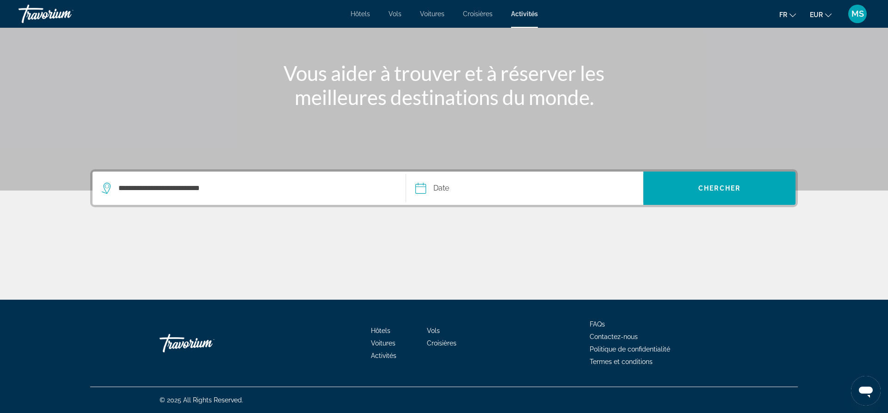
click at [435, 188] on input "Date" at bounding box center [472, 190] width 118 height 36
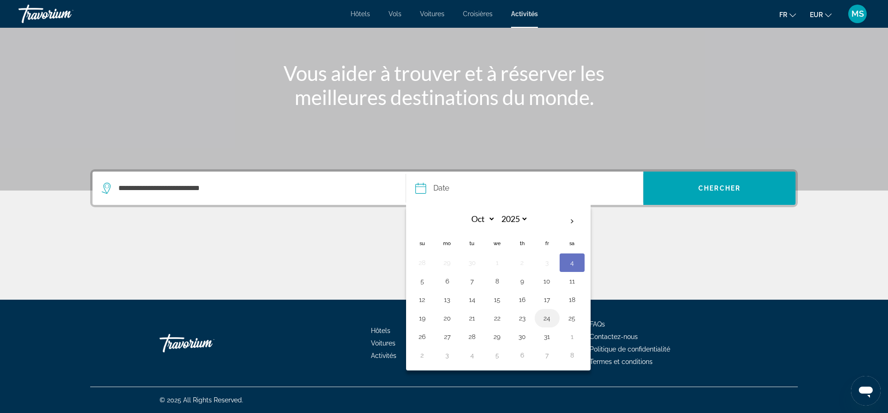
click at [548, 313] on button "24" at bounding box center [547, 318] width 15 height 13
type input "**********"
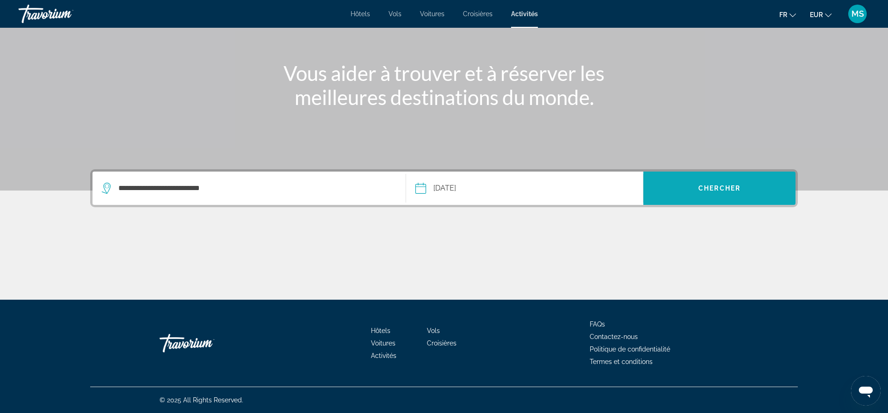
click at [710, 193] on span "Search" at bounding box center [720, 188] width 152 height 22
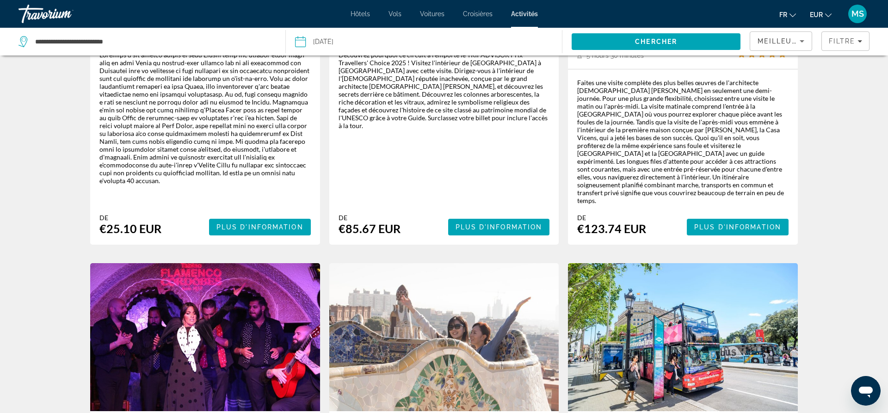
scroll to position [1416, 0]
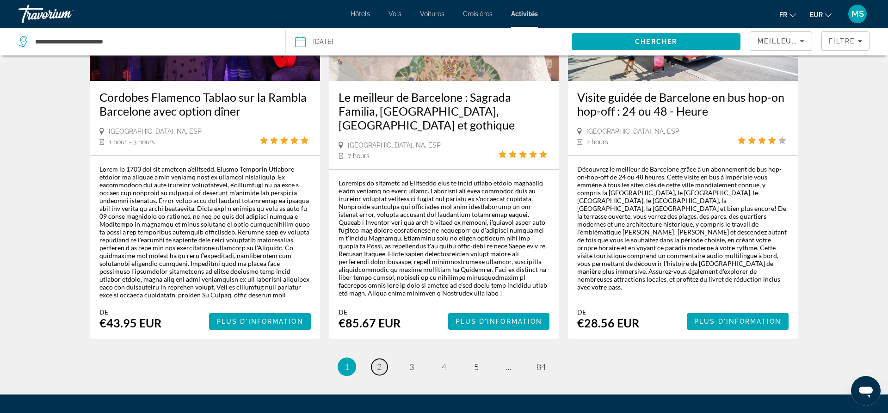
click at [380, 313] on span "2" at bounding box center [379, 367] width 5 height 10
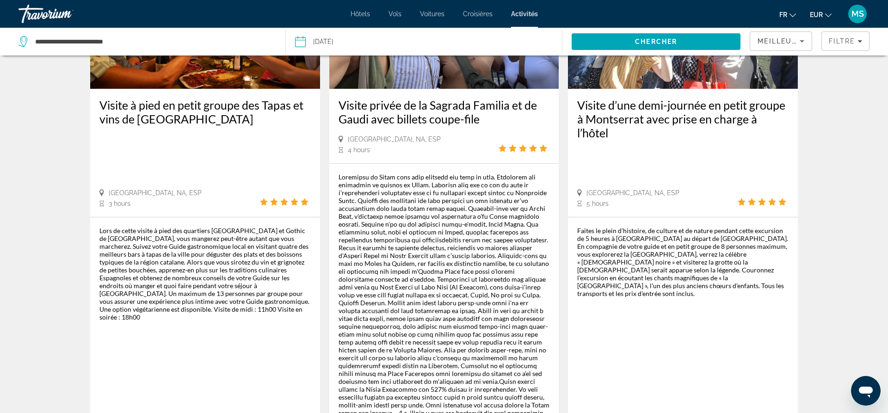
scroll to position [1631, 0]
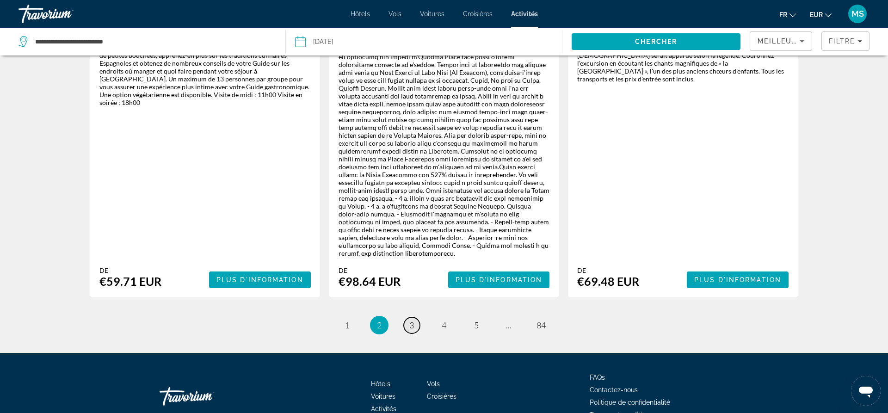
click at [411, 313] on span "3" at bounding box center [411, 325] width 5 height 10
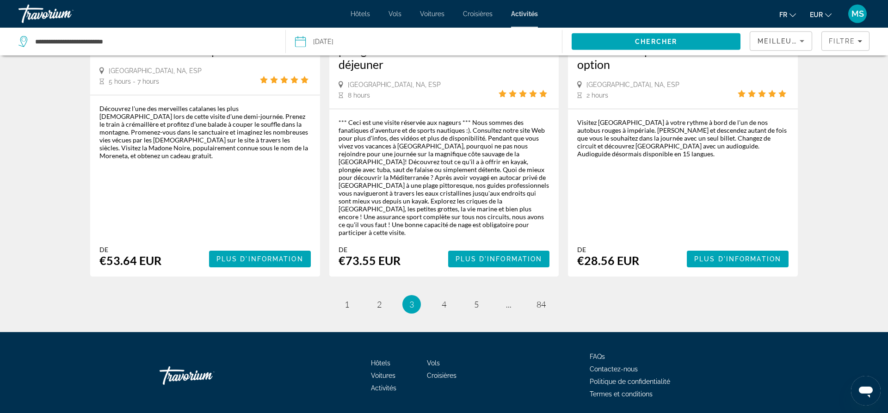
scroll to position [1450, 0]
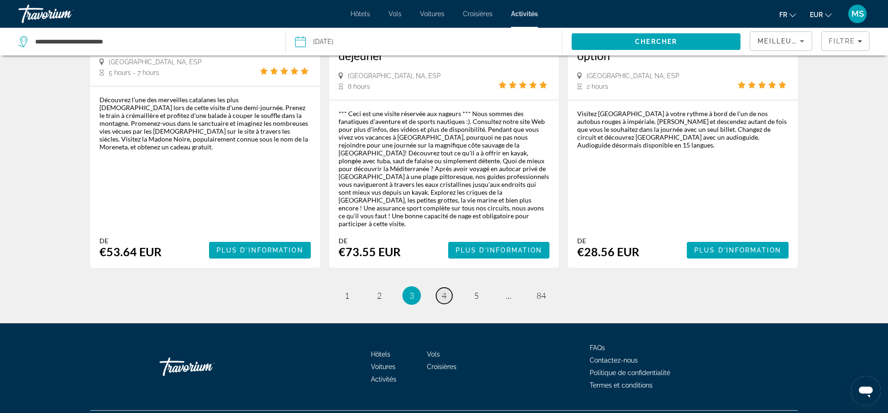
click at [446, 291] on span "4" at bounding box center [444, 296] width 5 height 10
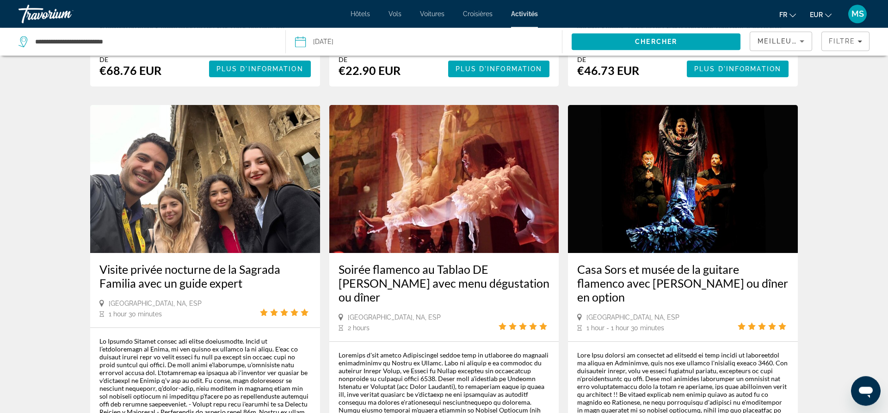
scroll to position [1430, 0]
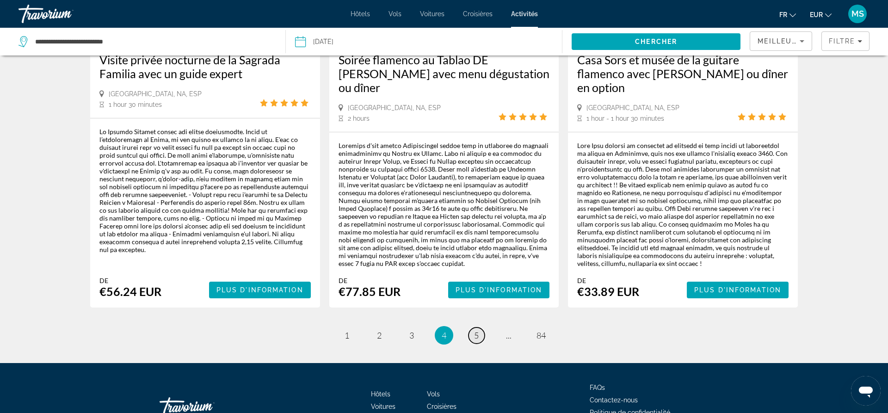
click at [478, 313] on span "5" at bounding box center [476, 335] width 5 height 10
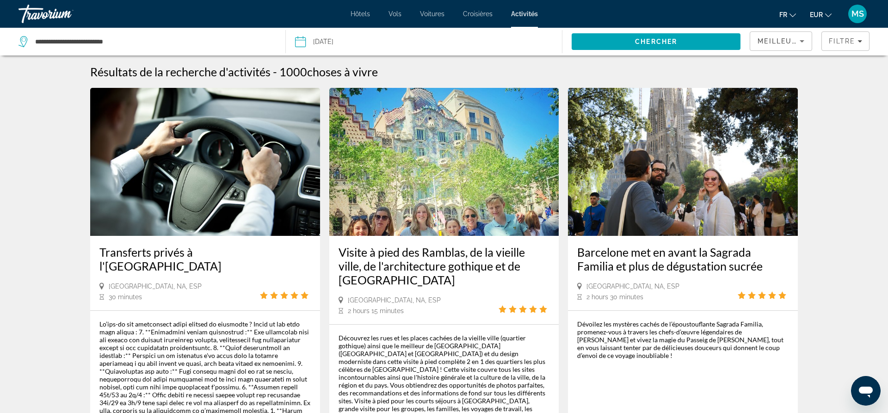
click at [217, 53] on div "**********" at bounding box center [148, 42] width 258 height 28
click at [154, 44] on input "**********" at bounding box center [152, 42] width 237 height 14
click at [710, 42] on icon "Sort by" at bounding box center [802, 41] width 5 height 2
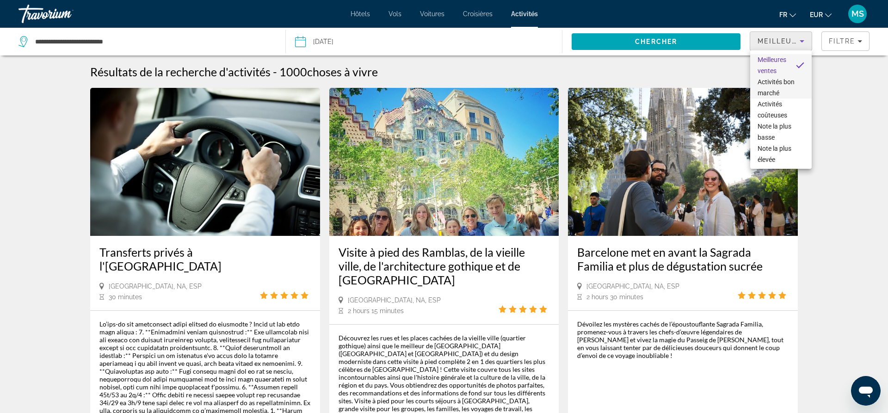
click at [710, 80] on span "Activités bon marché" at bounding box center [776, 87] width 37 height 19
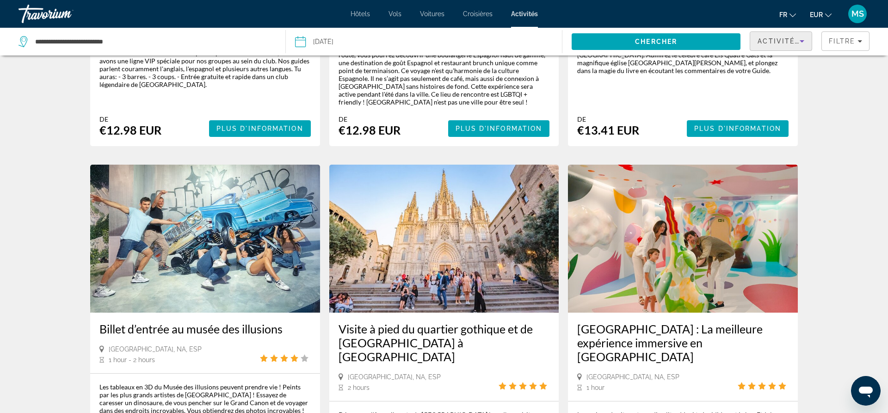
scroll to position [1463, 0]
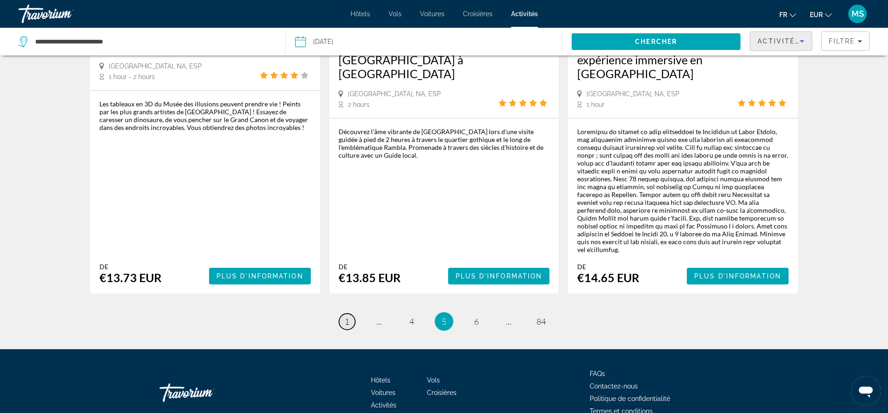
click at [349, 313] on span "1" at bounding box center [347, 321] width 5 height 10
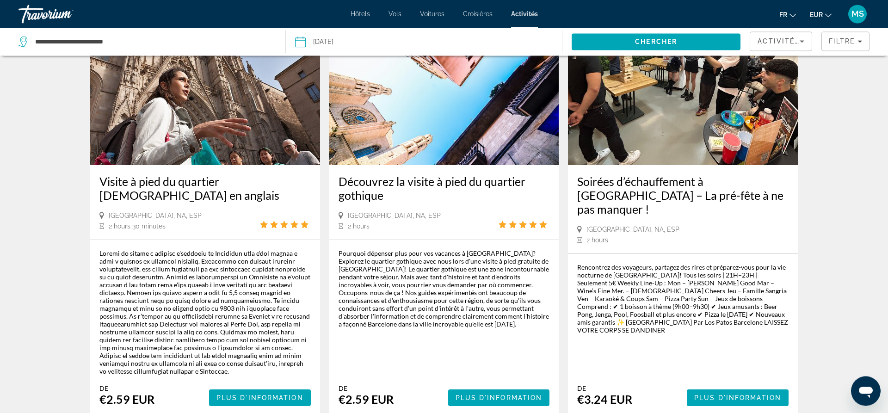
scroll to position [1501, 0]
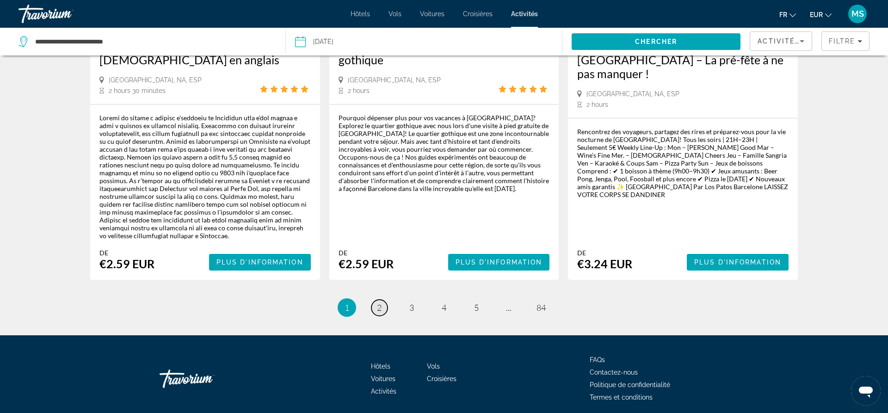
click at [384, 300] on link "page 2" at bounding box center [380, 308] width 16 height 16
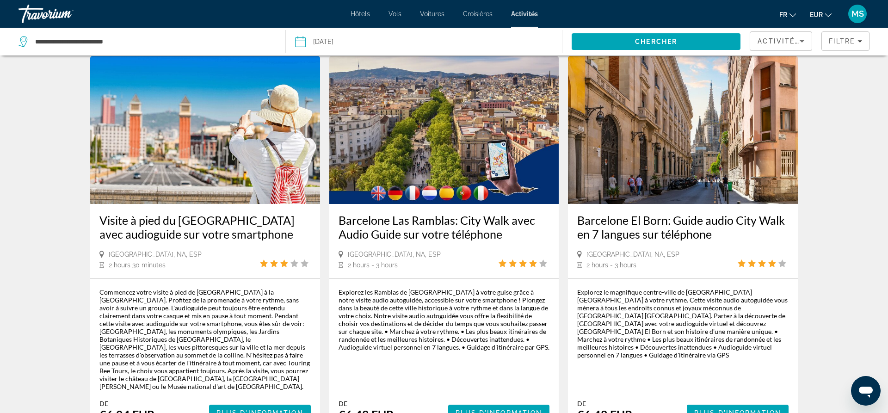
scroll to position [1414, 0]
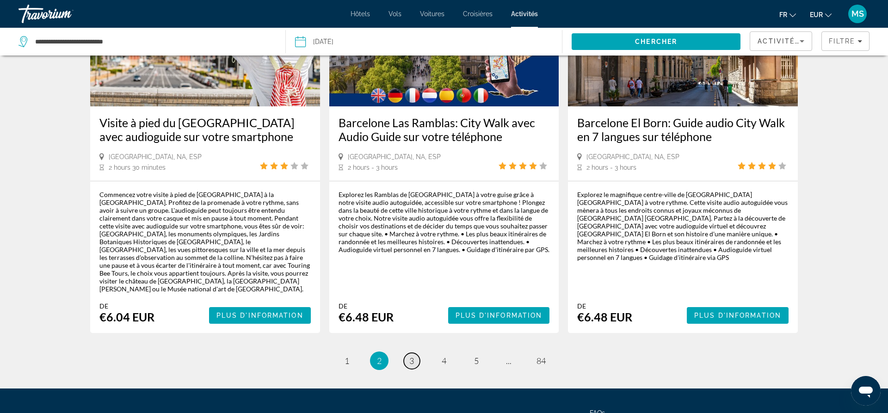
click at [413, 313] on span "3" at bounding box center [411, 361] width 5 height 10
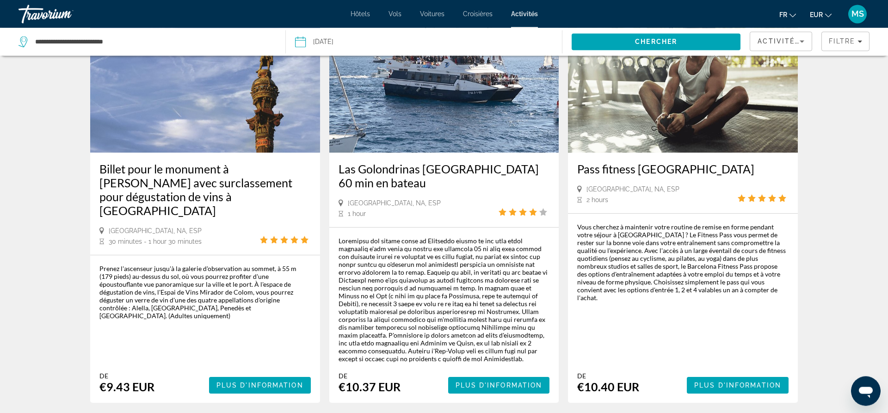
scroll to position [1421, 0]
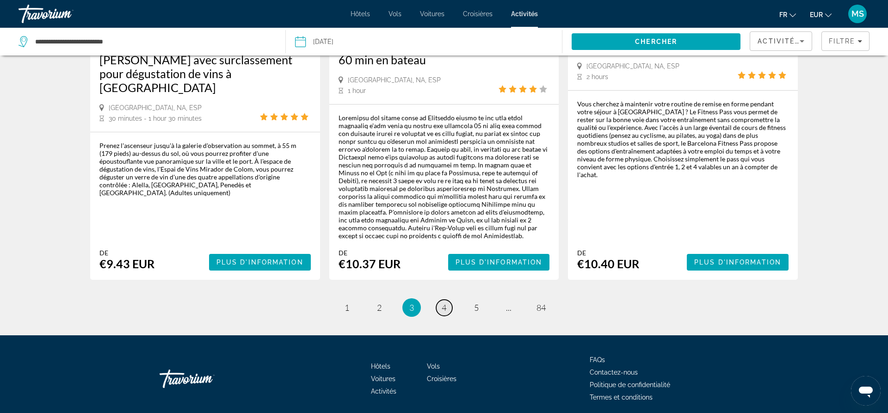
click at [446, 303] on span "4" at bounding box center [444, 308] width 5 height 10
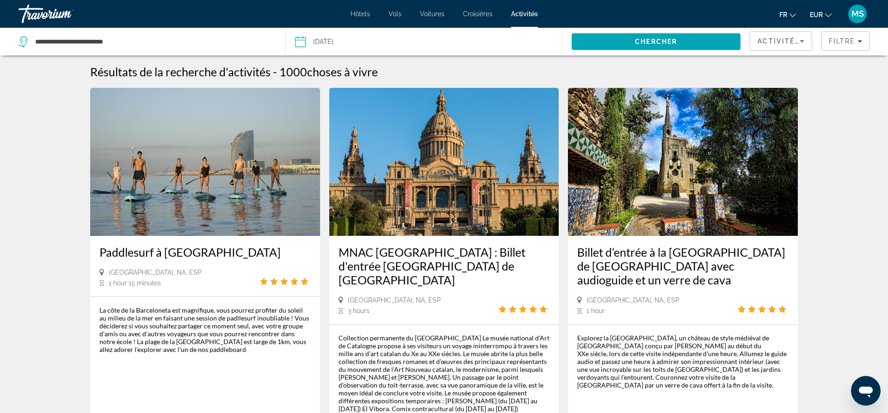
scroll to position [189, 0]
